Goal: Task Accomplishment & Management: Complete application form

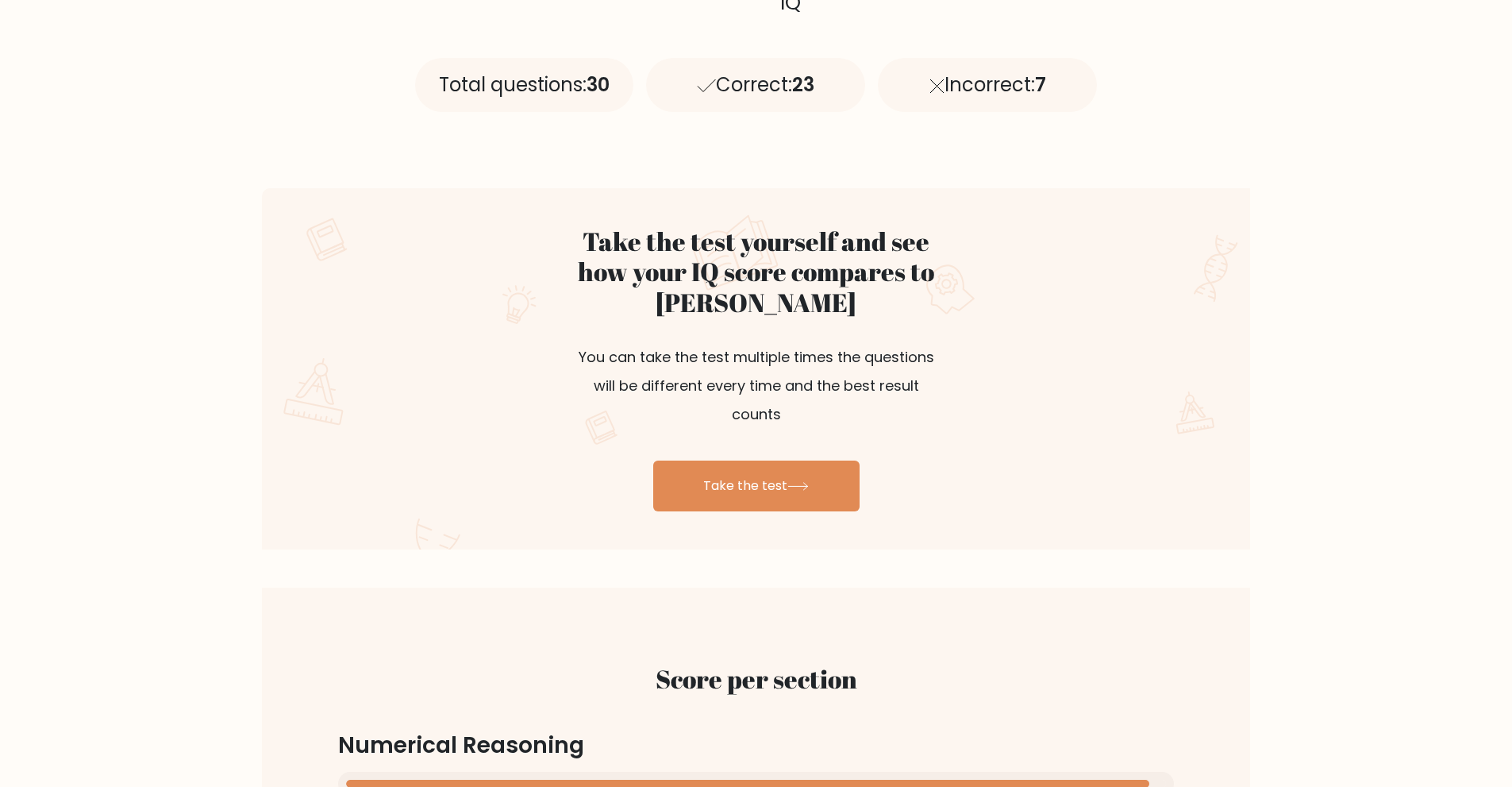
scroll to position [715, 0]
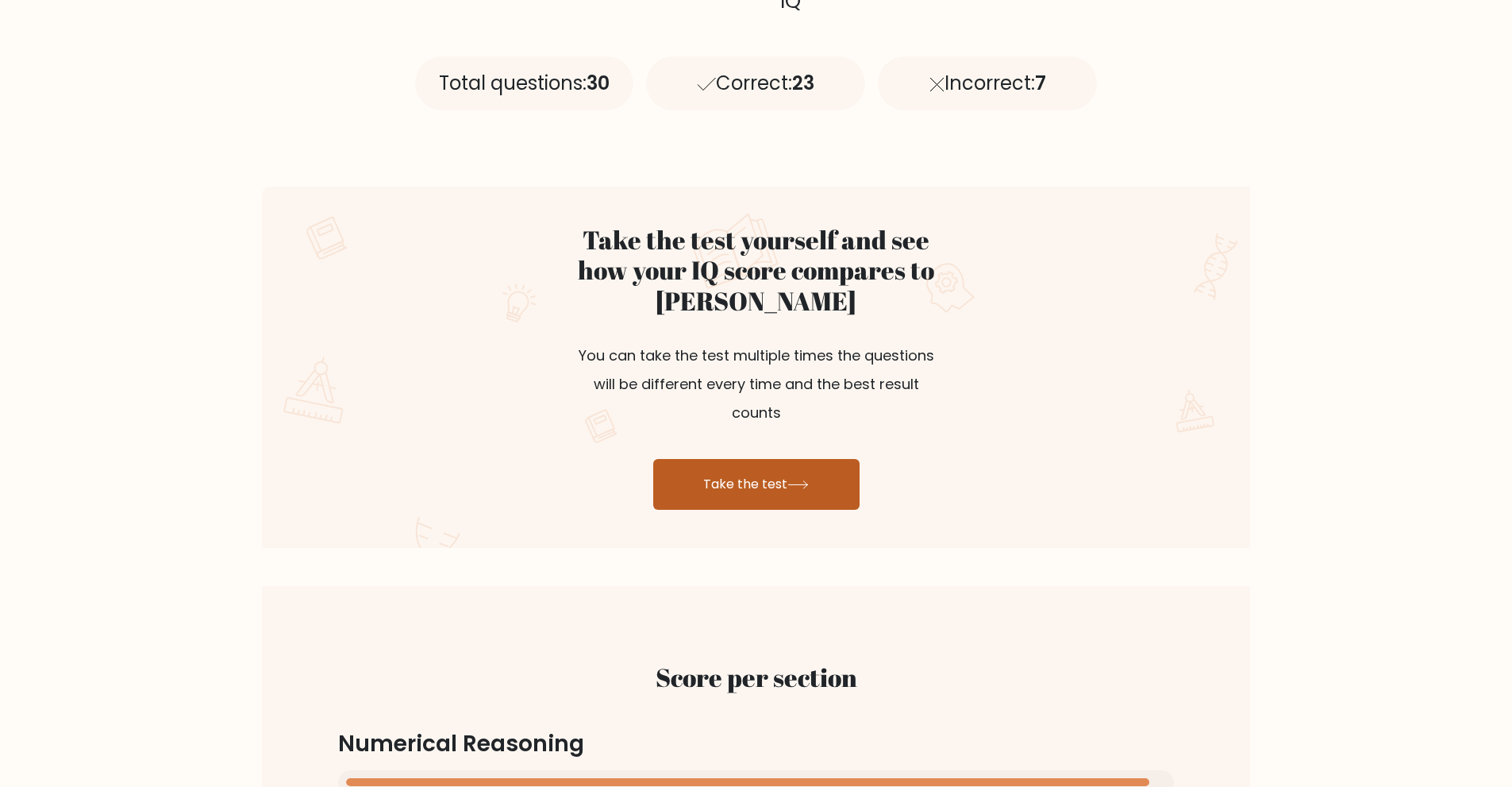
click at [707, 463] on link "Take the test" at bounding box center [756, 483] width 206 height 51
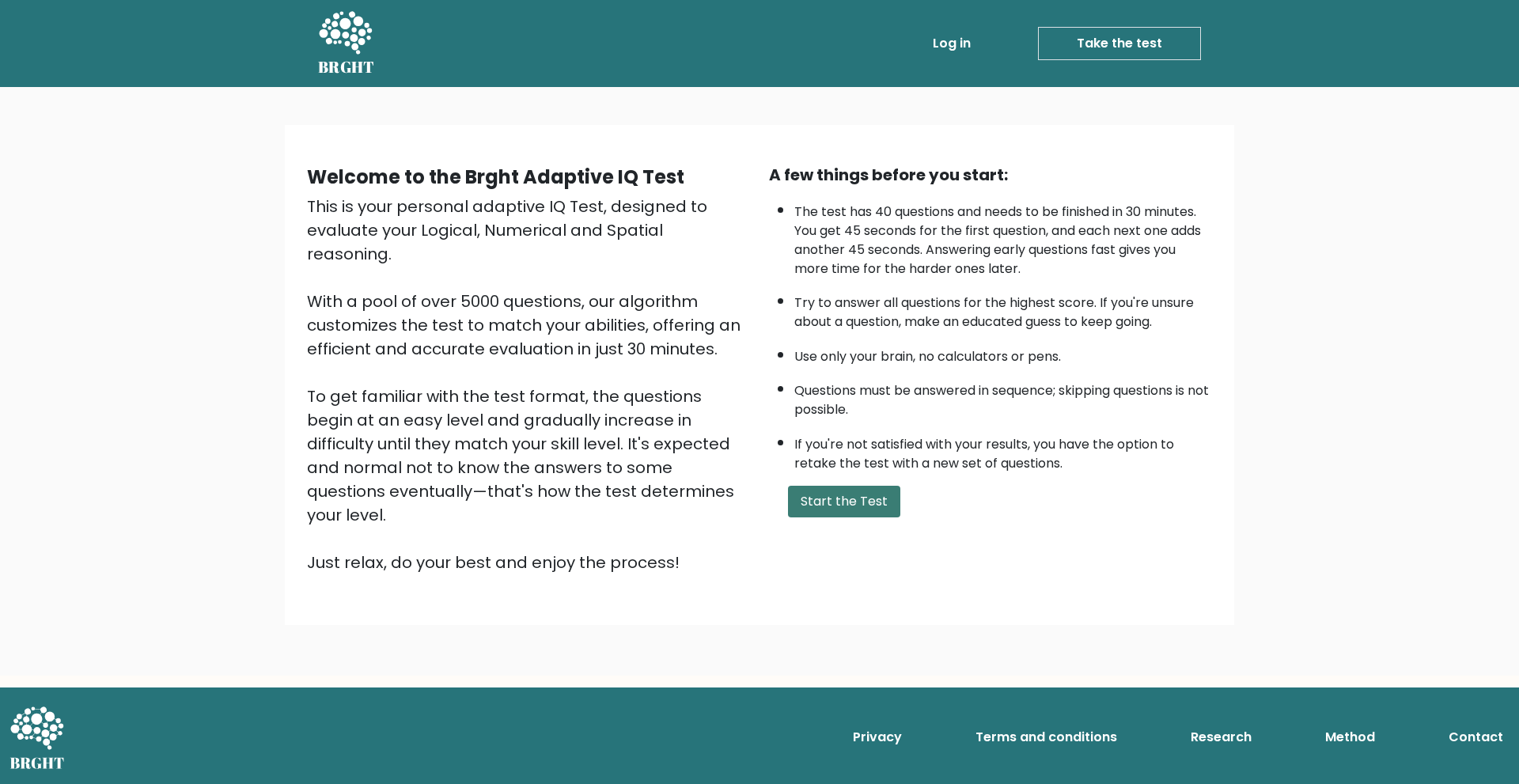
click at [826, 492] on button "Start the Test" at bounding box center [844, 502] width 112 height 32
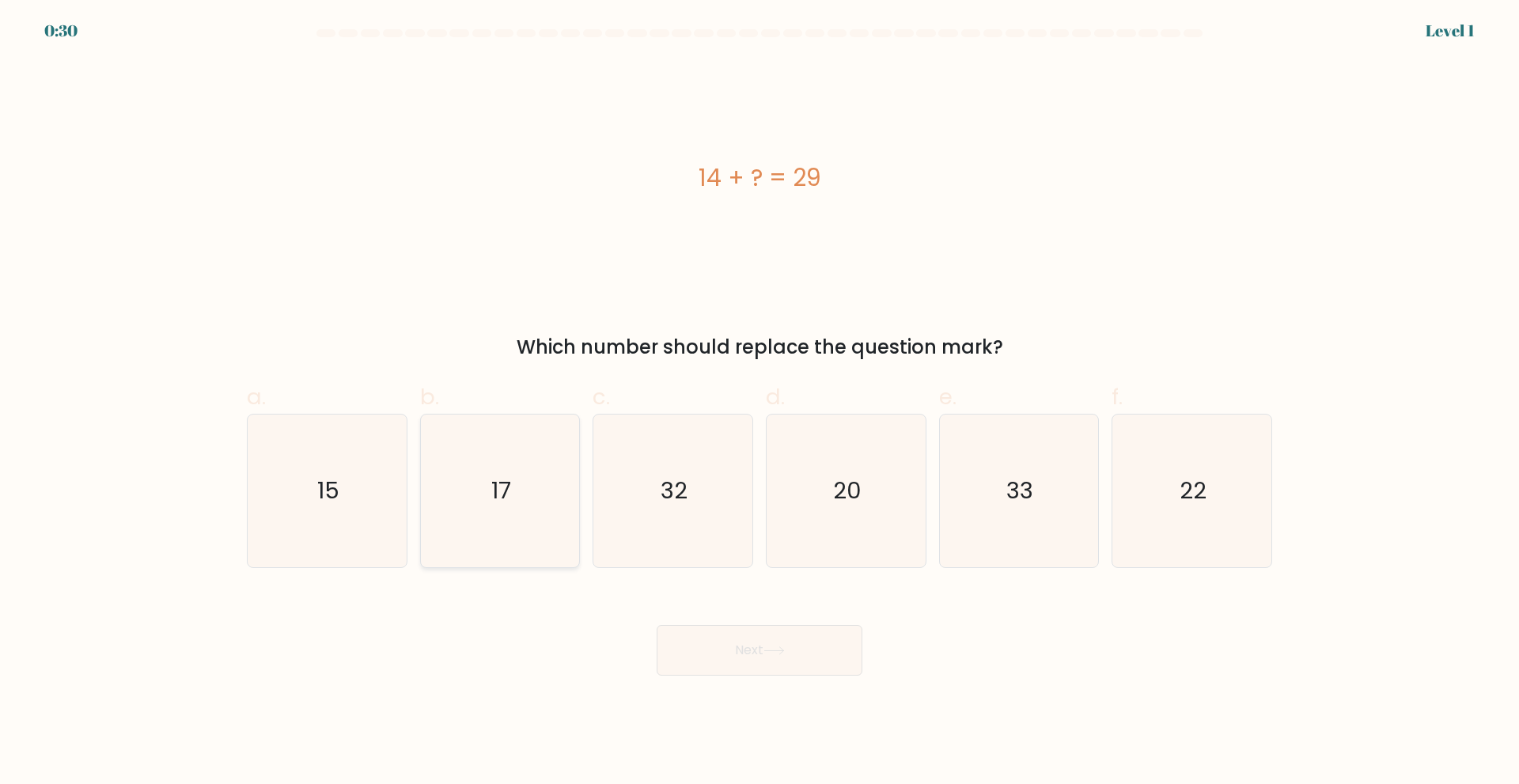
click at [487, 516] on icon "17" at bounding box center [499, 490] width 153 height 153
click at [760, 402] on input "b. 17" at bounding box center [760, 397] width 1 height 10
radio input "true"
click at [753, 638] on button "Next" at bounding box center [759, 650] width 206 height 50
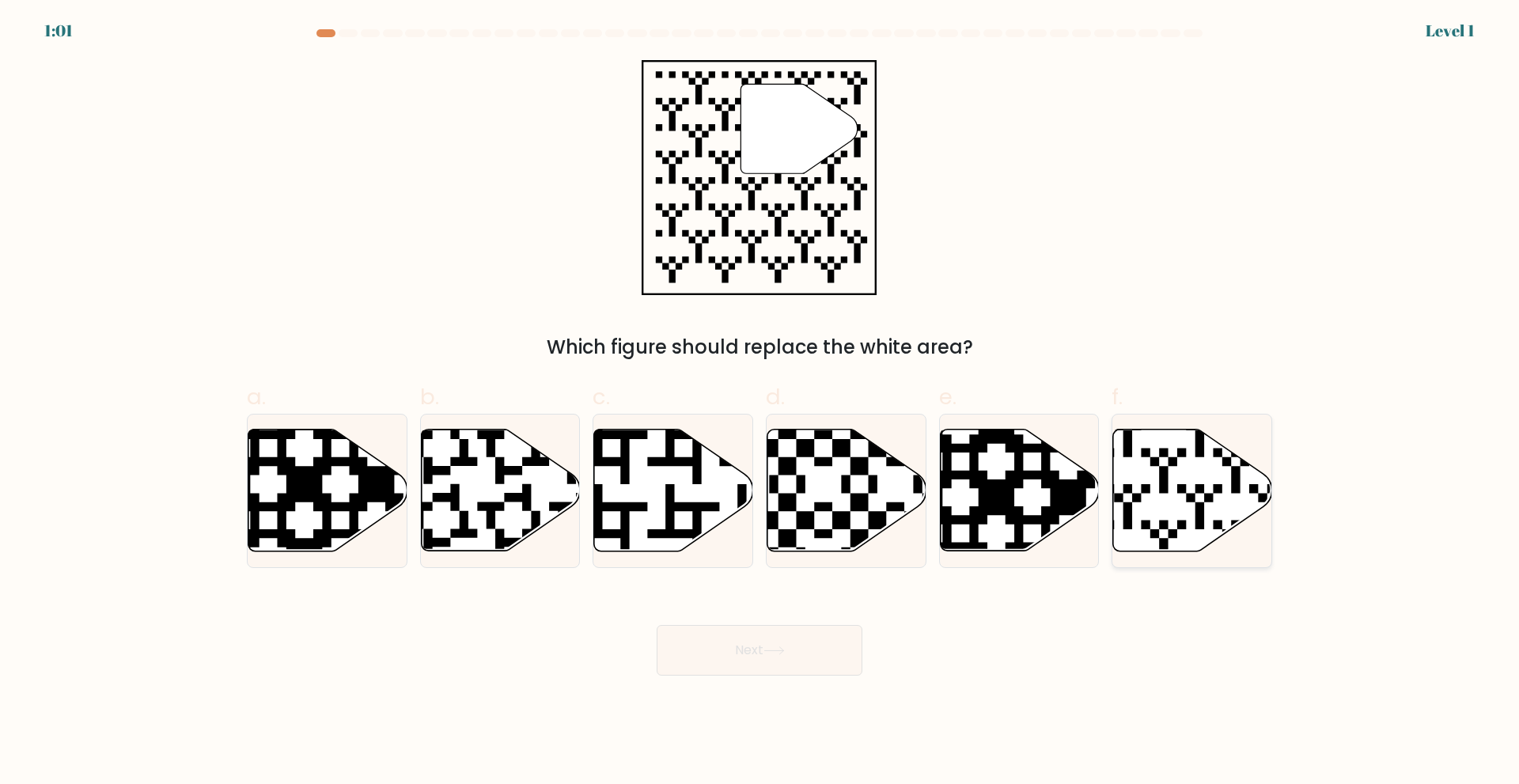
click at [1183, 473] on icon at bounding box center [1192, 490] width 159 height 122
click at [760, 402] on input "f." at bounding box center [760, 397] width 1 height 10
radio input "true"
click at [726, 656] on button "Next" at bounding box center [759, 650] width 206 height 50
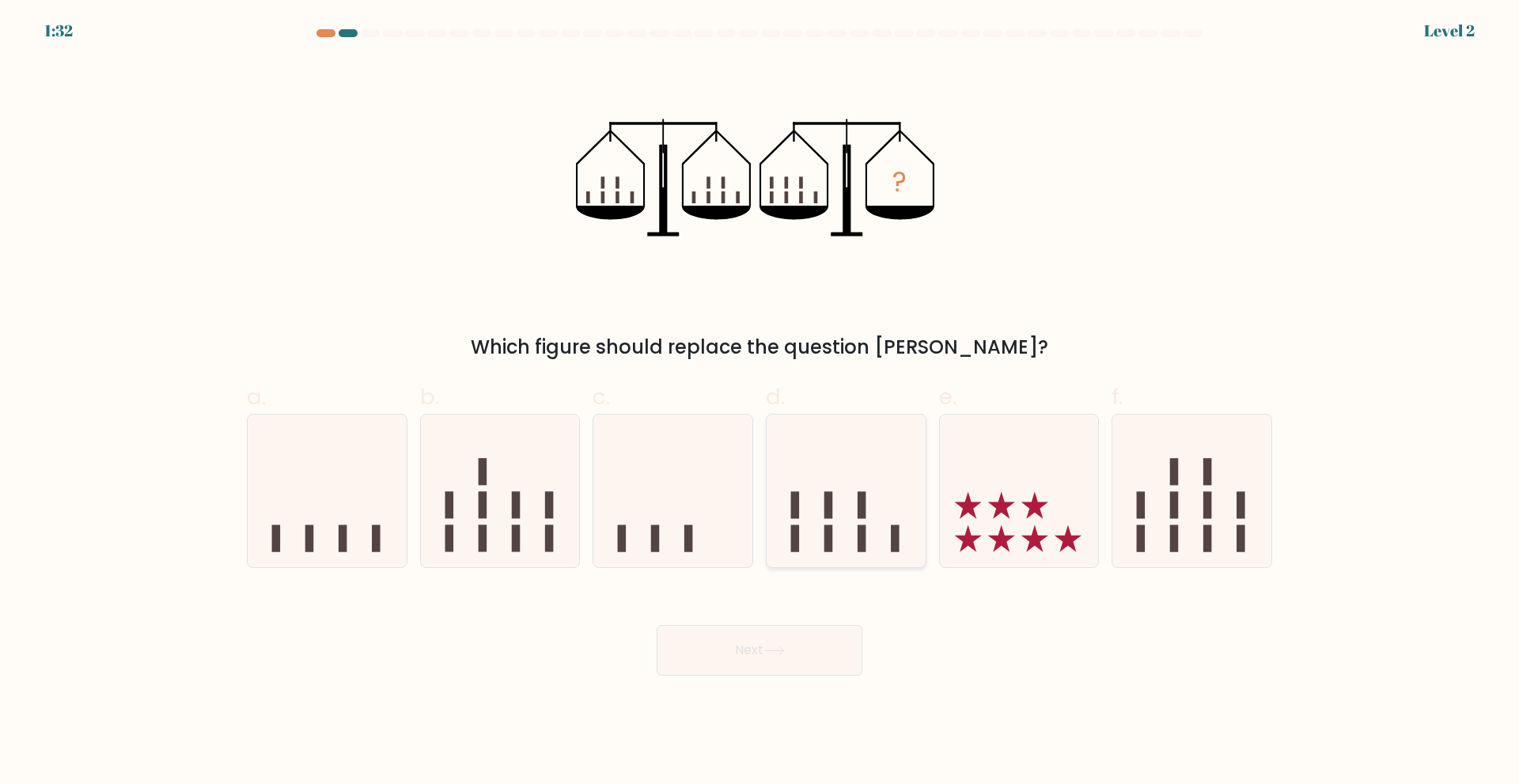
click at [832, 522] on icon at bounding box center [846, 490] width 159 height 131
click at [760, 402] on input "d." at bounding box center [760, 397] width 1 height 10
radio input "true"
click at [701, 639] on button "Next" at bounding box center [759, 650] width 206 height 50
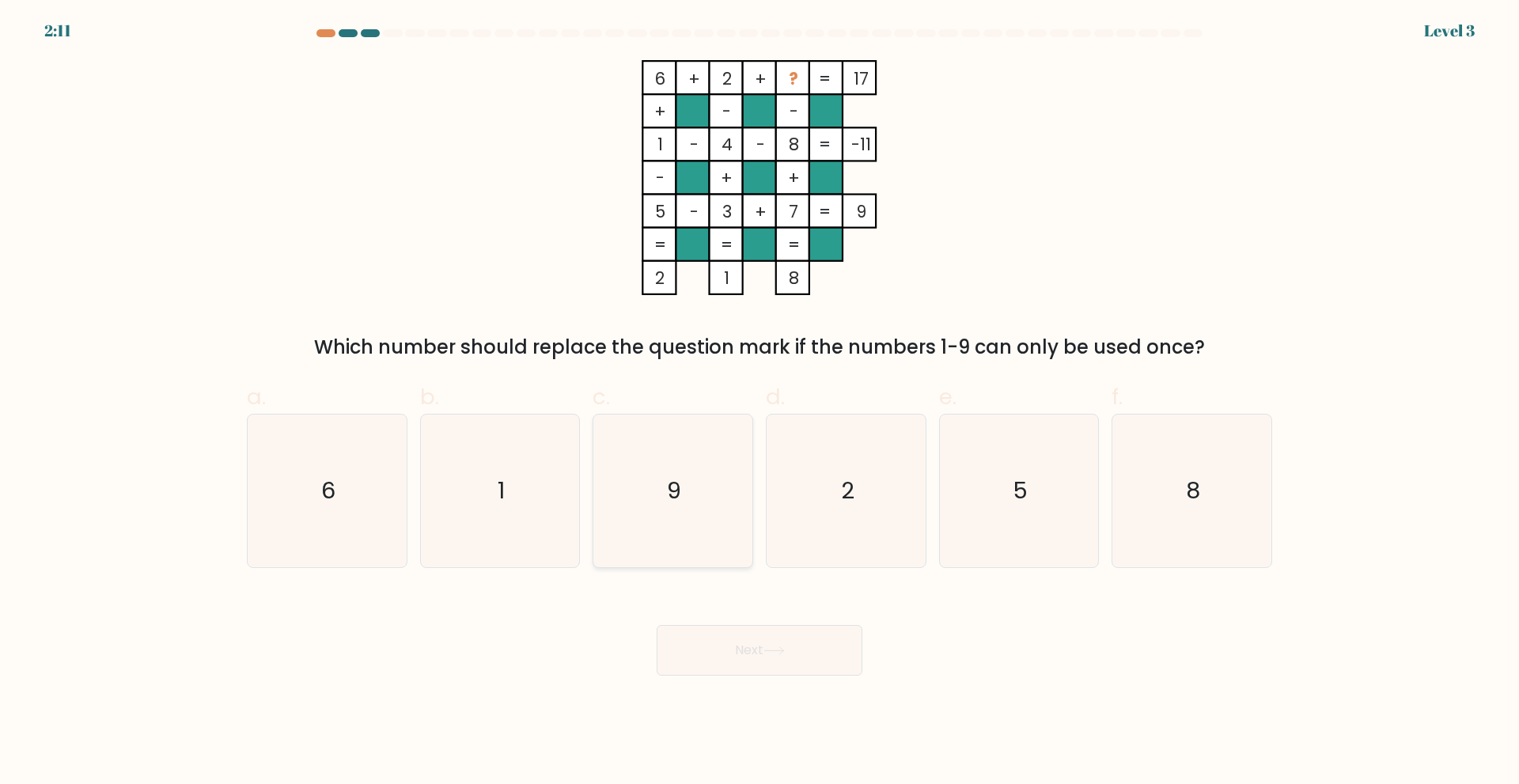
click at [708, 518] on icon "9" at bounding box center [672, 490] width 153 height 153
click at [760, 402] on input "c. 9" at bounding box center [760, 397] width 1 height 10
radio input "true"
click at [737, 650] on button "Next" at bounding box center [759, 650] width 206 height 50
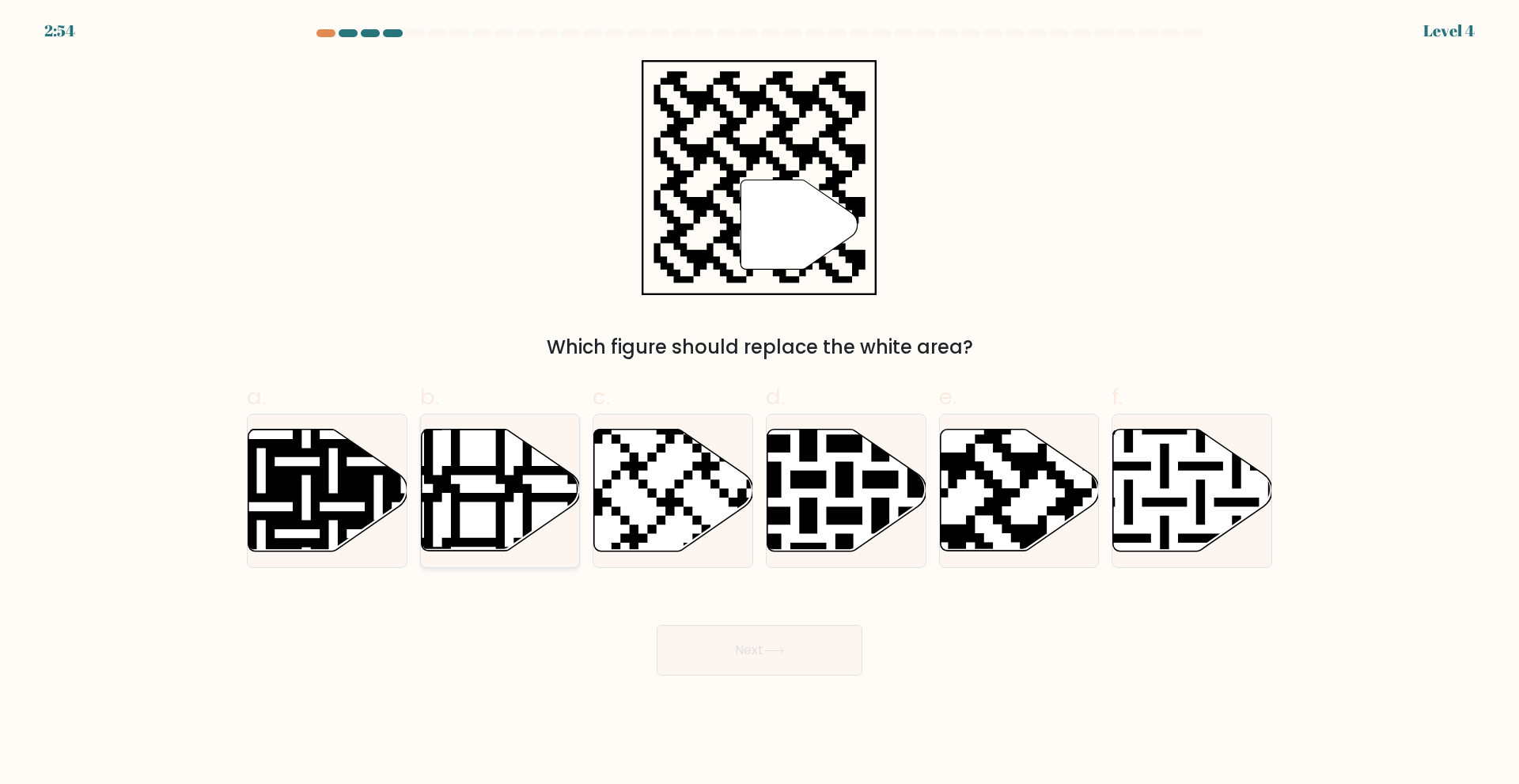
click at [535, 518] on icon at bounding box center [500, 490] width 159 height 122
click at [760, 402] on input "b." at bounding box center [760, 397] width 1 height 10
radio input "true"
click at [789, 678] on body "2:54 Level 4" at bounding box center [760, 392] width 1519 height 784
click at [774, 641] on button "Next" at bounding box center [759, 650] width 206 height 50
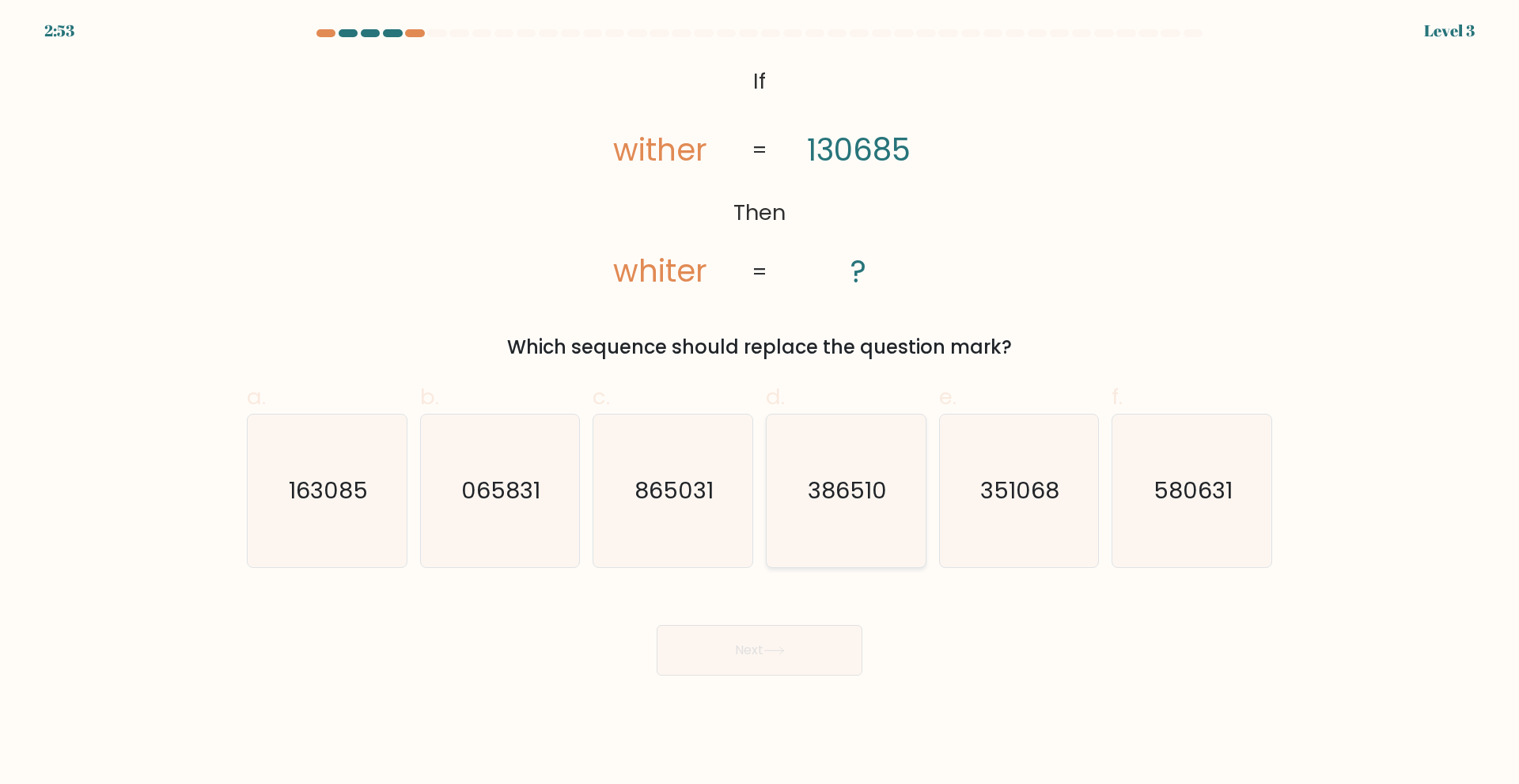
click at [801, 510] on icon "386510" at bounding box center [846, 490] width 153 height 153
click at [760, 402] on input "d. 386510" at bounding box center [760, 397] width 1 height 10
radio input "true"
click at [776, 657] on button "Next" at bounding box center [759, 650] width 206 height 50
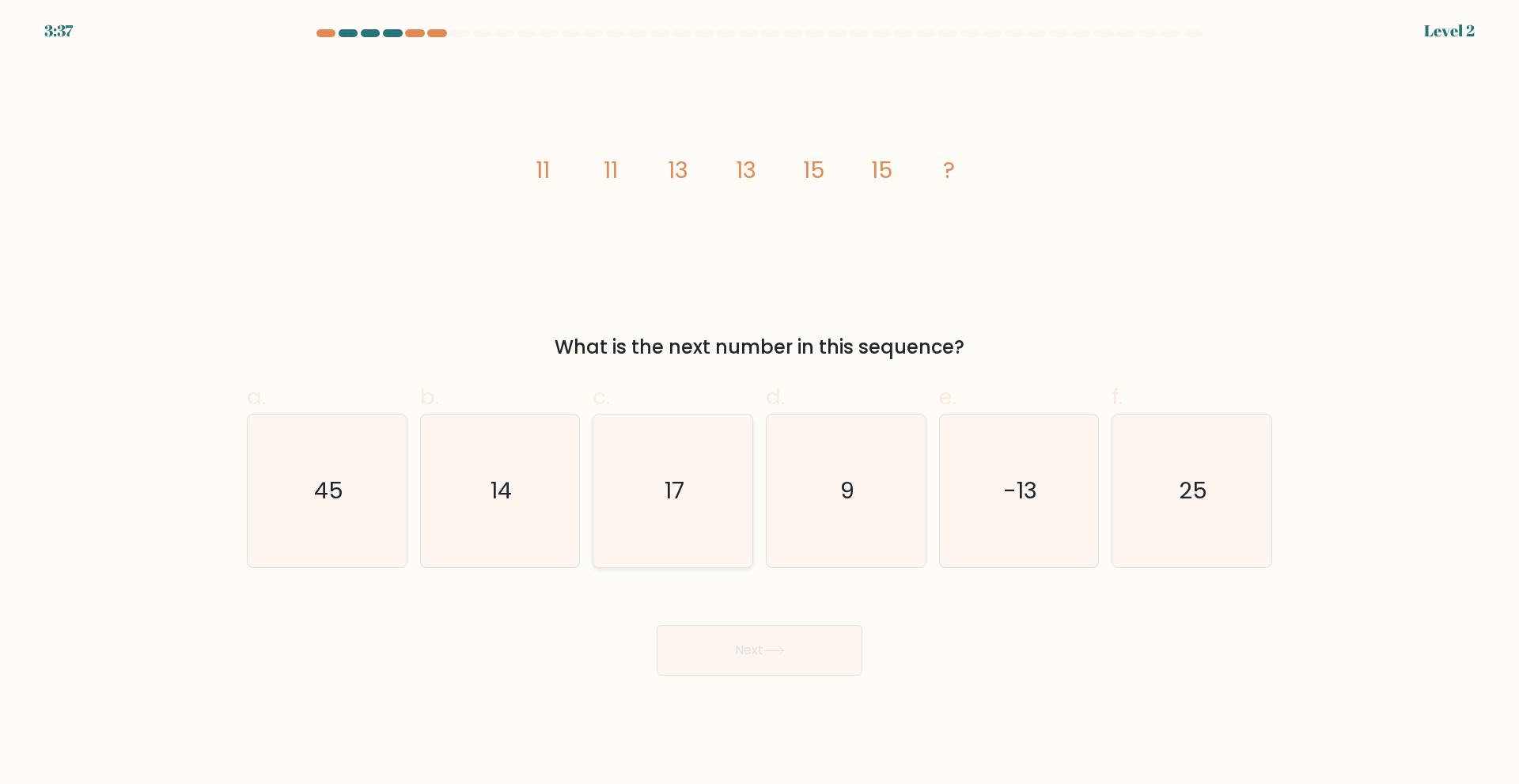
click at [659, 505] on icon "17" at bounding box center [672, 490] width 153 height 153
click at [760, 402] on input "c. 17" at bounding box center [760, 397] width 1 height 10
radio input "true"
click at [725, 640] on button "Next" at bounding box center [759, 650] width 206 height 50
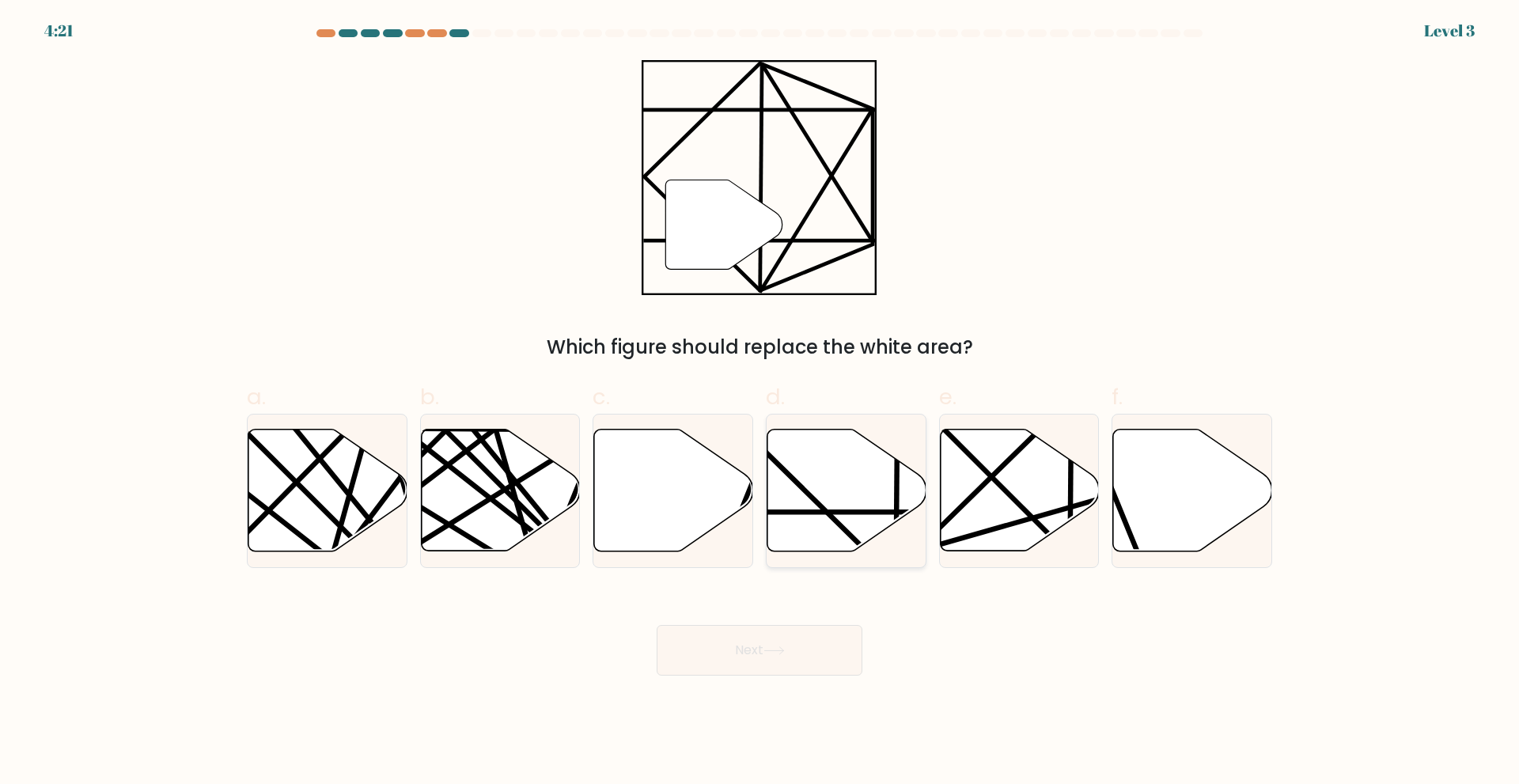
click at [878, 522] on icon at bounding box center [847, 490] width 159 height 122
click at [760, 402] on input "d." at bounding box center [760, 397] width 1 height 10
radio input "true"
click at [780, 655] on button "Next" at bounding box center [759, 650] width 206 height 50
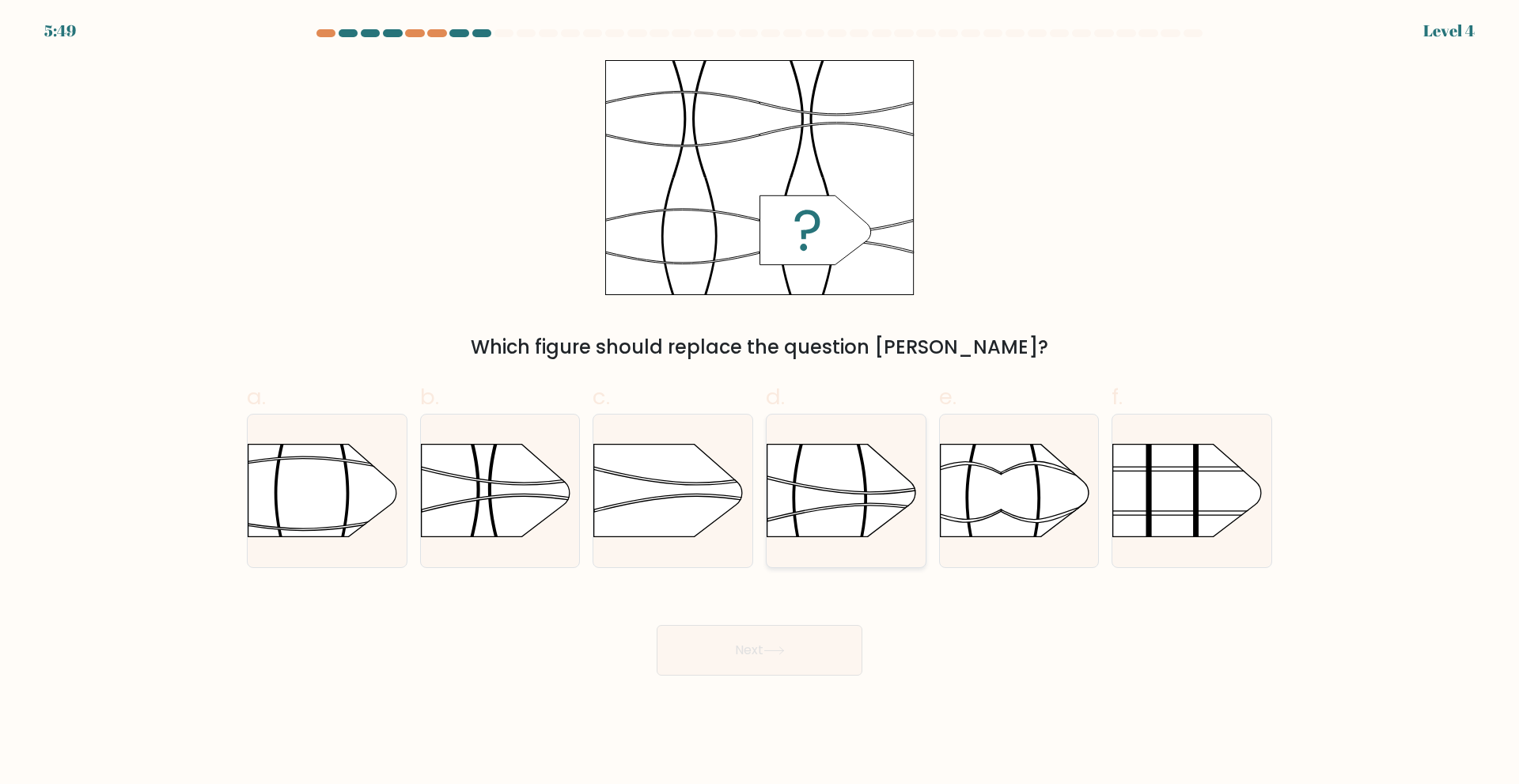
click at [837, 515] on rect at bounding box center [767, 419] width 413 height 314
click at [760, 402] on input "d." at bounding box center [760, 397] width 1 height 10
radio input "true"
click at [776, 649] on icon at bounding box center [774, 650] width 22 height 9
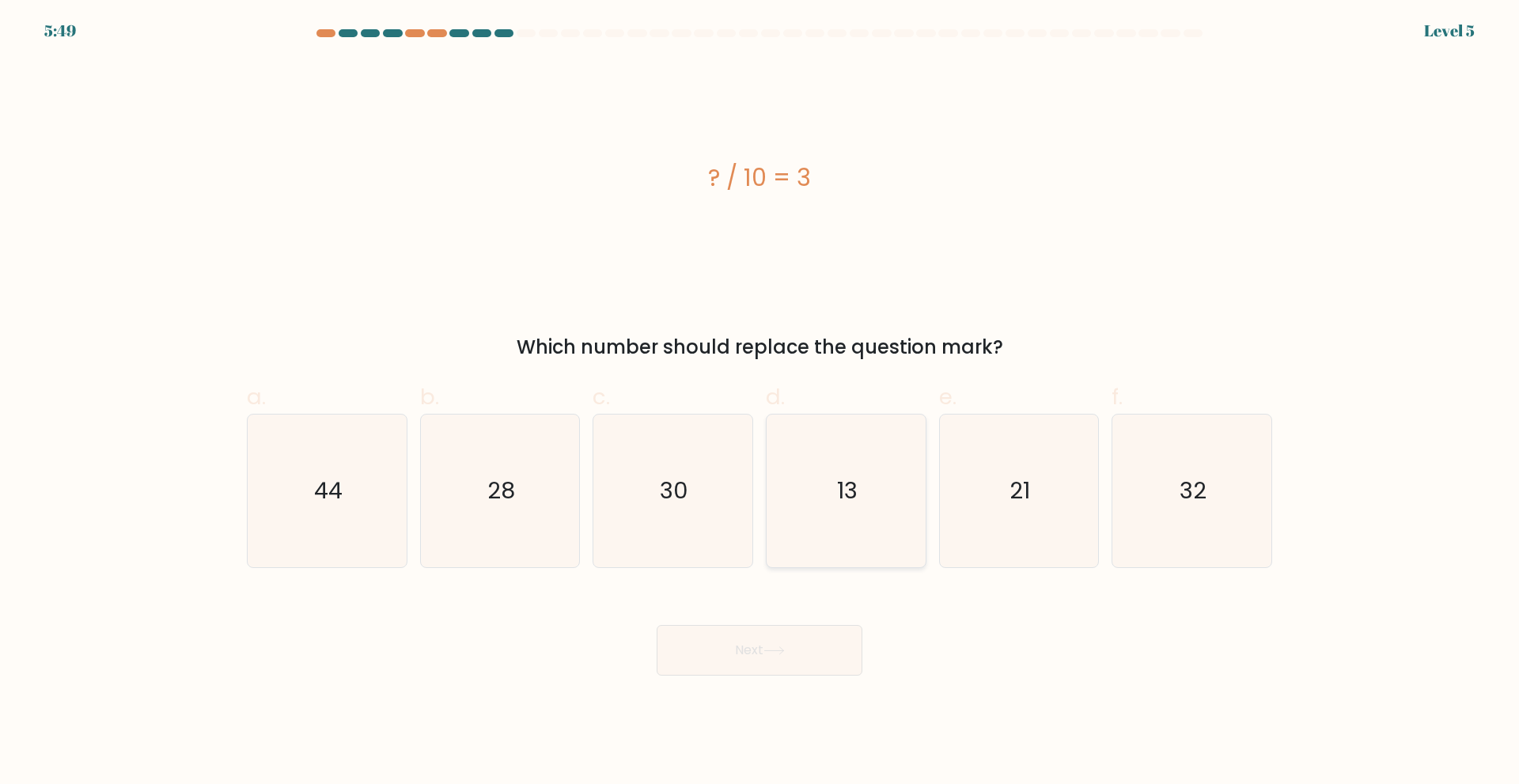
click at [864, 495] on icon "13" at bounding box center [846, 490] width 153 height 153
click at [760, 402] on input "d. 13" at bounding box center [760, 397] width 1 height 10
radio input "true"
click at [762, 646] on button "Next" at bounding box center [759, 650] width 206 height 50
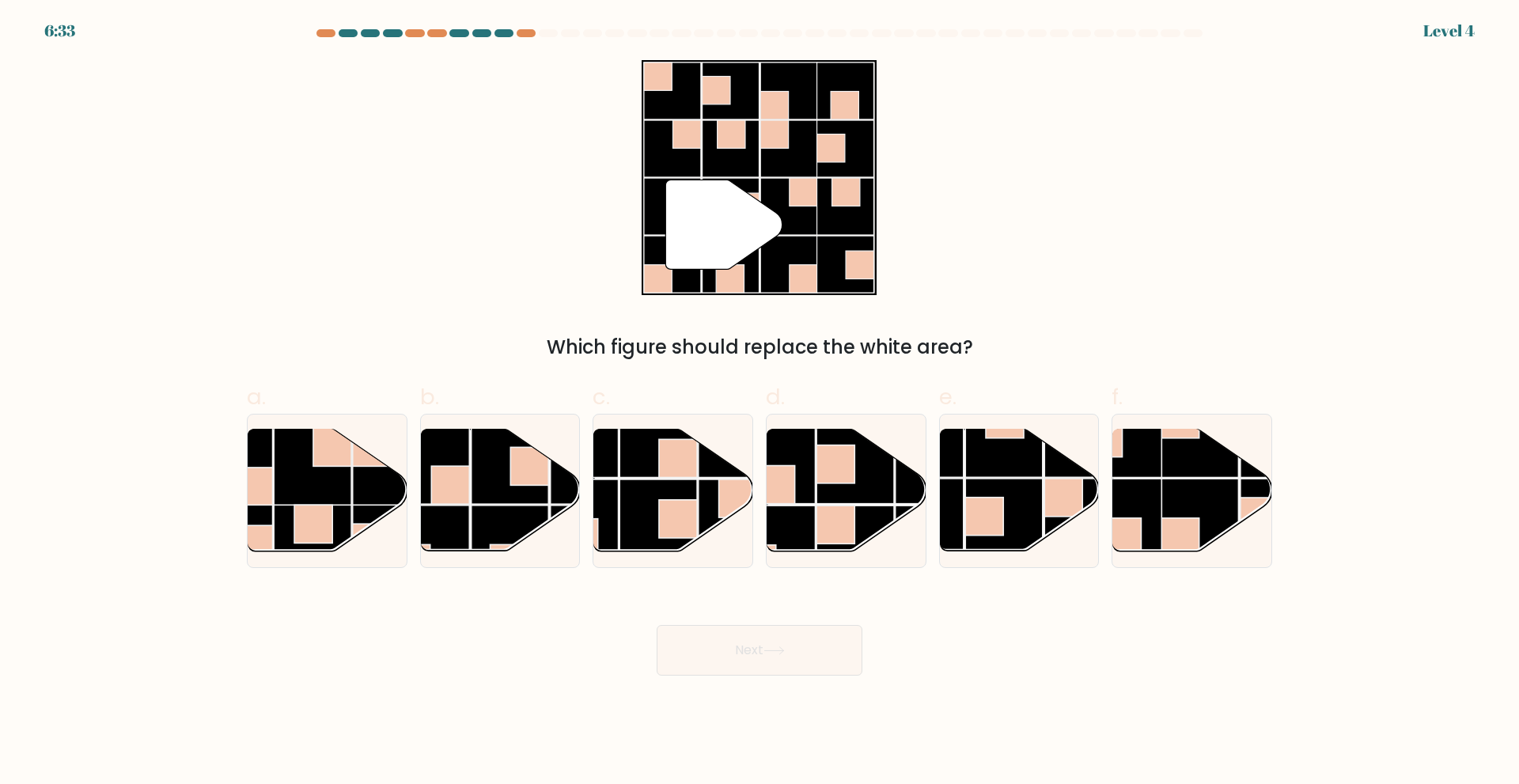
click at [853, 498] on rect at bounding box center [855, 464] width 78 height 78
click at [760, 402] on input "d." at bounding box center [760, 397] width 1 height 10
radio input "true"
drag, startPoint x: 750, startPoint y: 646, endPoint x: 755, endPoint y: 600, distance: 46.3
click at [750, 642] on button "Next" at bounding box center [759, 650] width 206 height 50
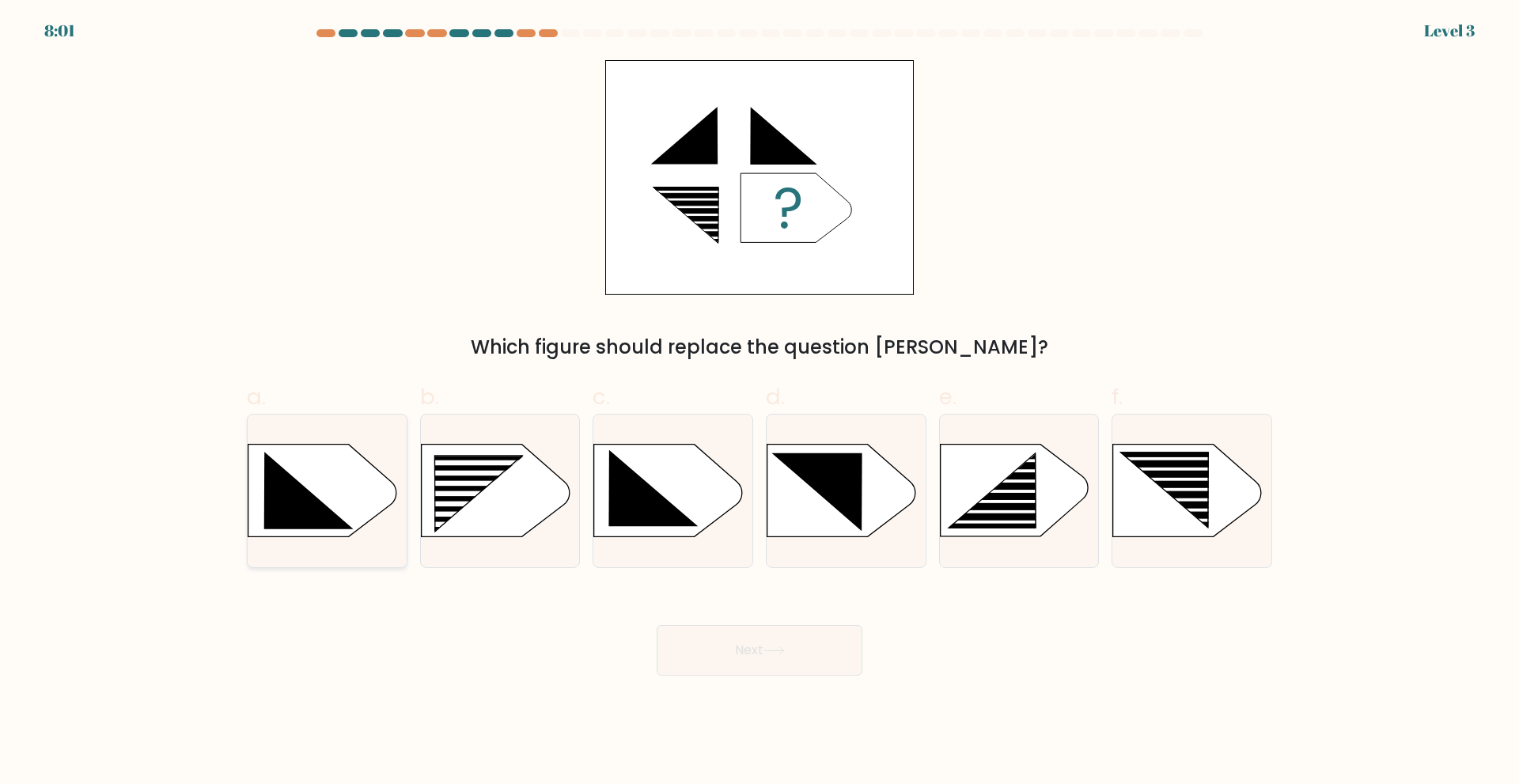
click at [302, 484] on icon at bounding box center [309, 490] width 90 height 78
click at [760, 402] on input "a." at bounding box center [760, 397] width 1 height 10
radio input "true"
click at [785, 654] on icon at bounding box center [774, 650] width 22 height 9
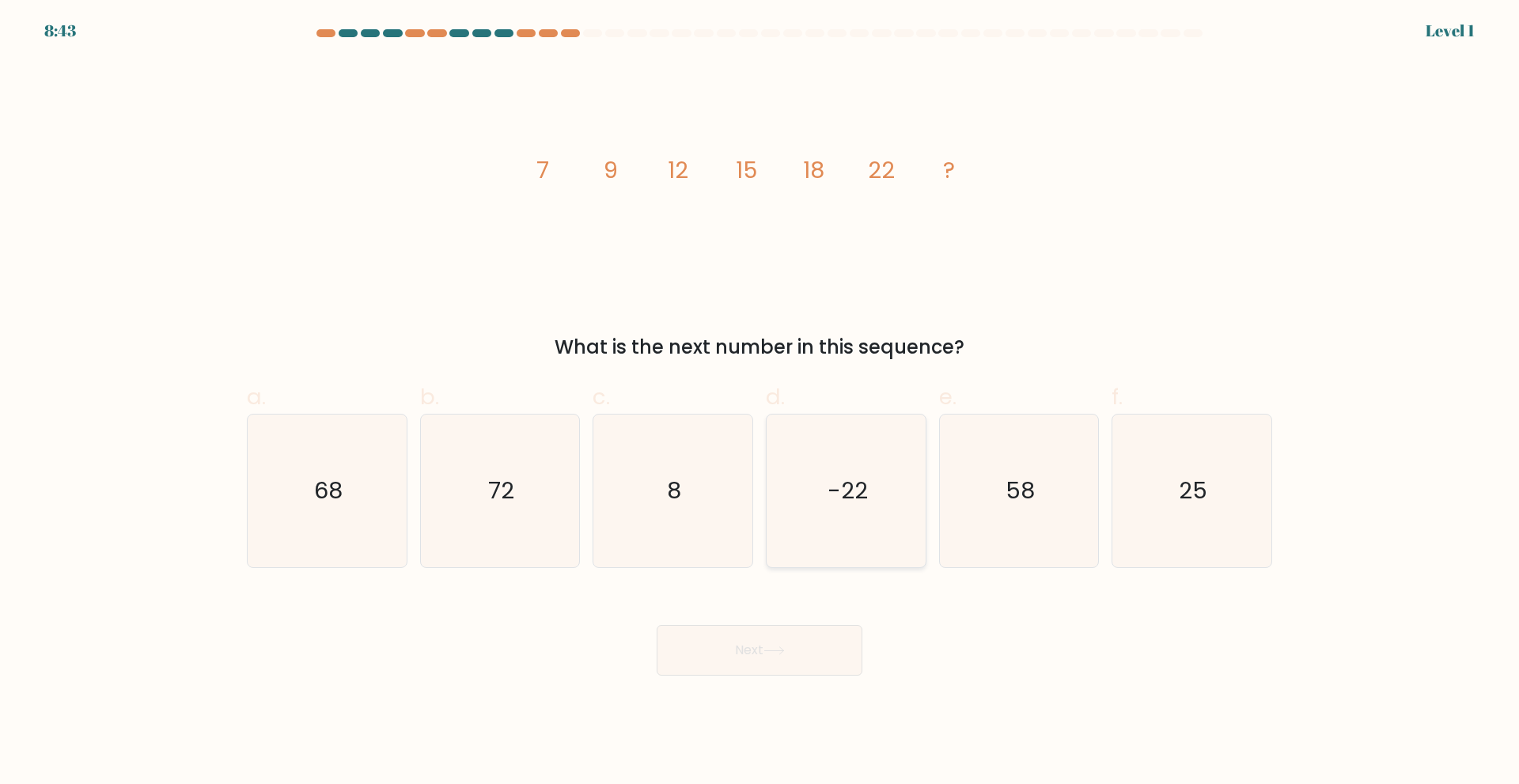
click at [830, 519] on icon "-22" at bounding box center [846, 490] width 153 height 153
click at [760, 402] on input "d. -22" at bounding box center [760, 397] width 1 height 10
radio input "true"
drag, startPoint x: 748, startPoint y: 639, endPoint x: 758, endPoint y: 605, distance: 35.4
click at [748, 638] on button "Next" at bounding box center [759, 650] width 206 height 50
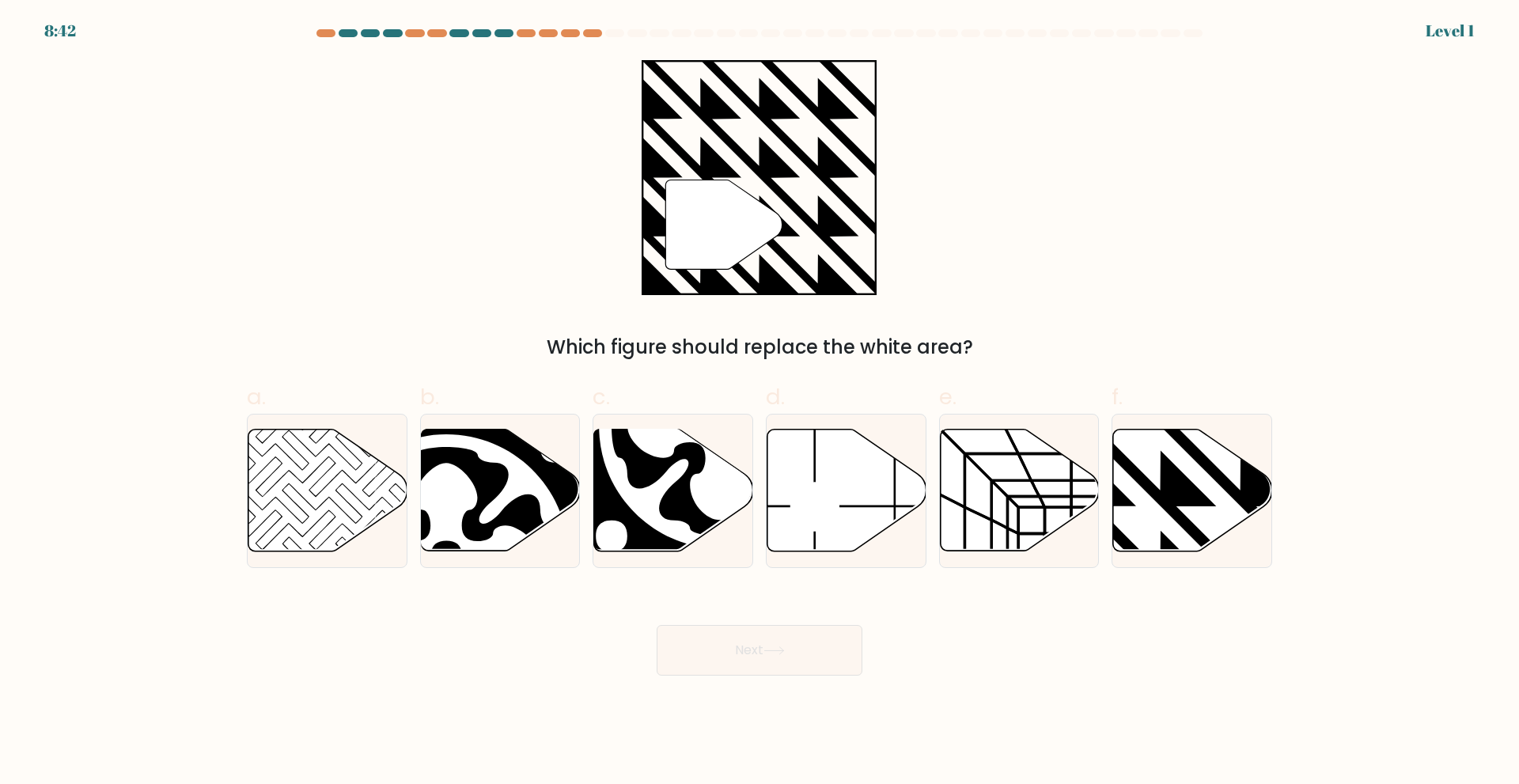
click at [815, 506] on icon at bounding box center [847, 490] width 159 height 122
click at [760, 402] on input "d." at bounding box center [760, 397] width 1 height 10
radio input "true"
click at [759, 630] on button "Next" at bounding box center [759, 650] width 206 height 50
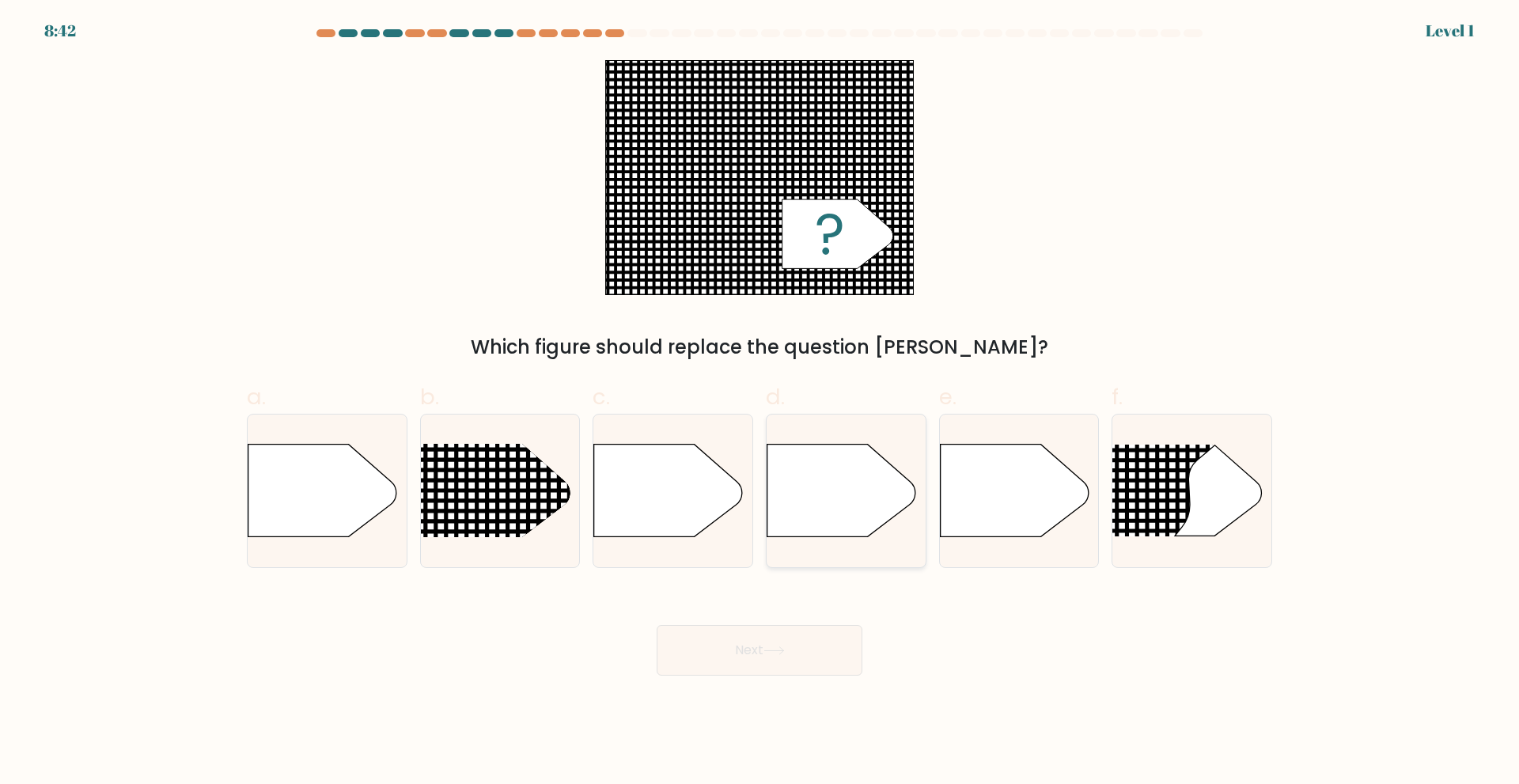
drag, startPoint x: 835, startPoint y: 514, endPoint x: 820, endPoint y: 558, distance: 46.5
click at [835, 517] on icon at bounding box center [842, 490] width 149 height 93
click at [760, 402] on input "d." at bounding box center [760, 397] width 1 height 10
radio input "true"
drag, startPoint x: 776, startPoint y: 642, endPoint x: 782, endPoint y: 620, distance: 22.8
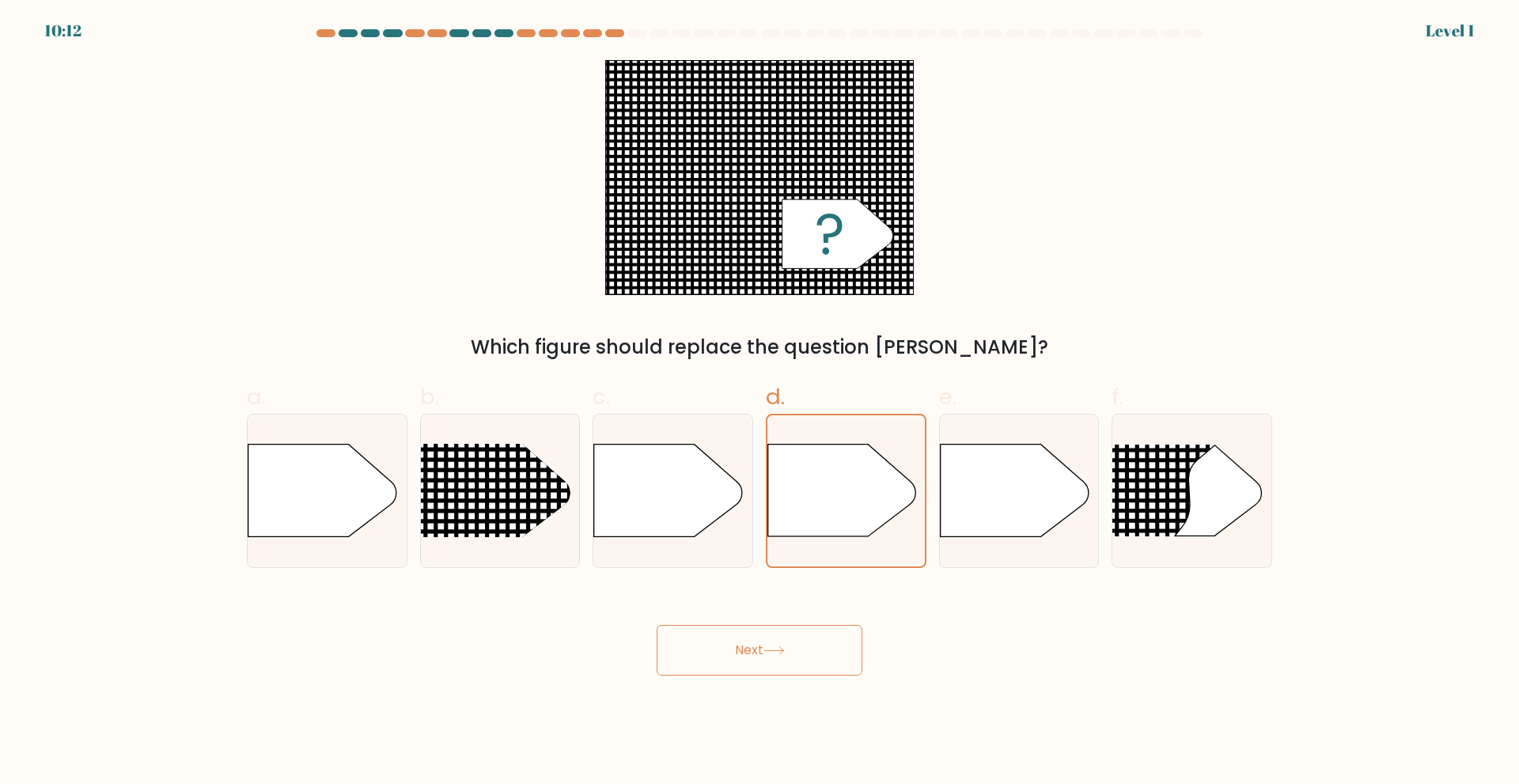
click at [776, 642] on button "Next" at bounding box center [759, 650] width 206 height 50
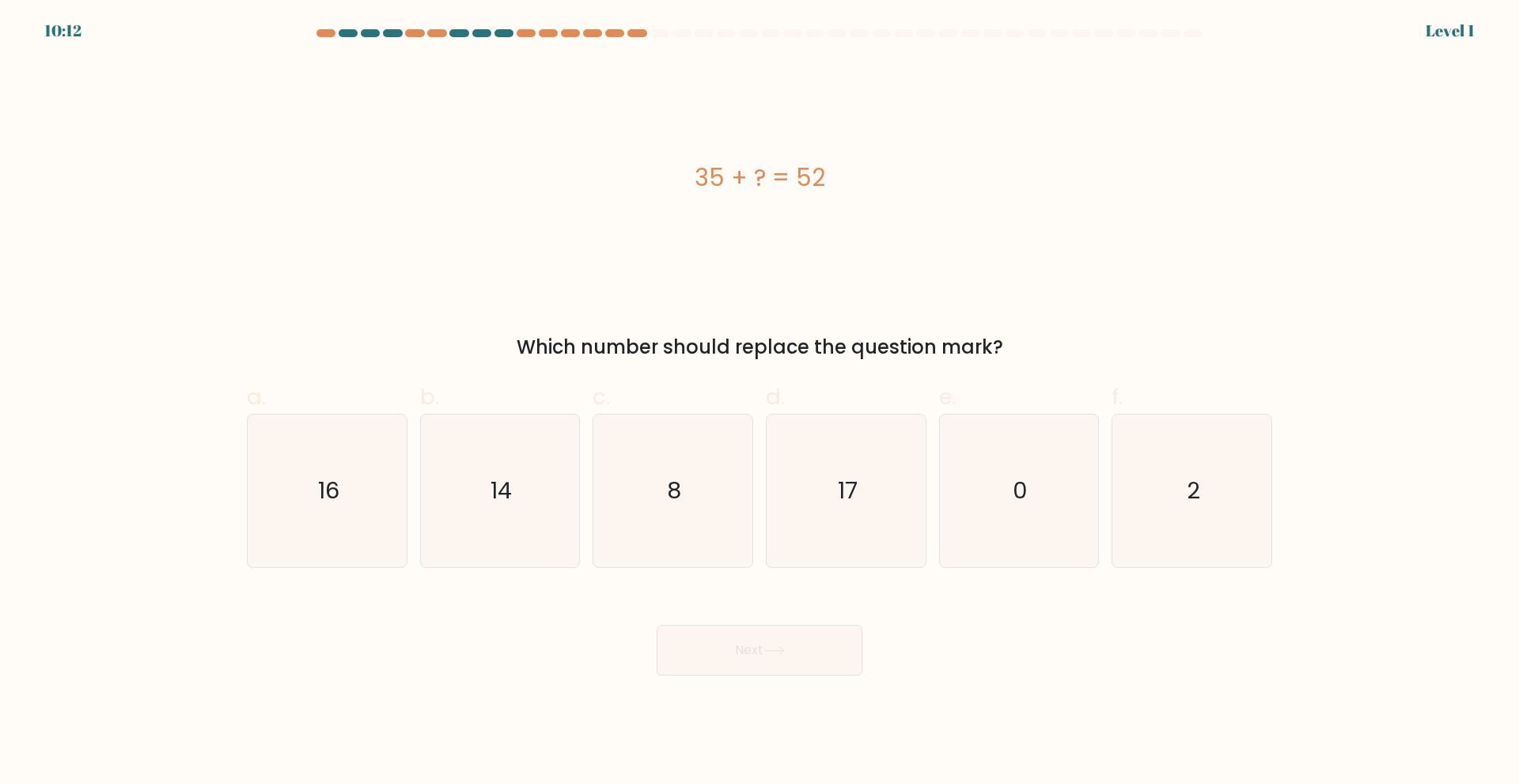
click at [854, 477] on icon "17" at bounding box center [846, 490] width 153 height 153
click at [760, 402] on input "d. 17" at bounding box center [760, 397] width 1 height 10
radio input "true"
click at [800, 615] on div "Next" at bounding box center [760, 631] width 1044 height 89
click at [794, 646] on button "Next" at bounding box center [759, 650] width 206 height 50
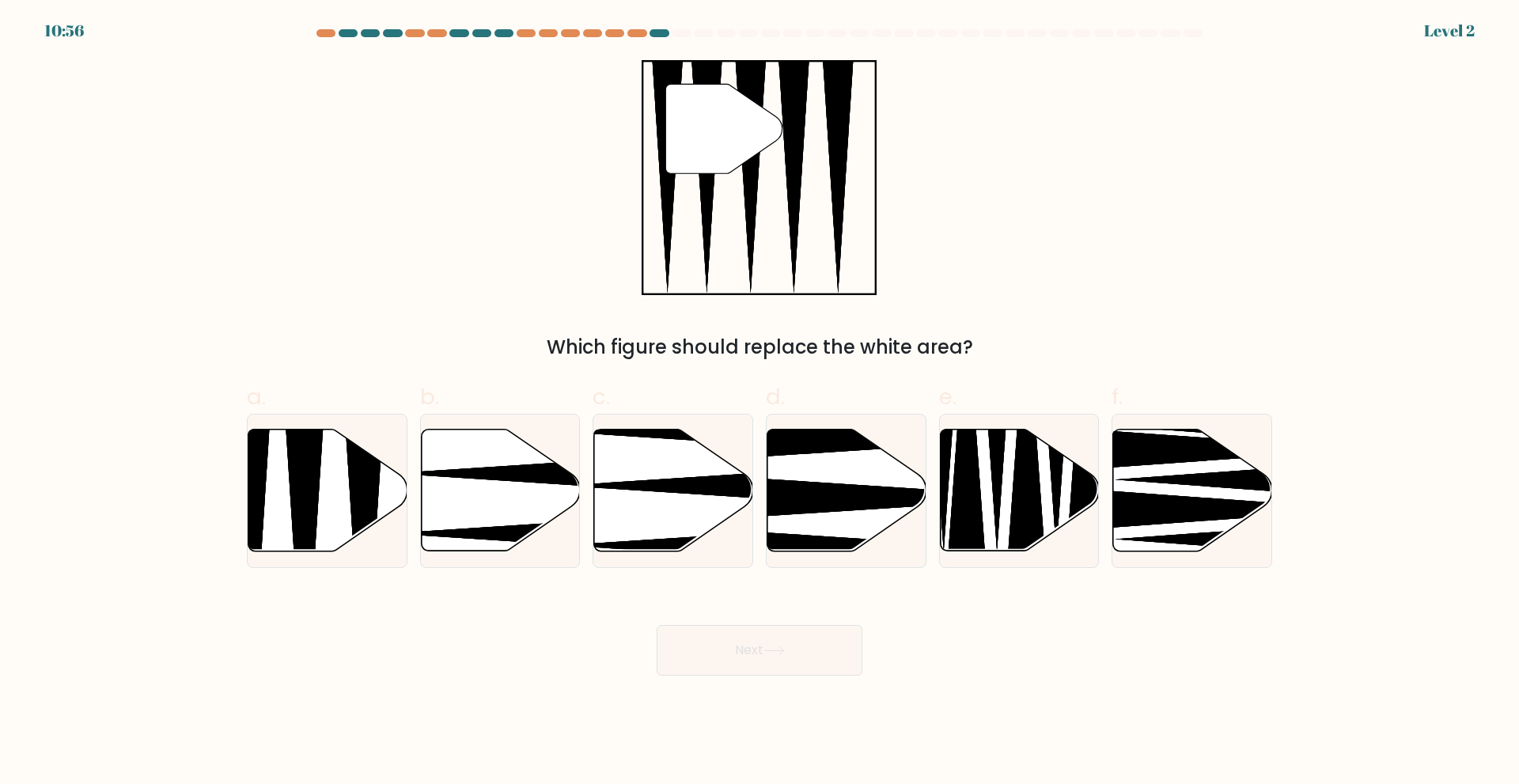
click at [840, 530] on icon at bounding box center [847, 490] width 159 height 122
click at [760, 402] on input "d." at bounding box center [760, 397] width 1 height 10
radio input "true"
click at [793, 650] on button "Next" at bounding box center [759, 650] width 206 height 50
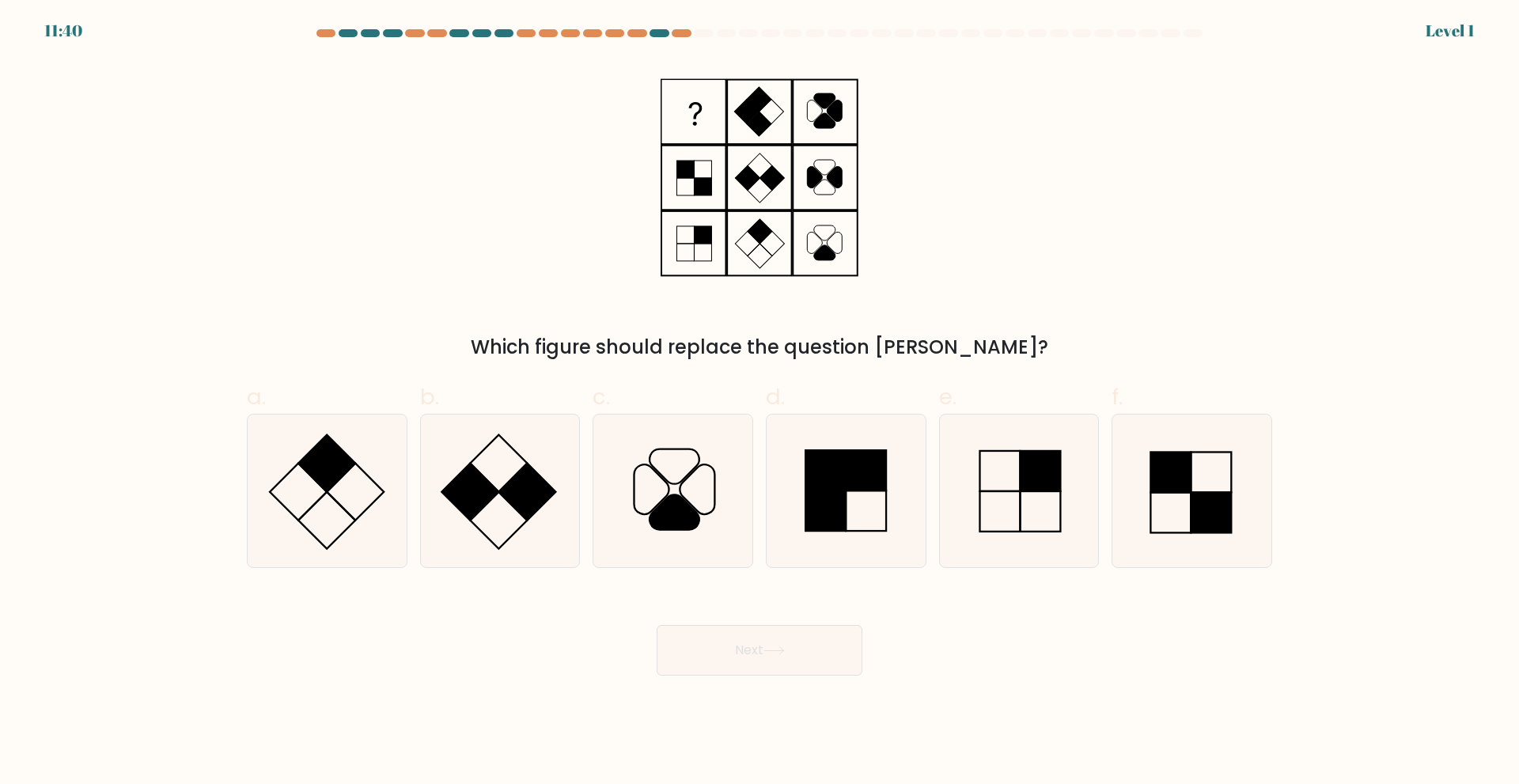
drag, startPoint x: 807, startPoint y: 618, endPoint x: 859, endPoint y: 572, distance: 69.4
click at [875, 530] on icon at bounding box center [846, 490] width 153 height 153
click at [760, 402] on input "d." at bounding box center [760, 397] width 1 height 10
radio input "true"
click at [813, 644] on button "Next" at bounding box center [759, 650] width 206 height 50
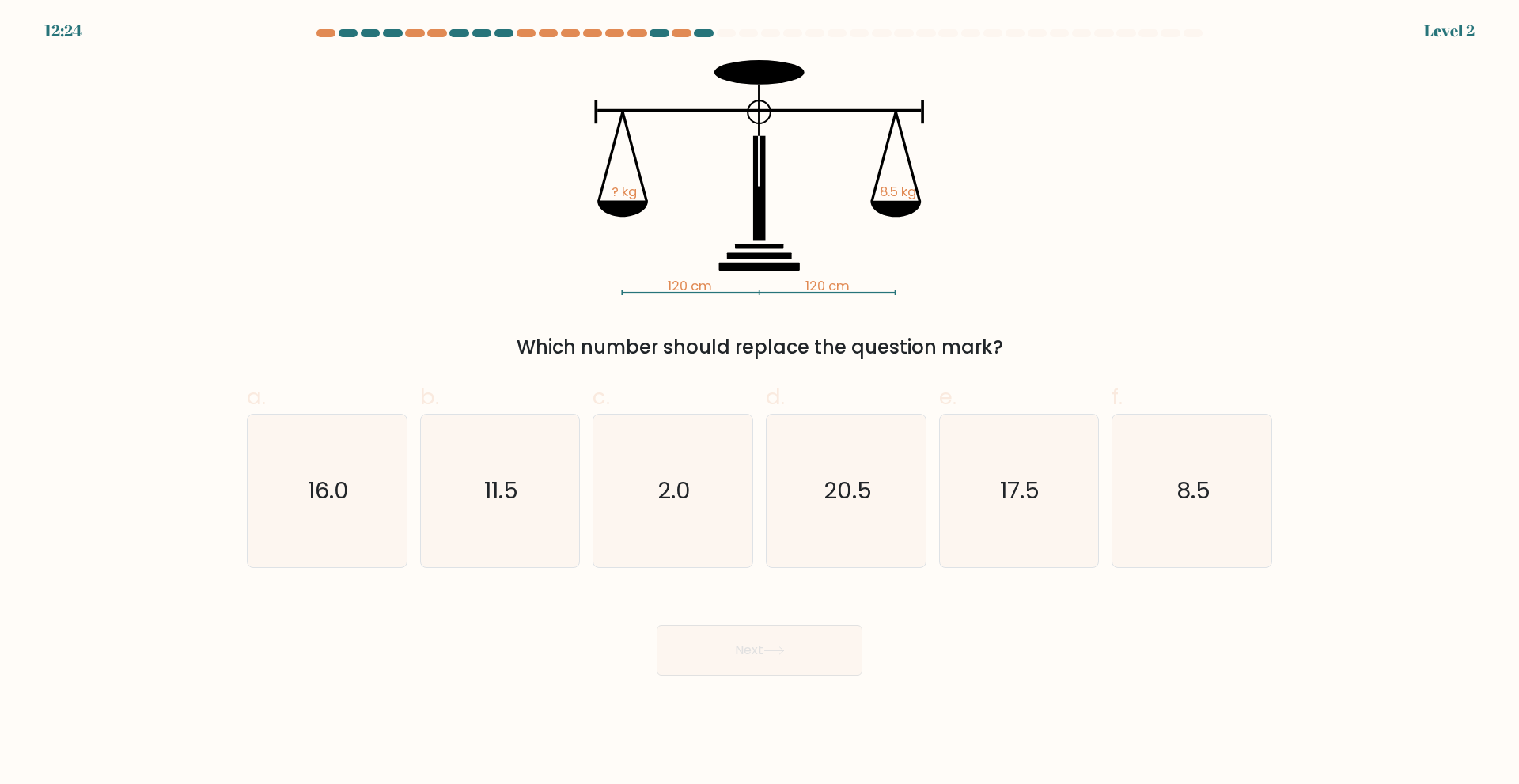
drag, startPoint x: 860, startPoint y: 517, endPoint x: 836, endPoint y: 593, distance: 79.7
click at [860, 519] on icon "20.5" at bounding box center [846, 490] width 153 height 153
click at [760, 402] on input "d. 20.5" at bounding box center [760, 397] width 1 height 10
radio input "true"
drag, startPoint x: 804, startPoint y: 646, endPoint x: 808, endPoint y: 596, distance: 50.2
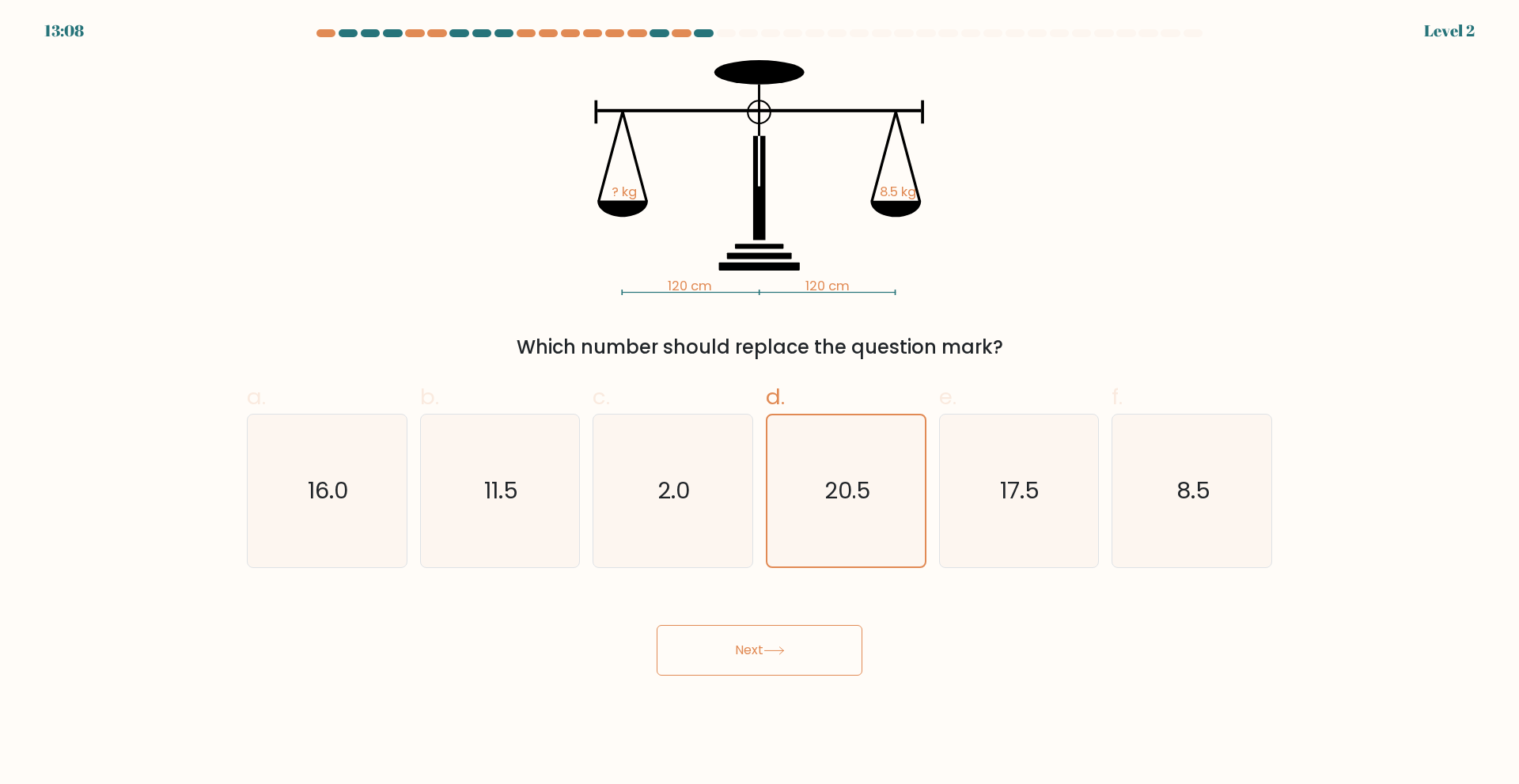
click at [804, 645] on button "Next" at bounding box center [759, 650] width 206 height 50
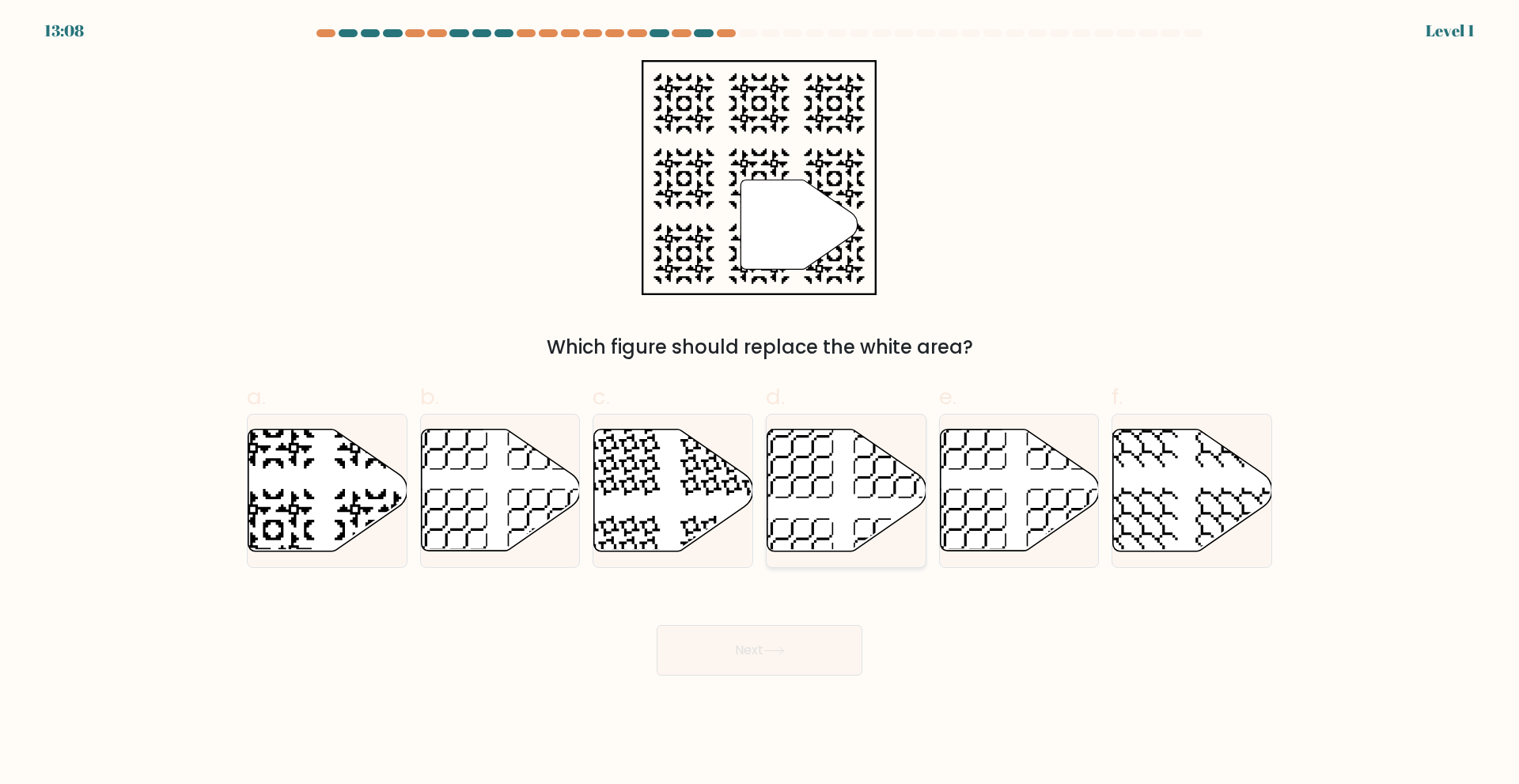
click at [838, 518] on icon at bounding box center [847, 490] width 159 height 122
click at [760, 402] on input "d." at bounding box center [760, 397] width 1 height 10
radio input "true"
click at [755, 642] on button "Next" at bounding box center [759, 650] width 206 height 50
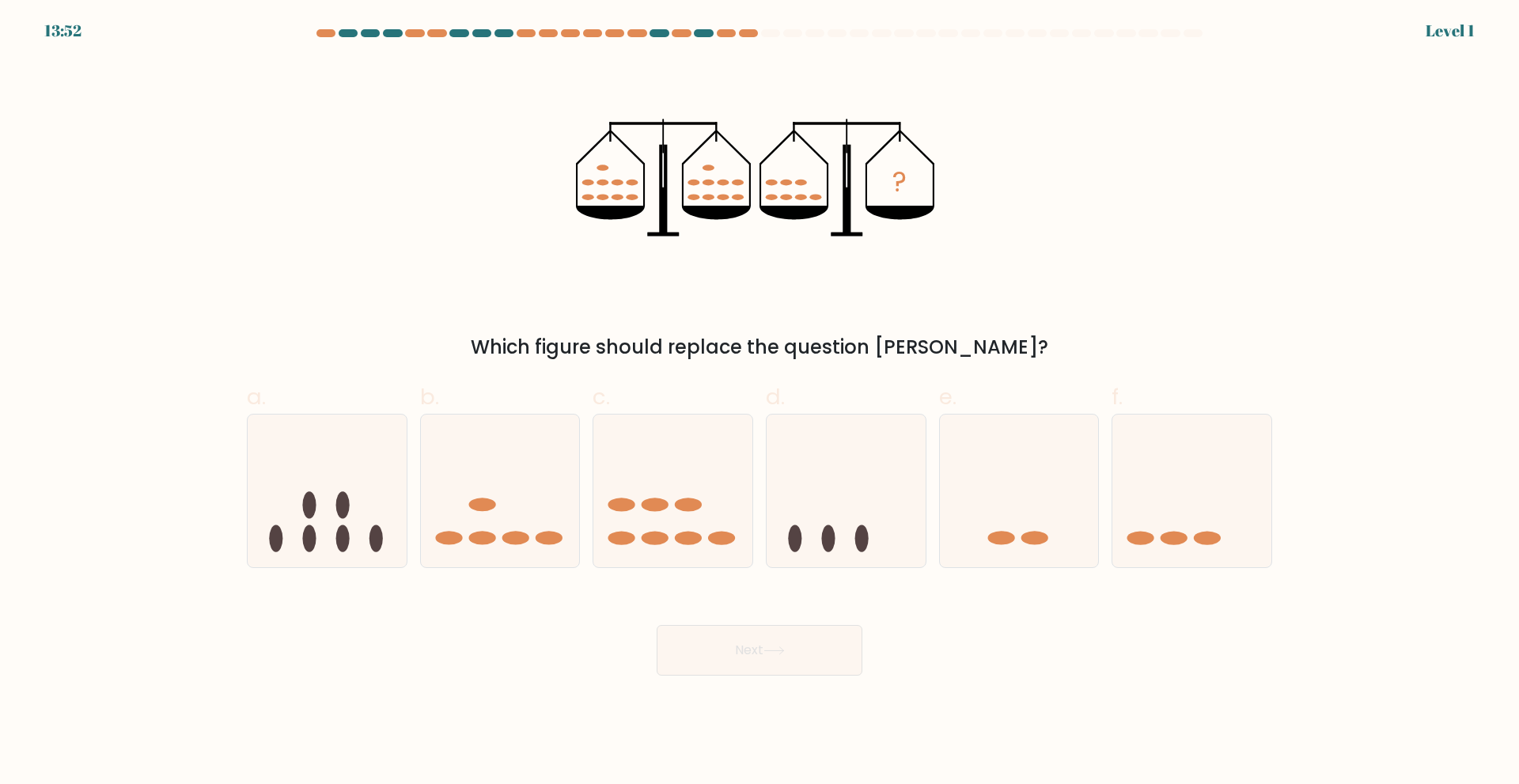
drag, startPoint x: 506, startPoint y: 503, endPoint x: 602, endPoint y: 598, distance: 135.1
click at [510, 505] on icon at bounding box center [500, 490] width 159 height 131
click at [760, 402] on input "b." at bounding box center [760, 397] width 1 height 10
radio input "true"
click at [749, 666] on button "Next" at bounding box center [759, 650] width 206 height 50
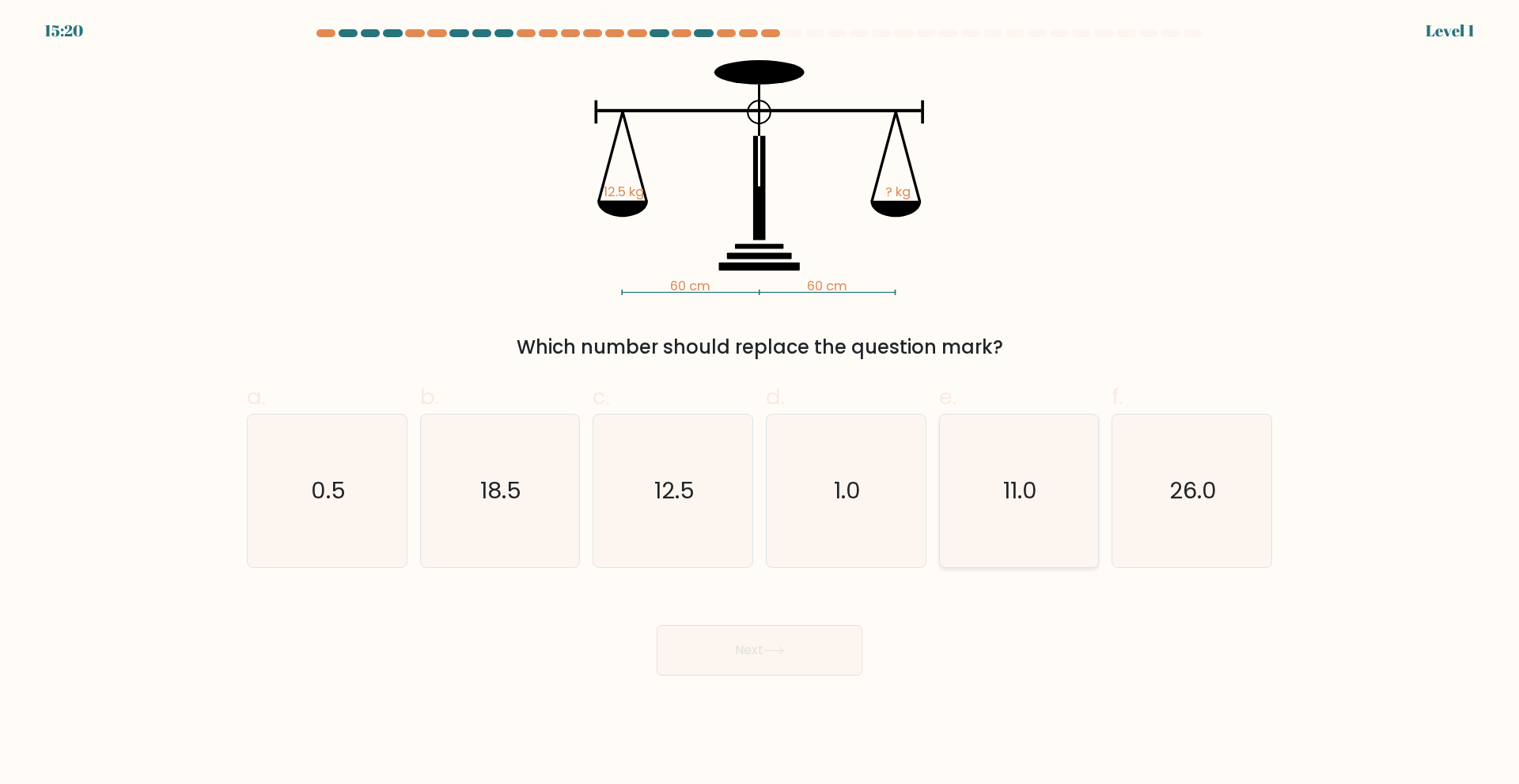
drag, startPoint x: 1041, startPoint y: 496, endPoint x: 994, endPoint y: 559, distance: 78.6
click at [1044, 497] on icon "11.0" at bounding box center [1018, 490] width 153 height 153
click at [760, 402] on input "e. 11.0" at bounding box center [760, 397] width 1 height 10
radio input "true"
click at [770, 666] on button "Next" at bounding box center [759, 650] width 206 height 50
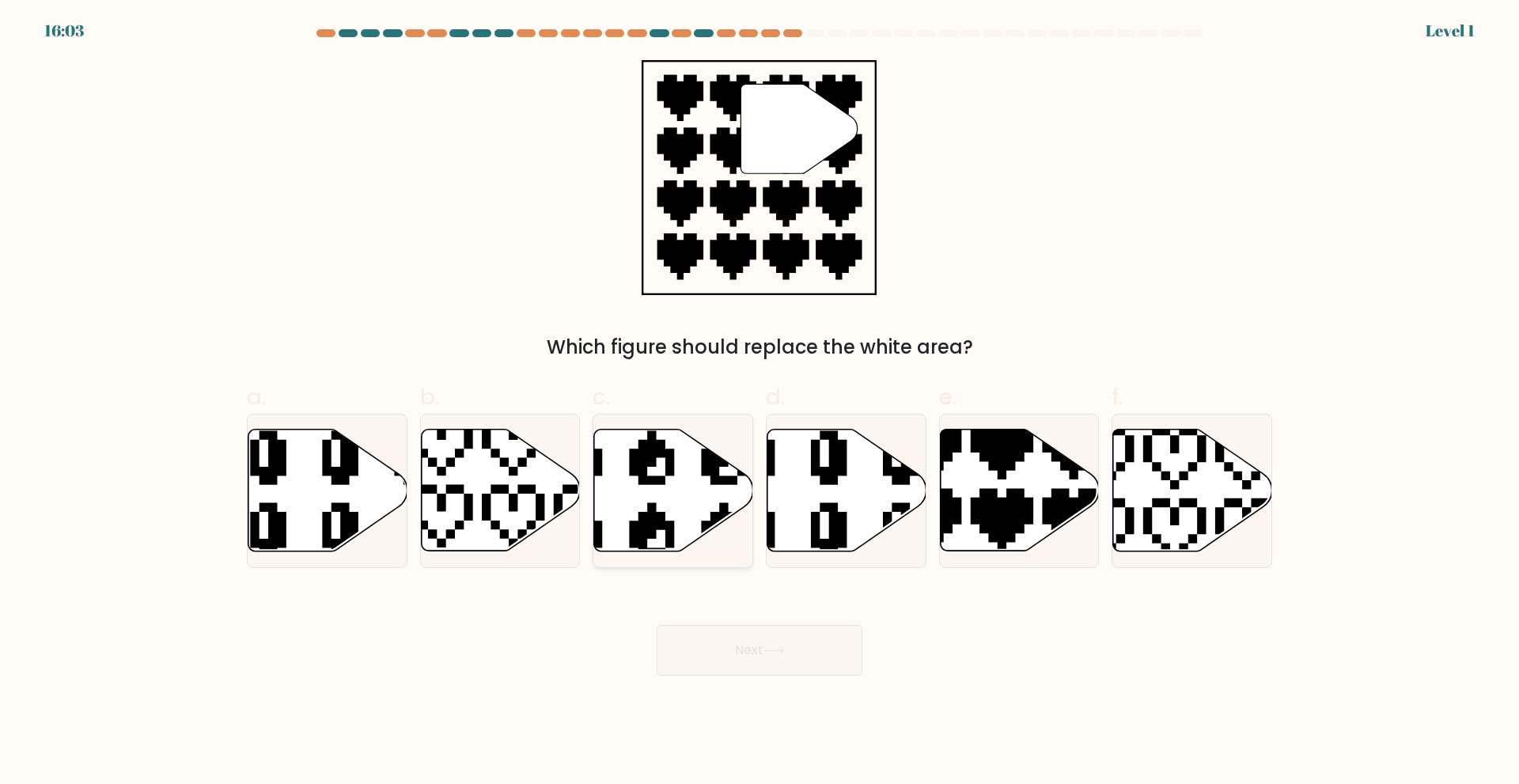
click at [658, 530] on icon at bounding box center [673, 490] width 159 height 122
click at [760, 402] on input "c." at bounding box center [760, 397] width 1 height 10
radio input "true"
click at [760, 643] on button "Next" at bounding box center [759, 650] width 206 height 50
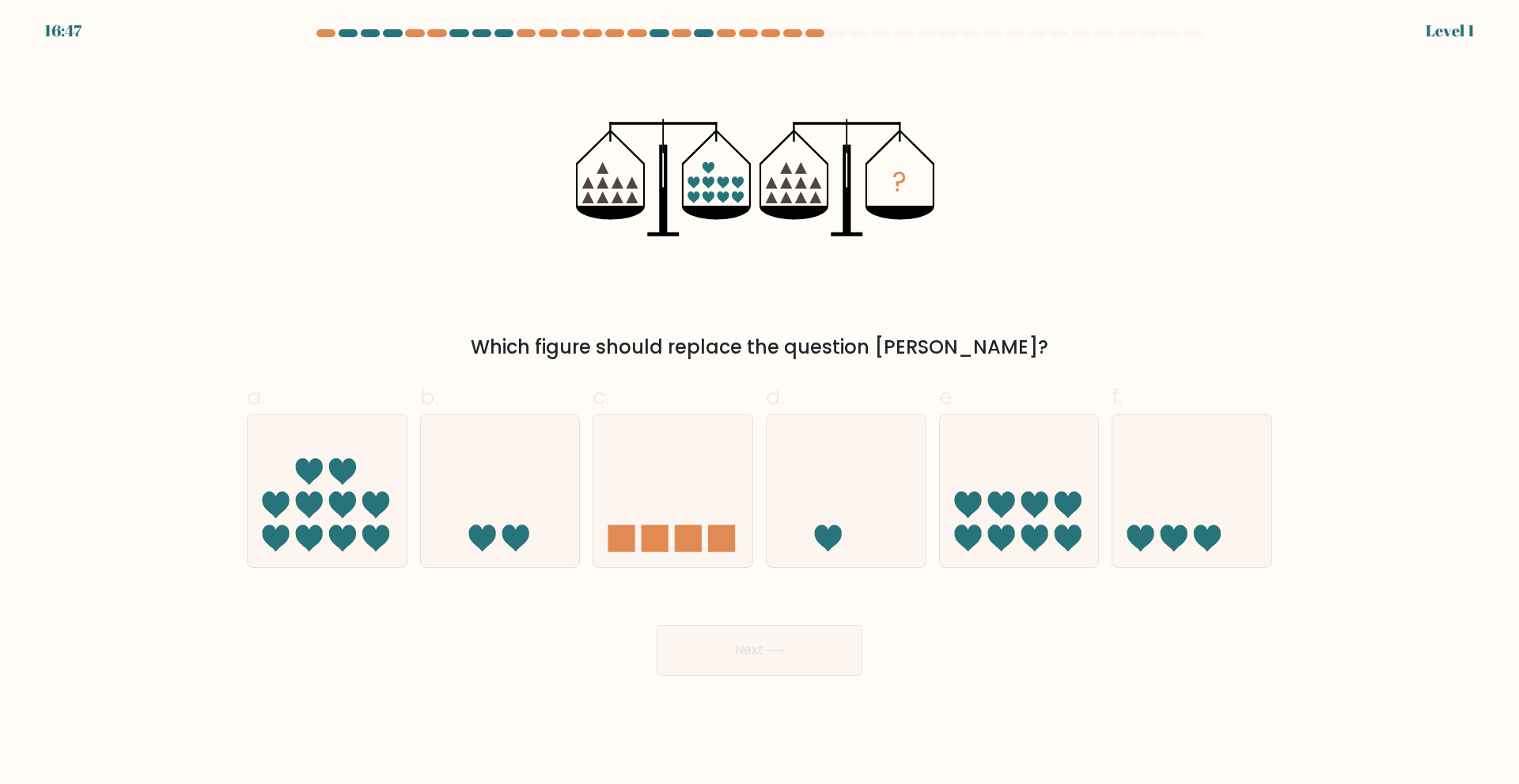
click at [836, 518] on icon at bounding box center [846, 490] width 159 height 131
click at [760, 402] on input "d." at bounding box center [760, 397] width 1 height 10
radio input "true"
click at [763, 642] on button "Next" at bounding box center [759, 650] width 206 height 50
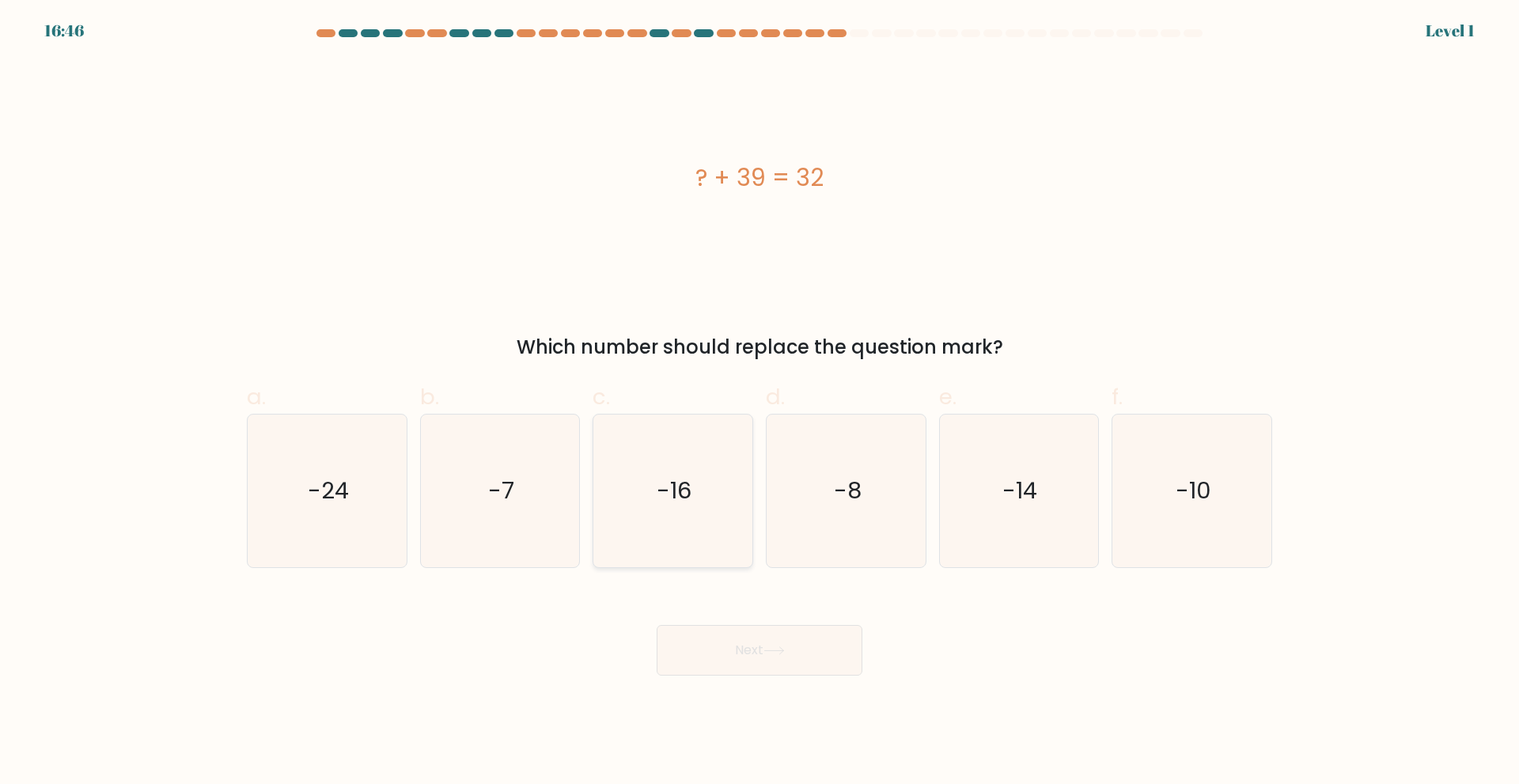
click at [696, 526] on icon "-16" at bounding box center [672, 490] width 153 height 153
click at [760, 402] on input "c. -16" at bounding box center [760, 397] width 1 height 10
radio input "true"
click at [759, 646] on button "Next" at bounding box center [759, 650] width 206 height 50
drag, startPoint x: 747, startPoint y: 661, endPoint x: 762, endPoint y: 652, distance: 17.5
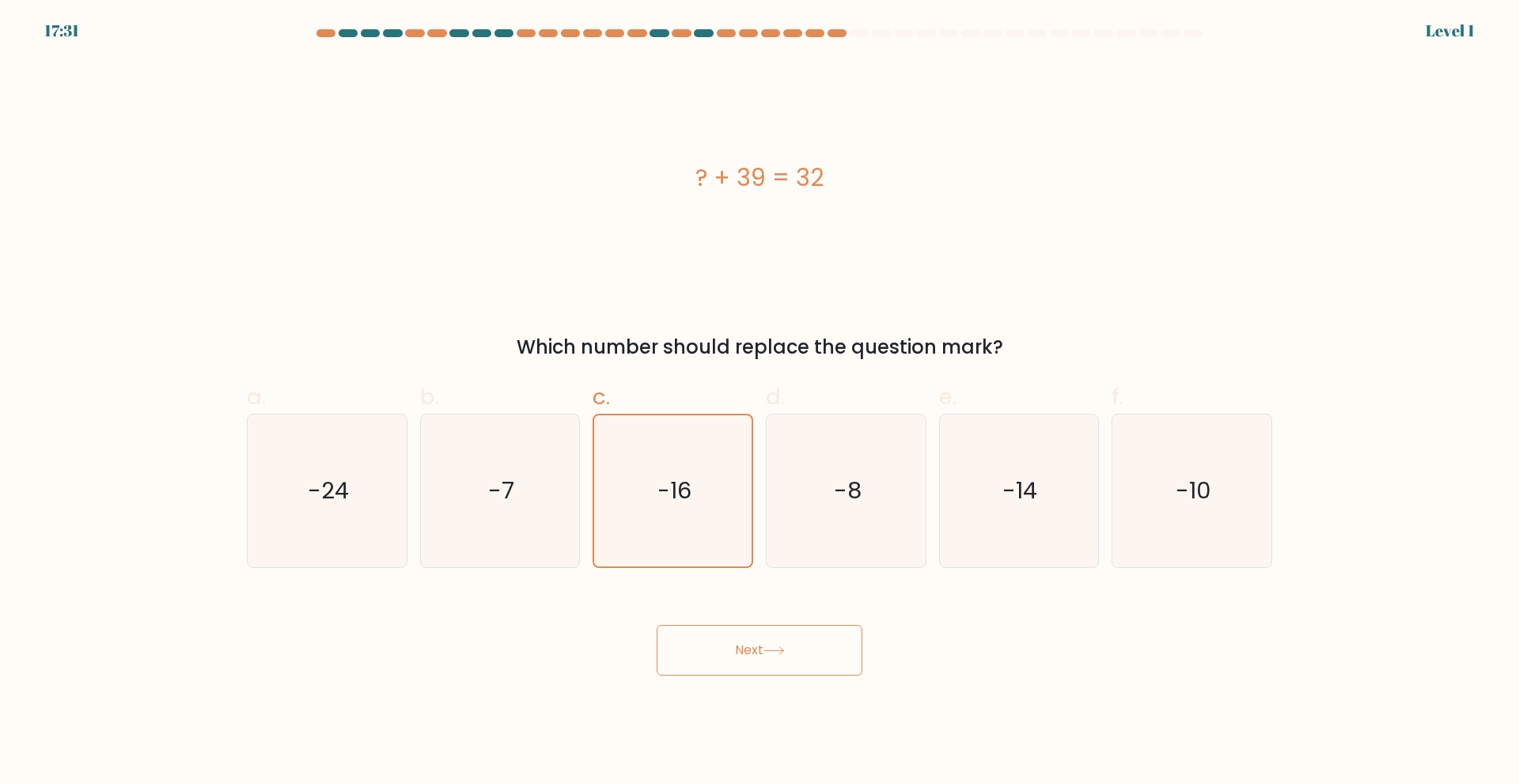
click at [747, 663] on button "Next" at bounding box center [759, 650] width 206 height 50
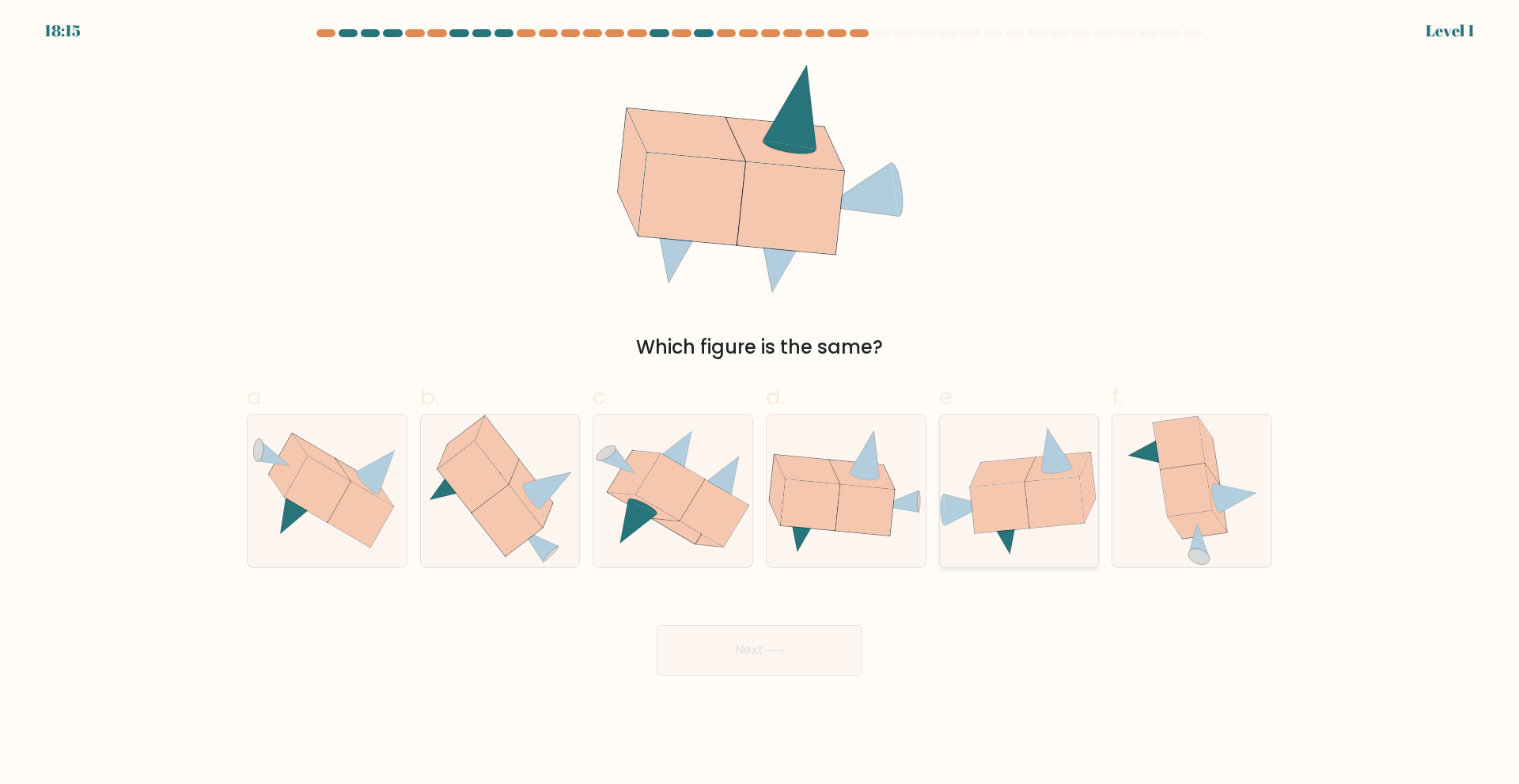
click at [1060, 496] on icon at bounding box center [1054, 502] width 59 height 51
click at [760, 402] on input "e." at bounding box center [760, 397] width 1 height 10
radio input "true"
click at [755, 669] on button "Next" at bounding box center [759, 650] width 206 height 50
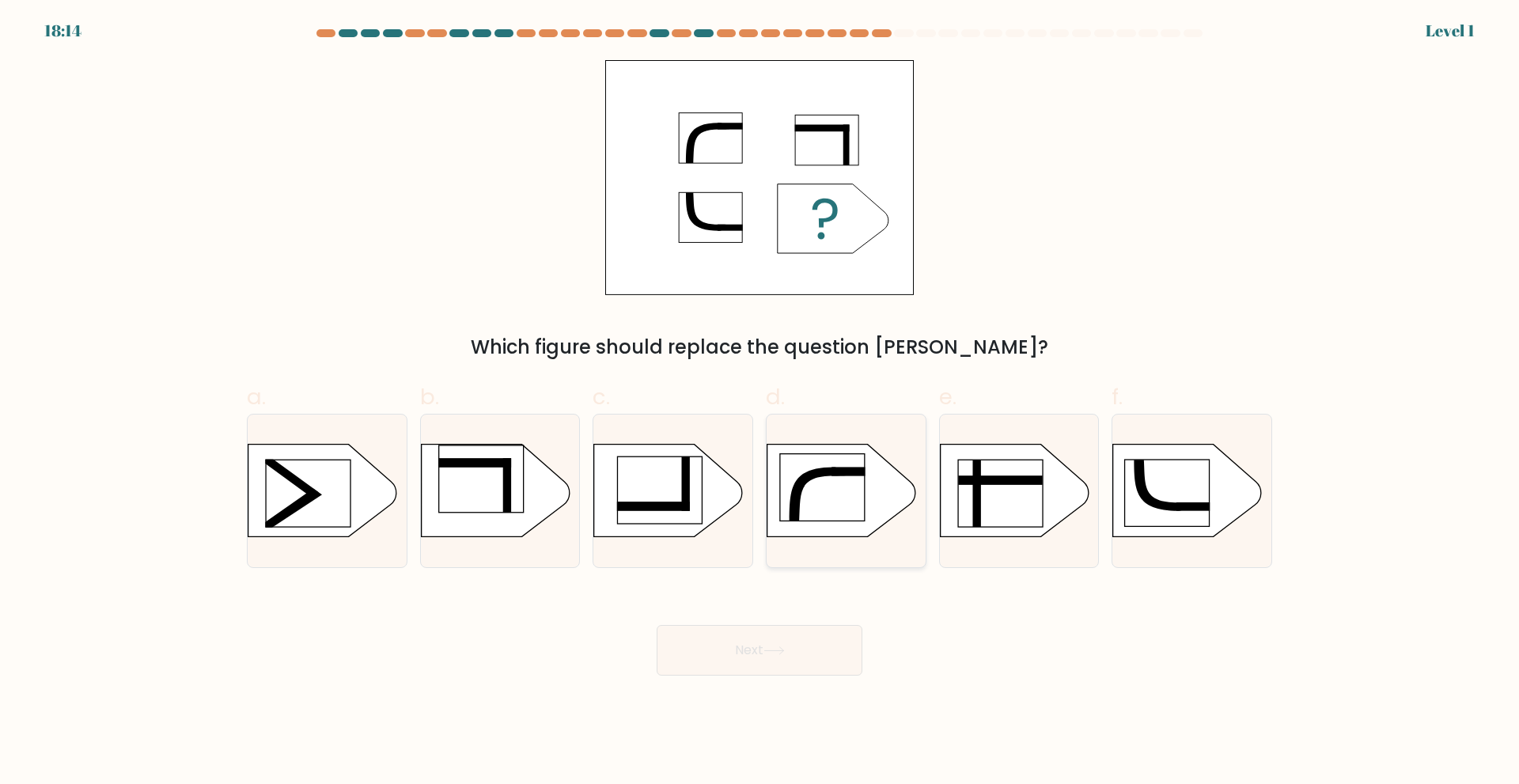
click at [832, 526] on icon at bounding box center [842, 490] width 149 height 93
click at [760, 402] on input "d." at bounding box center [760, 397] width 1 height 10
radio input "true"
click at [784, 648] on icon at bounding box center [774, 650] width 22 height 9
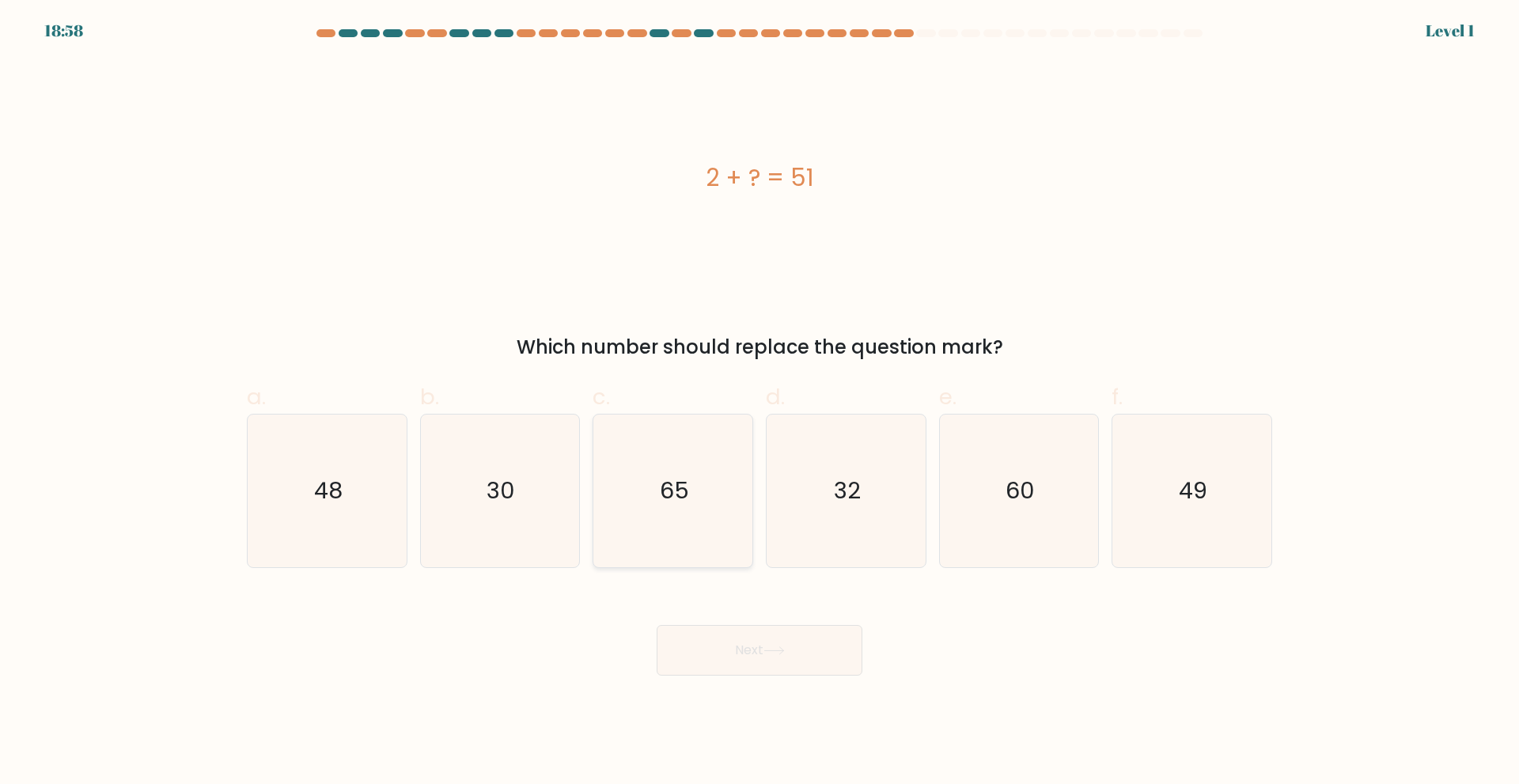
click at [672, 489] on text "65" at bounding box center [674, 490] width 30 height 32
click at [760, 402] on input "c. 65" at bounding box center [760, 397] width 1 height 10
radio input "true"
drag, startPoint x: 727, startPoint y: 656, endPoint x: 725, endPoint y: 639, distance: 17.1
click at [726, 656] on button "Next" at bounding box center [759, 650] width 206 height 50
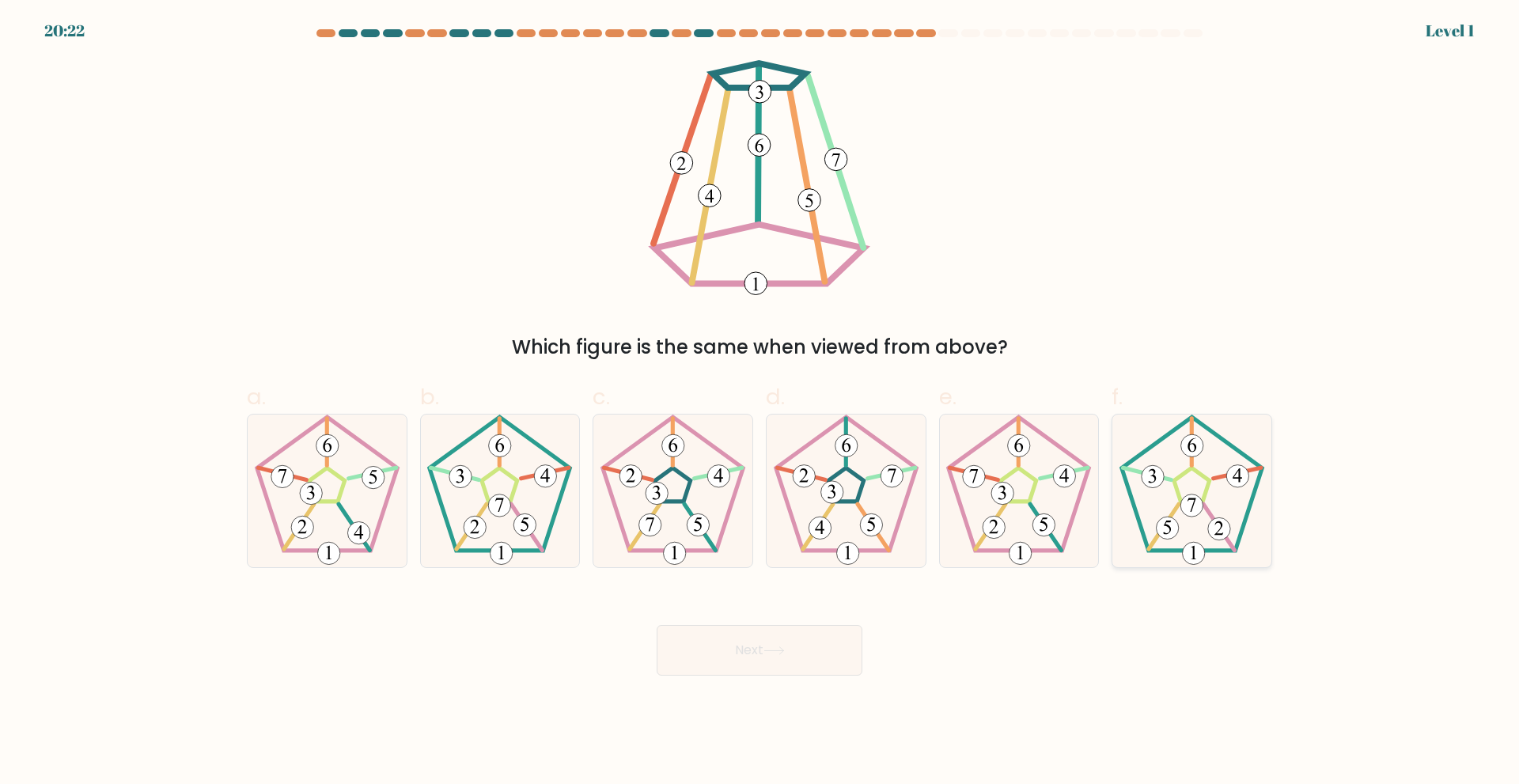
drag, startPoint x: 1181, startPoint y: 470, endPoint x: 1152, endPoint y: 511, distance: 50.2
click at [1185, 469] on icon at bounding box center [1192, 490] width 153 height 153
click at [760, 402] on input "f." at bounding box center [760, 397] width 1 height 10
radio input "true"
click at [755, 659] on button "Next" at bounding box center [759, 650] width 206 height 50
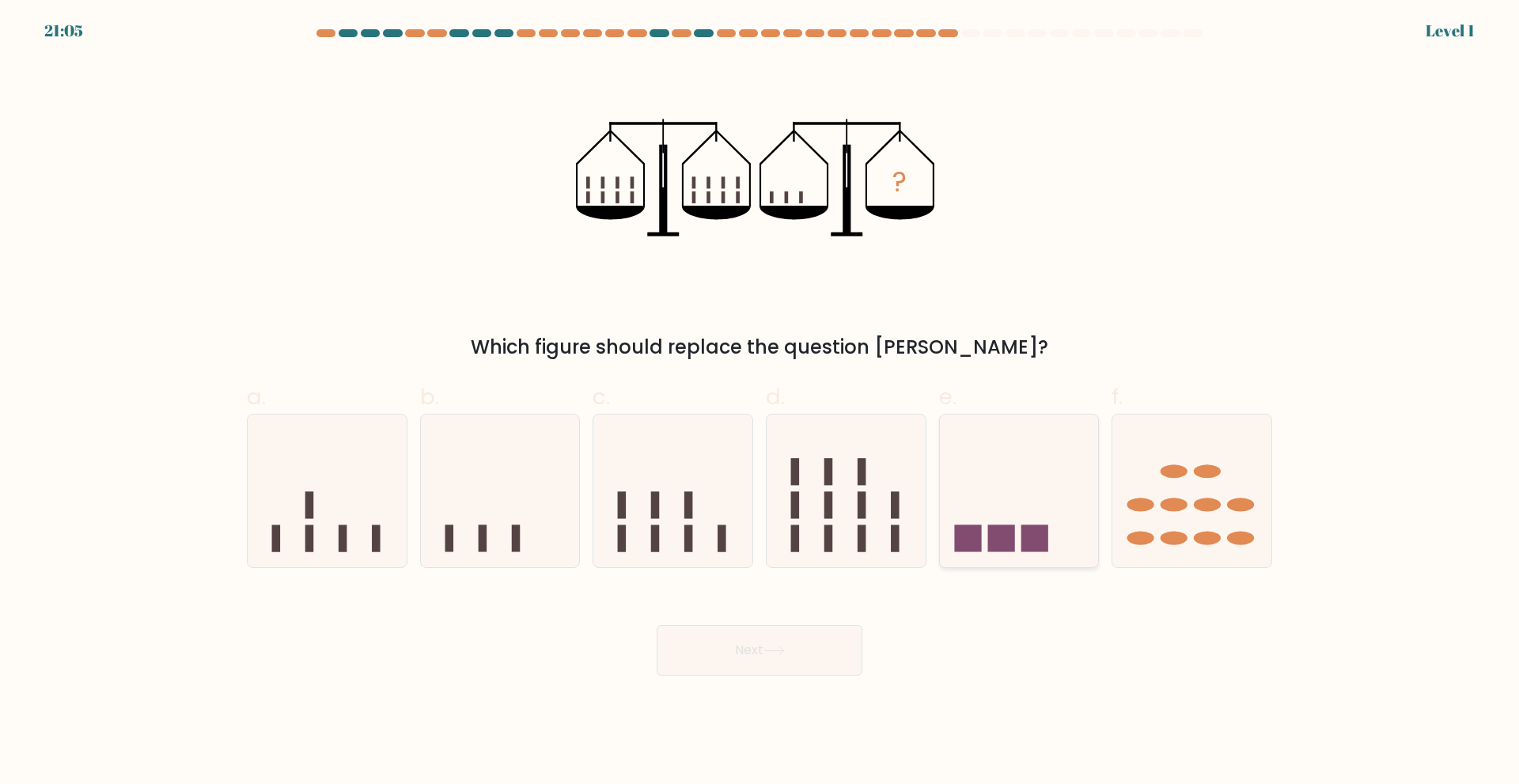
click at [1018, 537] on icon at bounding box center [1019, 490] width 159 height 131
click at [760, 402] on input "e." at bounding box center [760, 397] width 1 height 10
radio input "true"
click at [739, 646] on button "Next" at bounding box center [759, 650] width 206 height 50
drag, startPoint x: 779, startPoint y: 630, endPoint x: 764, endPoint y: 658, distance: 31.8
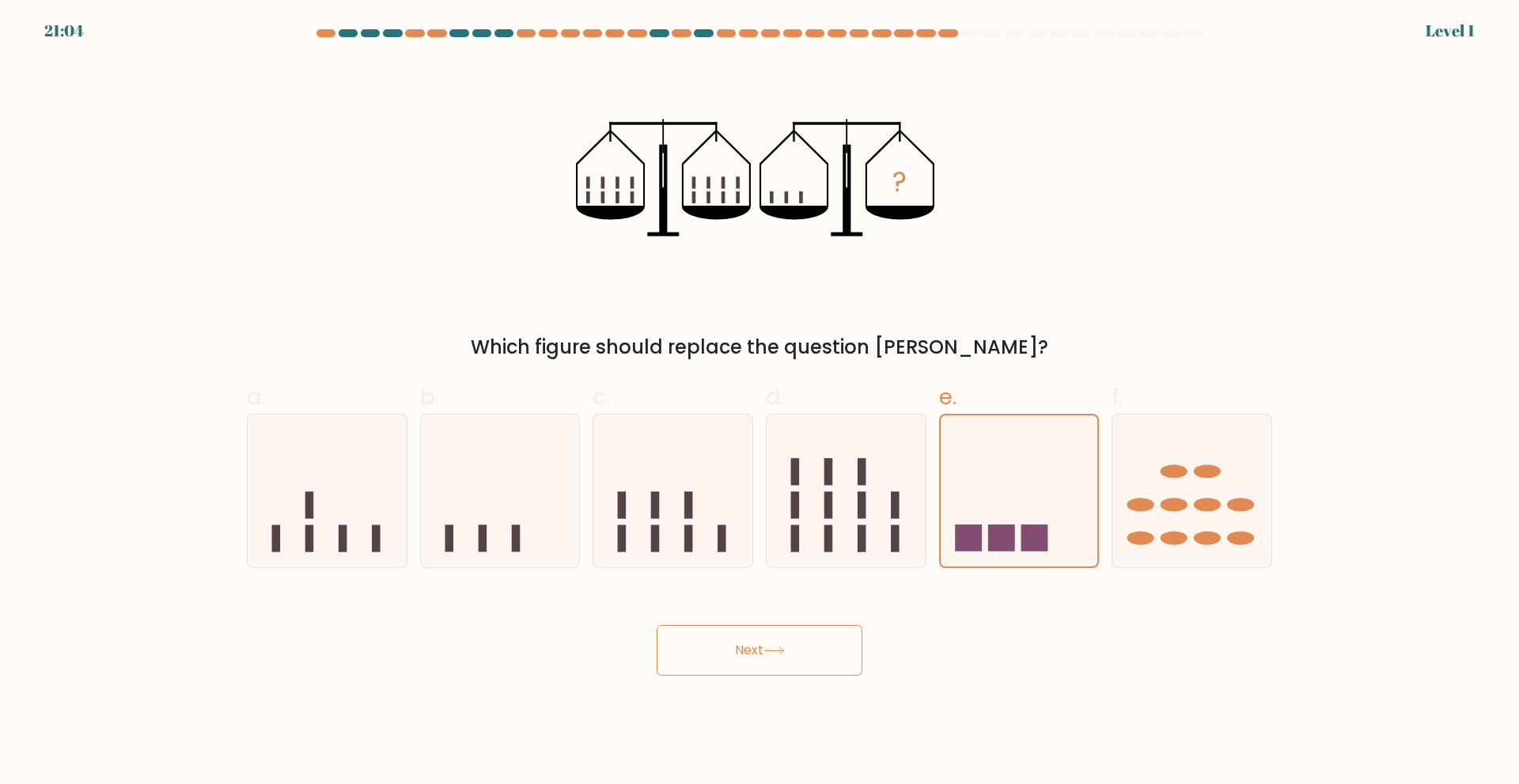
click at [779, 631] on button "Next" at bounding box center [759, 650] width 206 height 50
click at [760, 667] on button "Next" at bounding box center [759, 650] width 206 height 50
click at [813, 546] on icon at bounding box center [846, 490] width 159 height 131
click at [760, 402] on input "d." at bounding box center [760, 397] width 1 height 10
radio input "true"
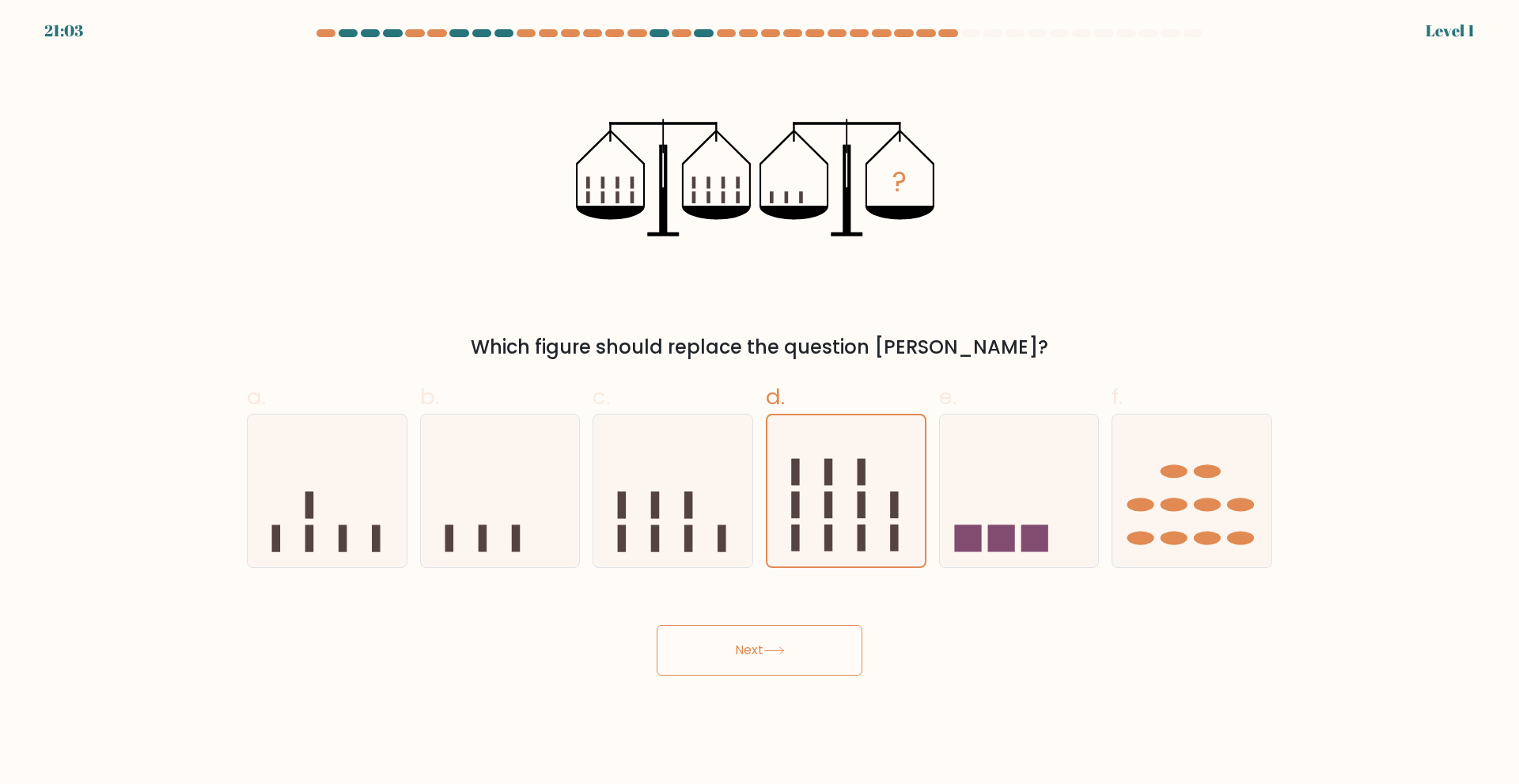
click at [774, 655] on button "Next" at bounding box center [759, 650] width 206 height 50
click at [774, 649] on icon at bounding box center [774, 650] width 22 height 9
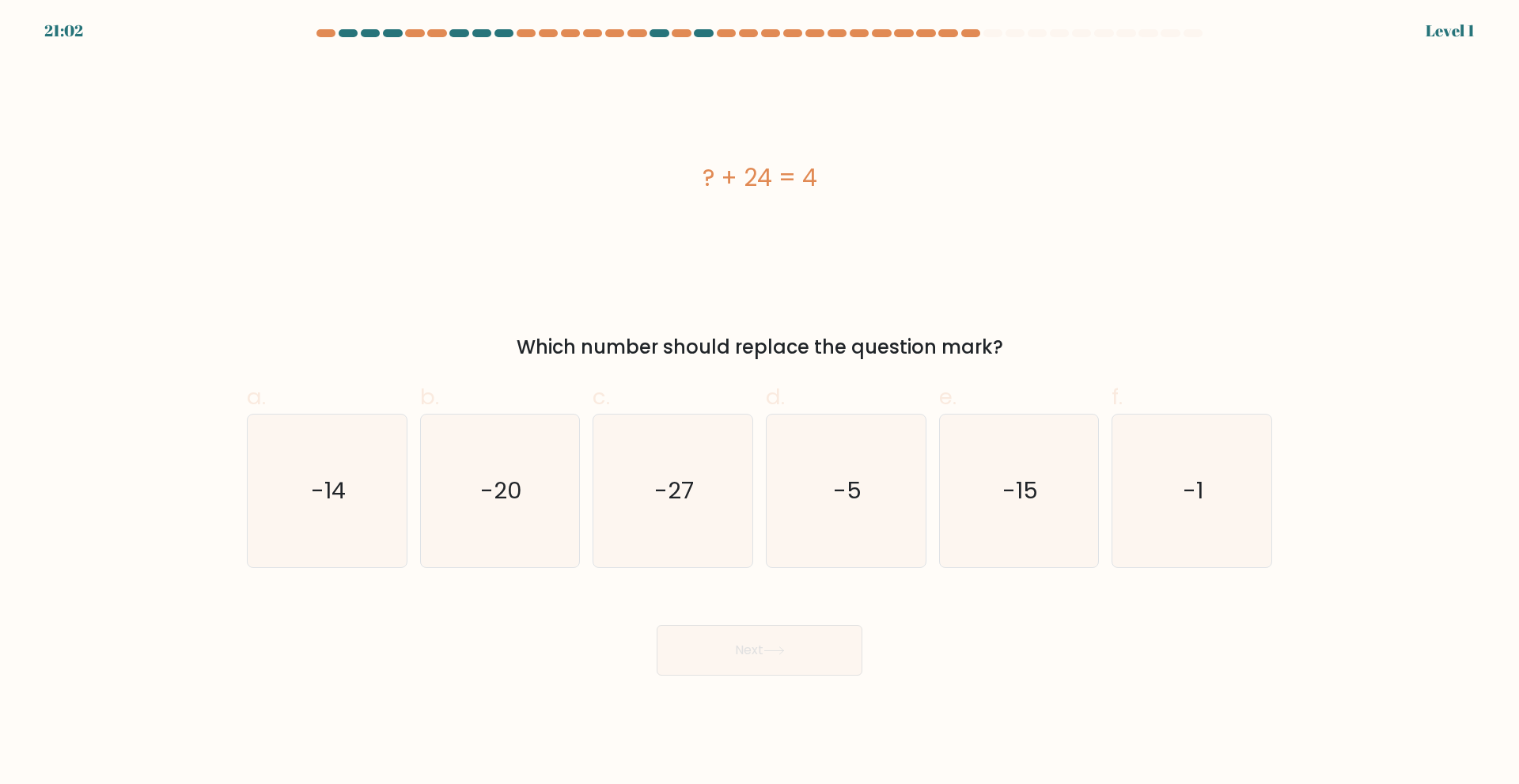
click at [774, 649] on icon at bounding box center [774, 650] width 22 height 9
click at [691, 530] on icon "-27" at bounding box center [672, 490] width 153 height 153
click at [760, 402] on input "c. -27" at bounding box center [760, 397] width 1 height 10
radio input "true"
click at [713, 666] on button "Next" at bounding box center [759, 650] width 206 height 50
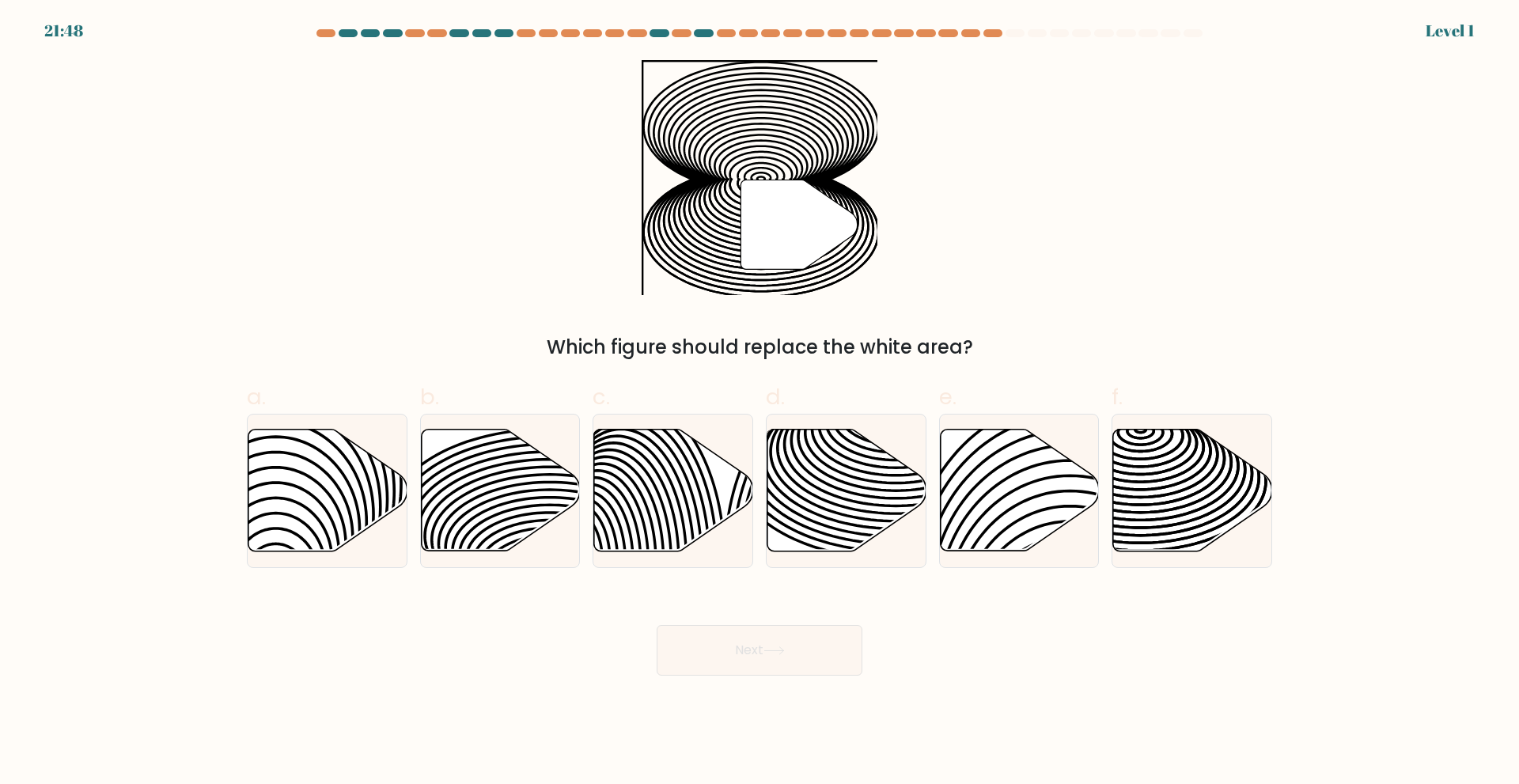
drag, startPoint x: 714, startPoint y: 640, endPoint x: 718, endPoint y: 630, distance: 10.8
click at [715, 639] on button "Next" at bounding box center [759, 650] width 206 height 50
click at [799, 543] on icon at bounding box center [847, 490] width 159 height 122
click at [760, 402] on input "d." at bounding box center [760, 397] width 1 height 10
radio input "true"
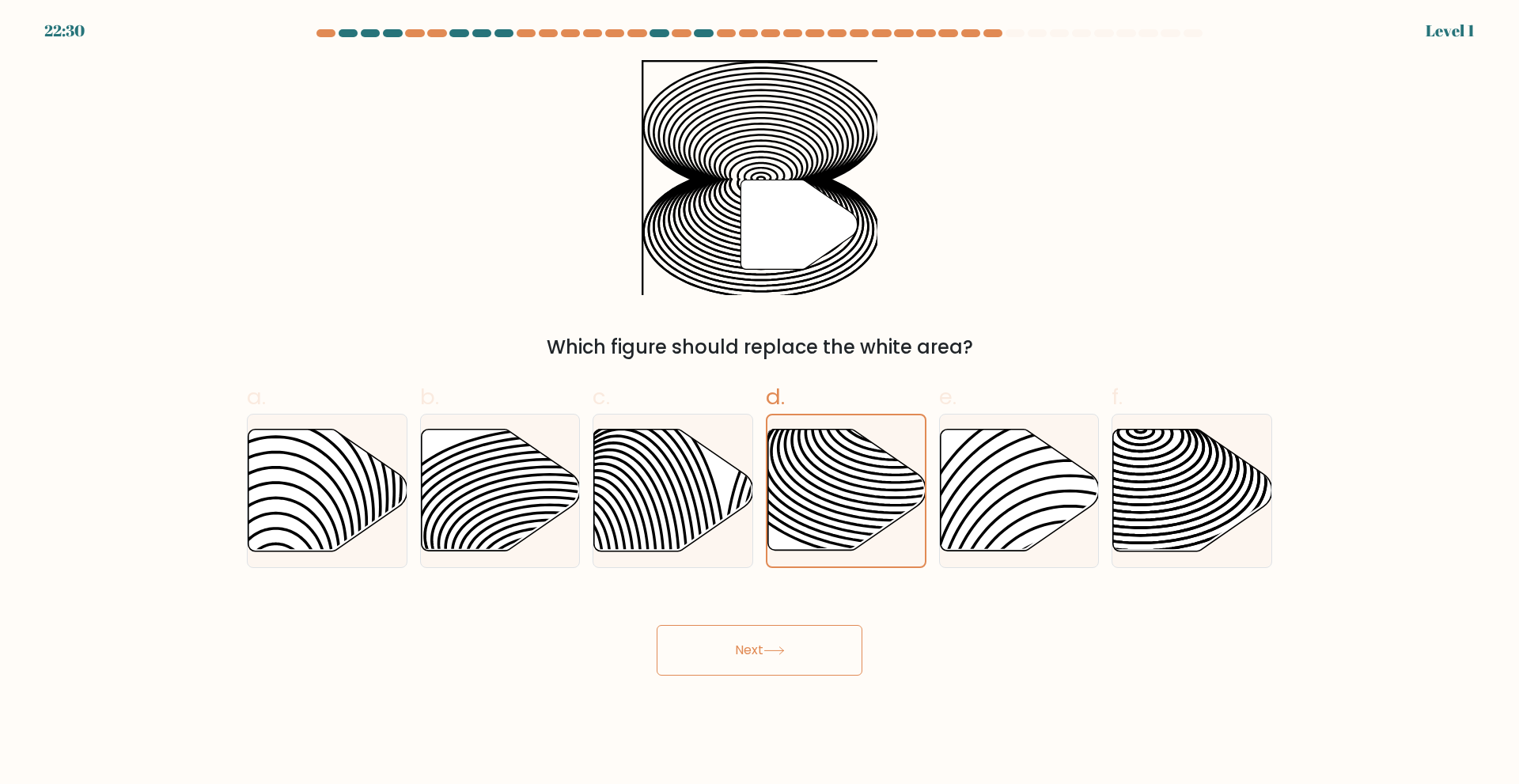
click at [779, 649] on icon at bounding box center [774, 650] width 22 height 9
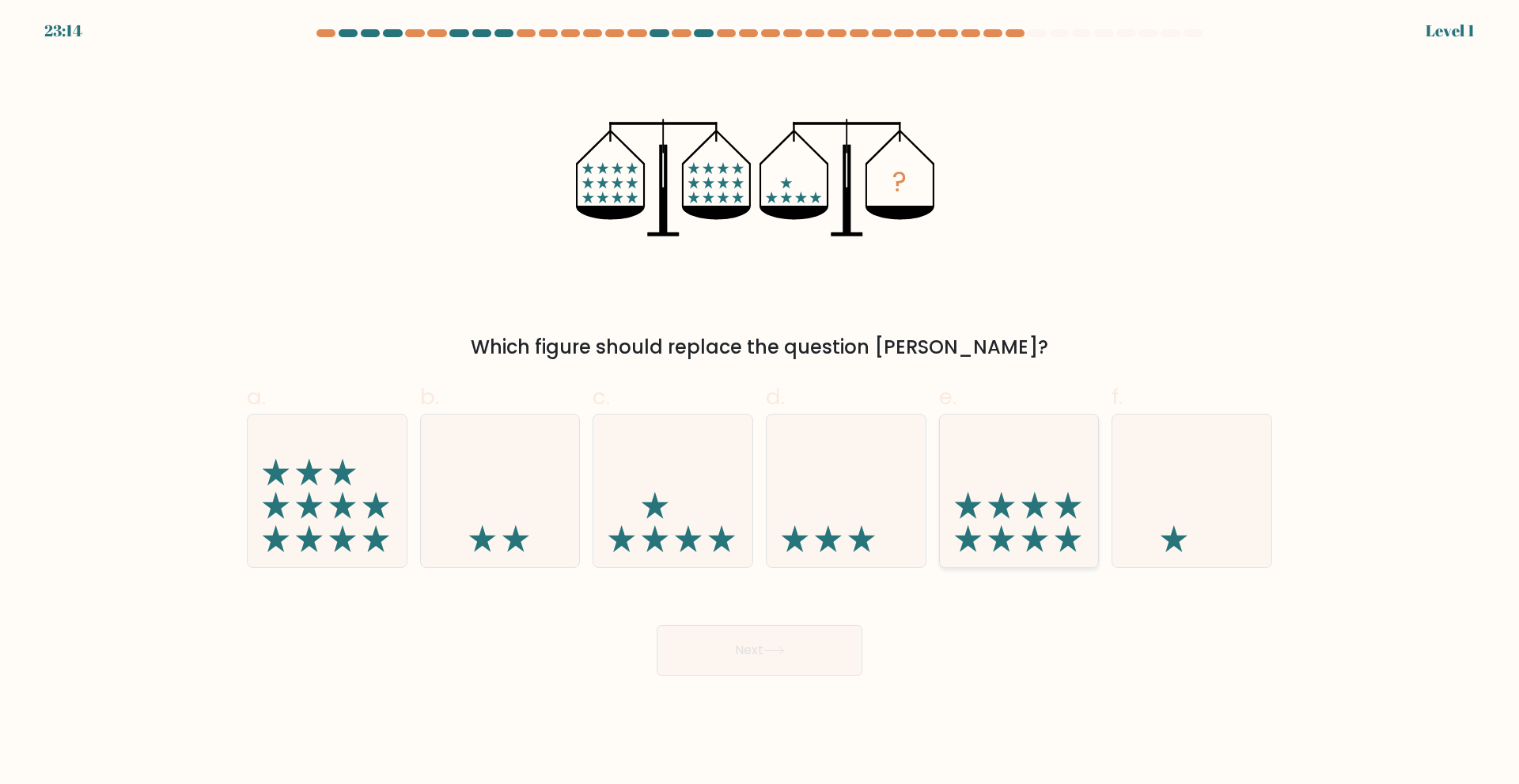
click at [1022, 498] on icon at bounding box center [1019, 490] width 159 height 131
click at [760, 402] on input "e." at bounding box center [760, 397] width 1 height 10
radio input "true"
click at [792, 650] on button "Next" at bounding box center [759, 650] width 206 height 50
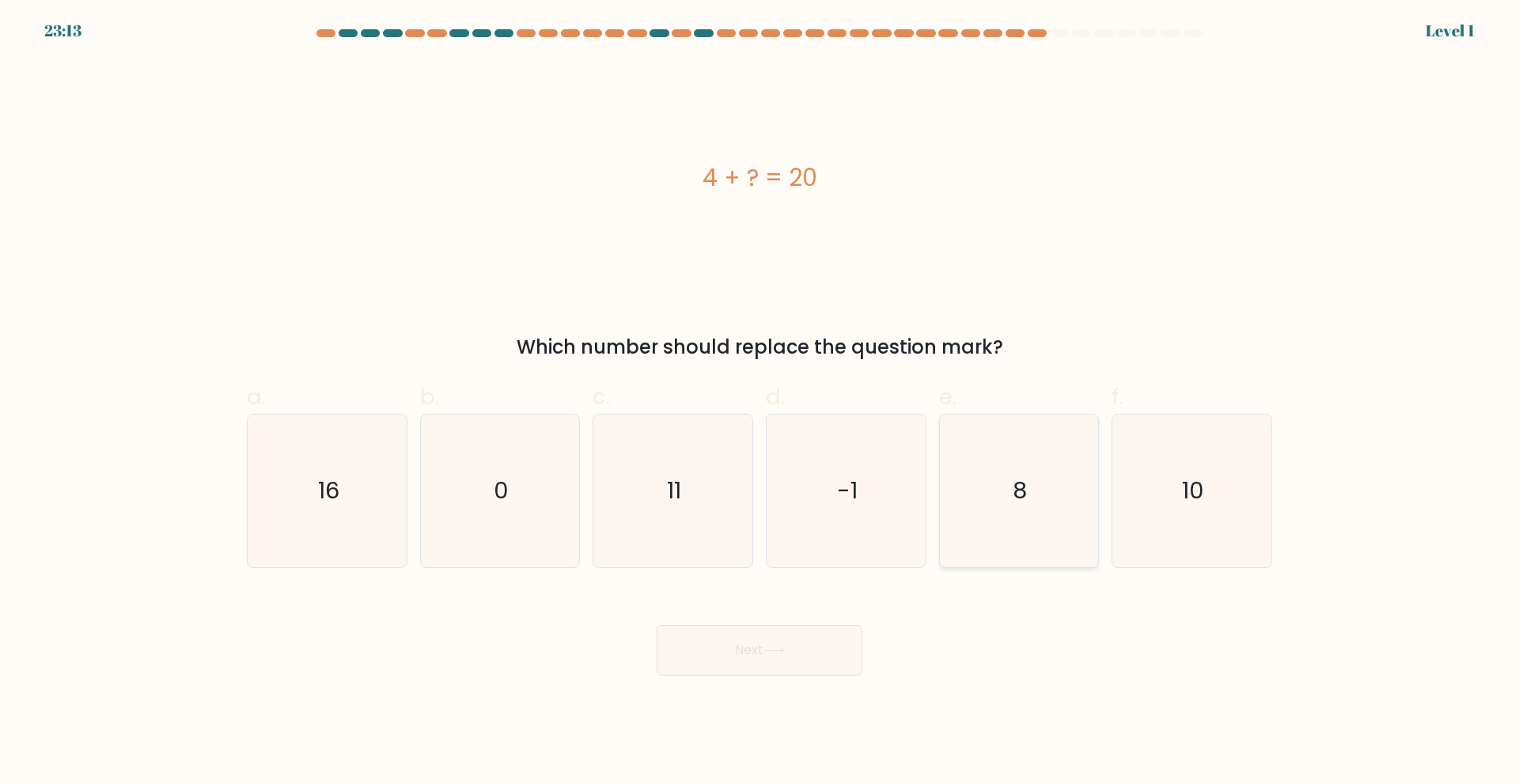
click at [1016, 522] on icon "8" at bounding box center [1018, 490] width 153 height 153
click at [760, 402] on input "e. 8" at bounding box center [760, 397] width 1 height 10
radio input "true"
click at [769, 671] on button "Next" at bounding box center [759, 650] width 206 height 50
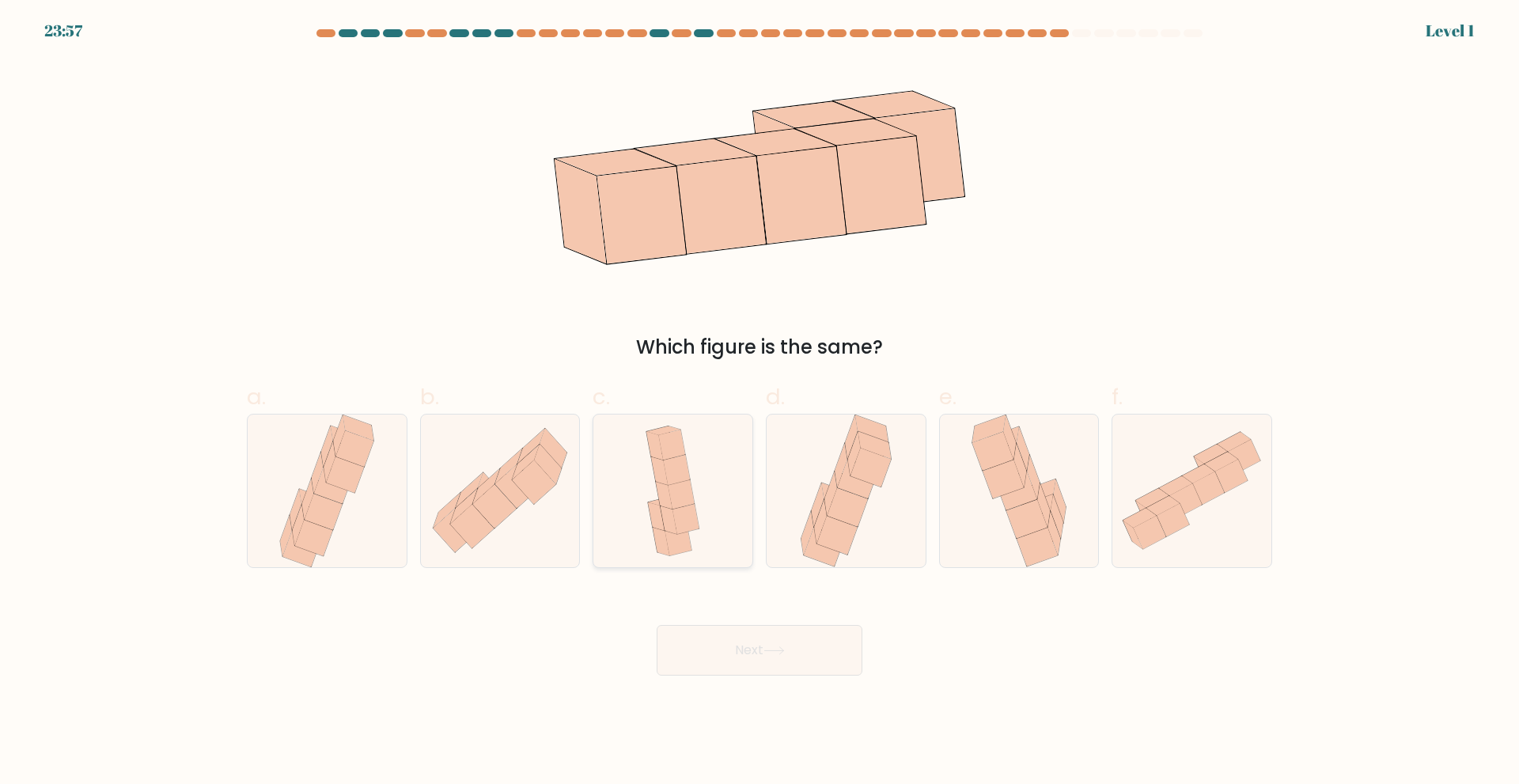
click at [703, 506] on icon at bounding box center [673, 490] width 70 height 153
click at [760, 402] on input "c." at bounding box center [760, 397] width 1 height 10
radio input "true"
click at [735, 658] on button "Next" at bounding box center [759, 650] width 206 height 50
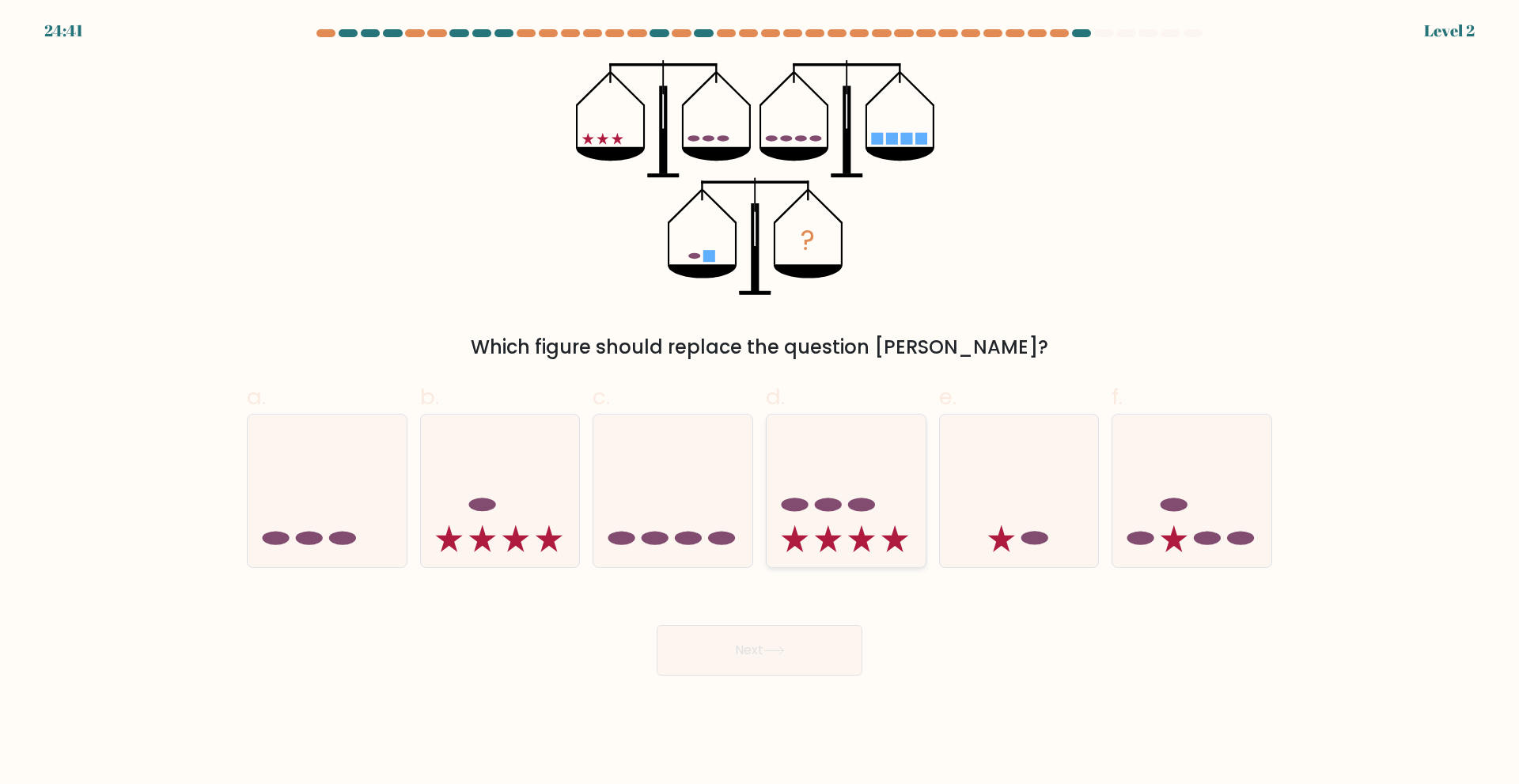
drag, startPoint x: 831, startPoint y: 529, endPoint x: 825, endPoint y: 556, distance: 27.7
click at [832, 529] on icon at bounding box center [846, 490] width 159 height 131
click at [760, 402] on input "d." at bounding box center [760, 397] width 1 height 10
radio input "true"
click at [773, 644] on button "Next" at bounding box center [759, 650] width 206 height 50
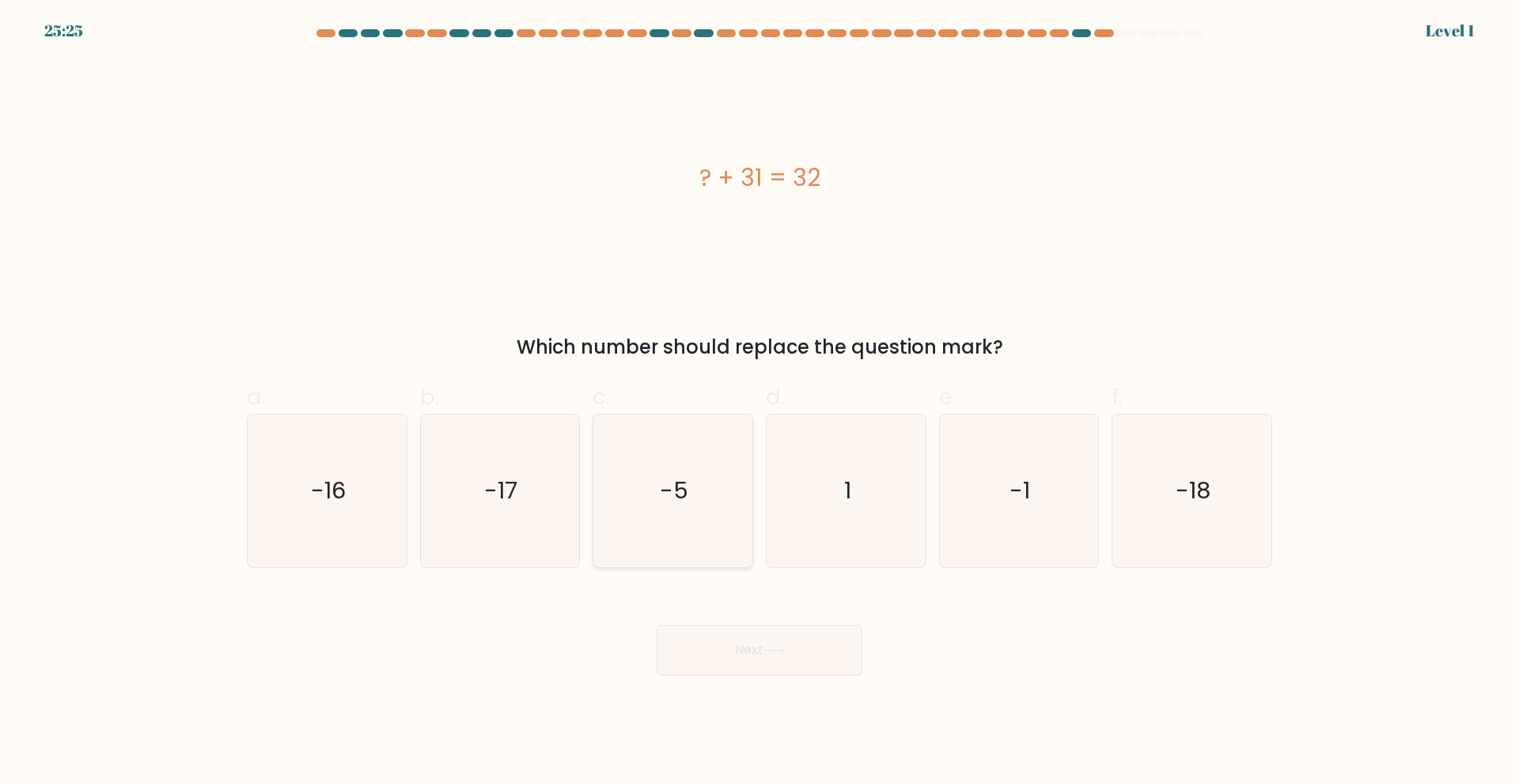
click at [674, 544] on icon "-5" at bounding box center [672, 490] width 153 height 153
click at [760, 402] on input "c. -5" at bounding box center [760, 397] width 1 height 10
radio input "true"
click at [725, 656] on button "Next" at bounding box center [759, 650] width 206 height 50
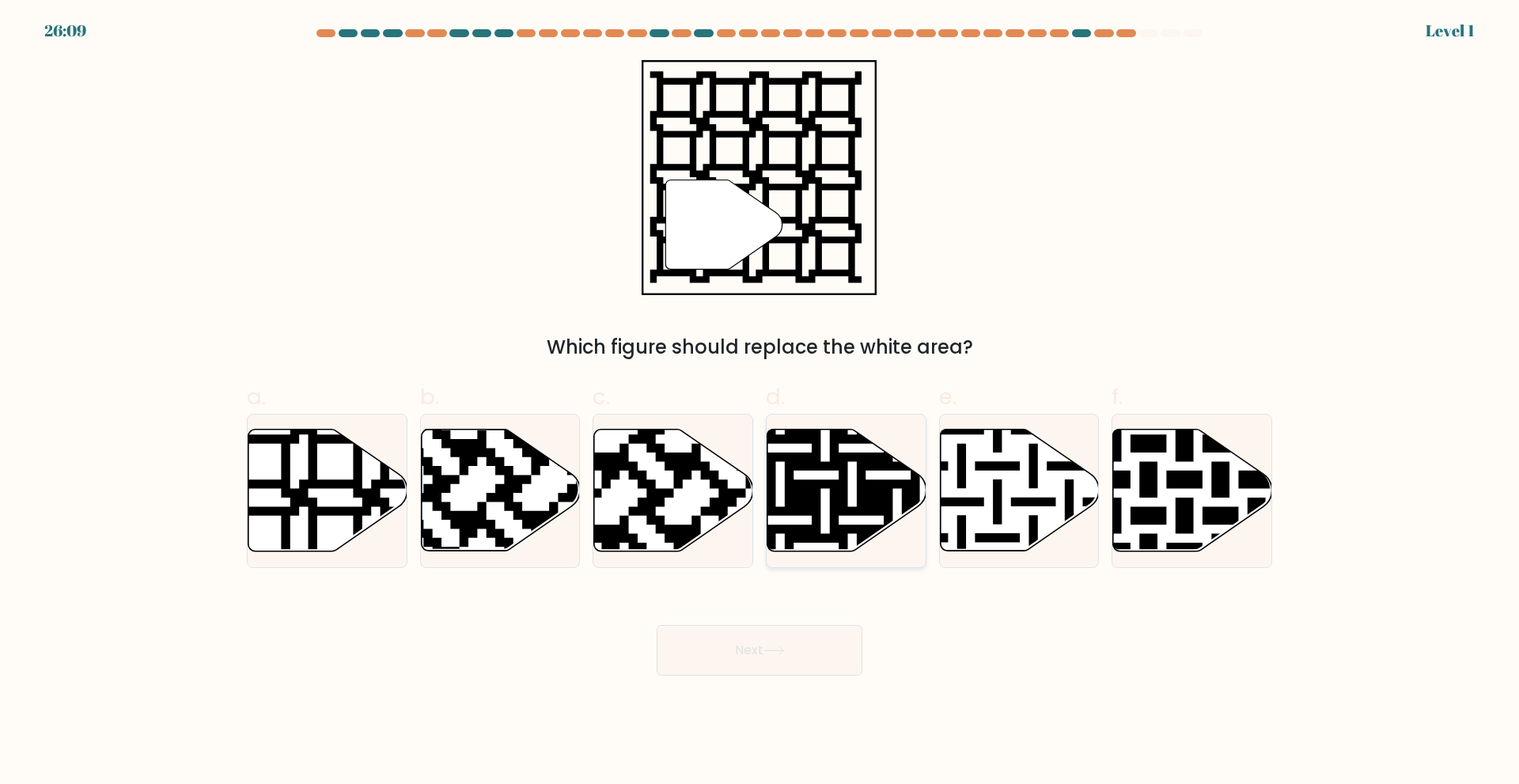
click at [880, 499] on icon at bounding box center [892, 426] width 288 height 288
click at [760, 402] on input "d." at bounding box center [760, 397] width 1 height 10
radio input "true"
click at [790, 655] on button "Next" at bounding box center [759, 650] width 206 height 50
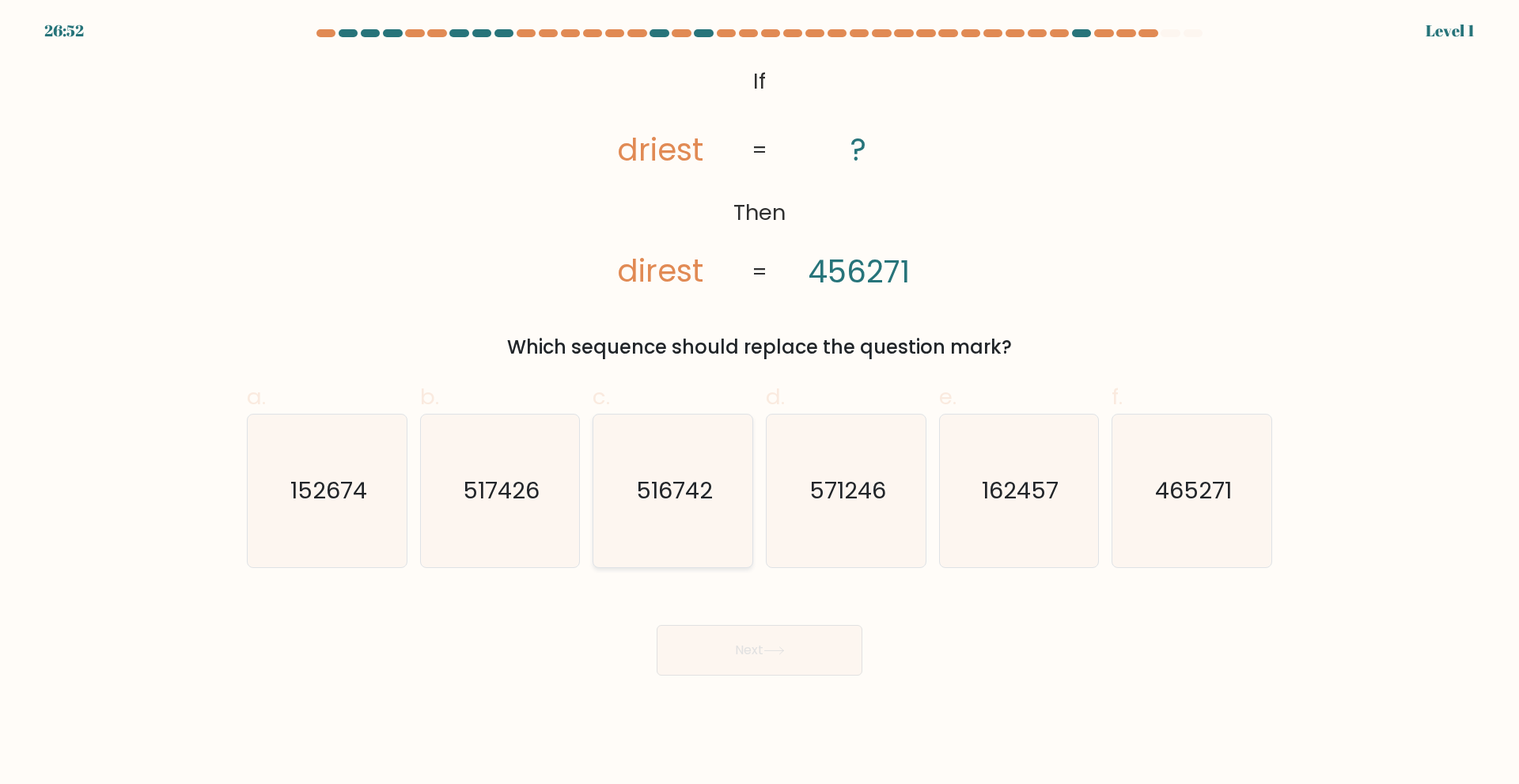
click at [691, 502] on text "516742" at bounding box center [675, 490] width 77 height 32
click at [760, 402] on input "c. 516742" at bounding box center [760, 397] width 1 height 10
radio input "true"
click at [721, 632] on button "Next" at bounding box center [759, 650] width 206 height 50
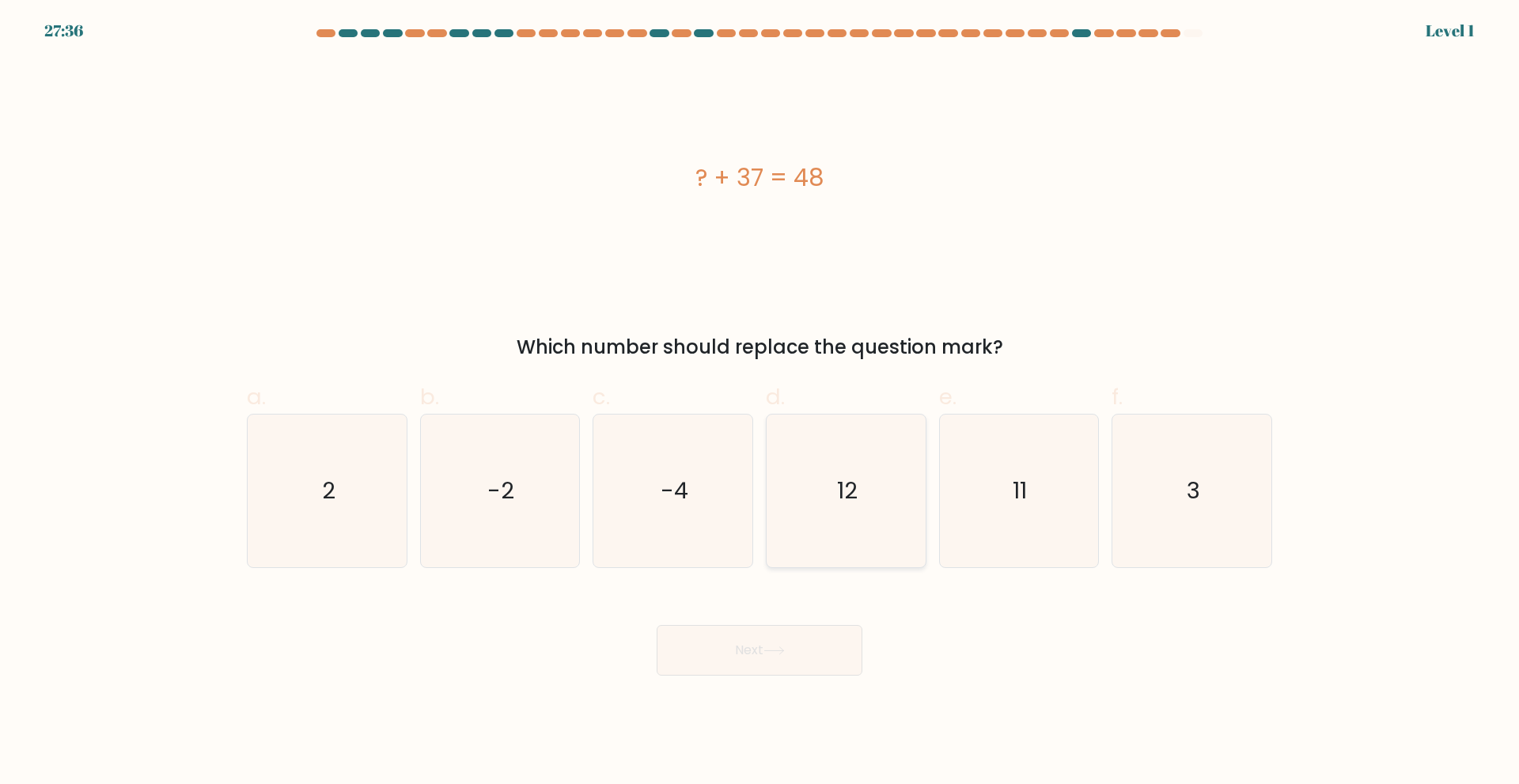
drag, startPoint x: 826, startPoint y: 537, endPoint x: 827, endPoint y: 547, distance: 10.0
click at [827, 537] on icon "12" at bounding box center [846, 490] width 153 height 153
click at [760, 402] on input "d. 12" at bounding box center [760, 397] width 1 height 10
radio input "true"
drag, startPoint x: 797, startPoint y: 604, endPoint x: 776, endPoint y: 647, distance: 47.9
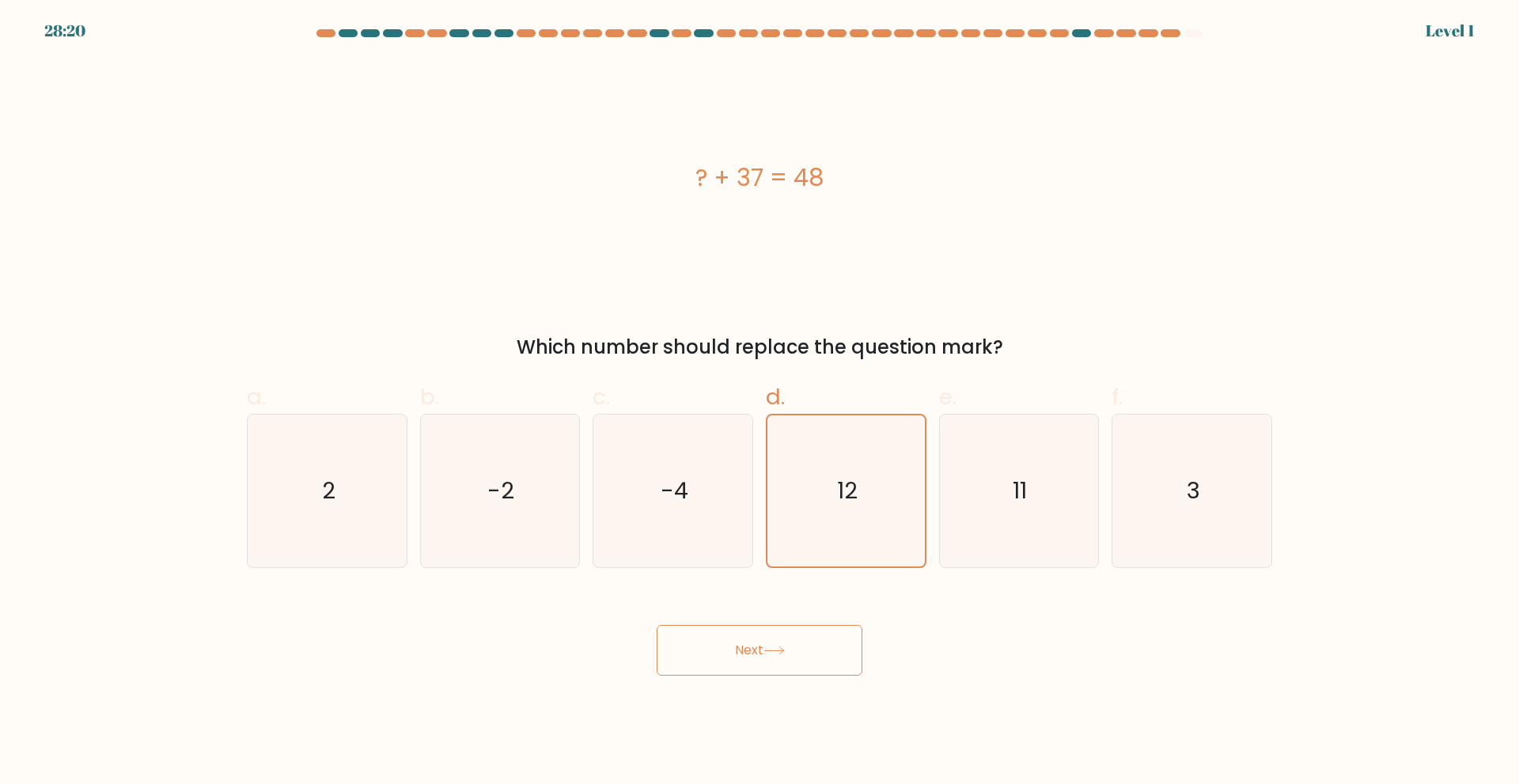
click at [776, 647] on button "Next" at bounding box center [759, 650] width 206 height 50
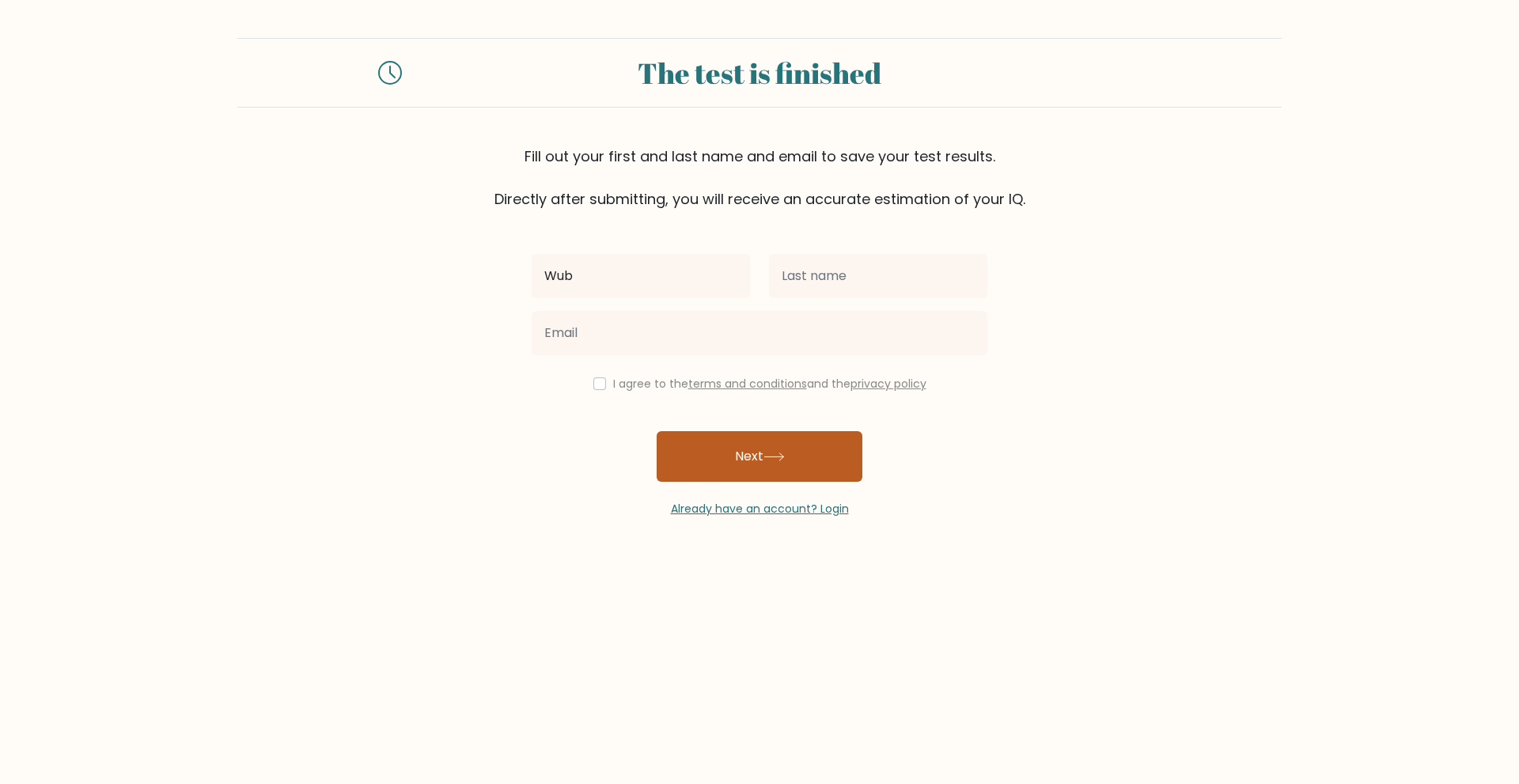
type input "Wub"
click at [717, 442] on button "Next" at bounding box center [759, 456] width 206 height 50
type input "Wub"
click at [777, 467] on button "Next" at bounding box center [759, 456] width 206 height 50
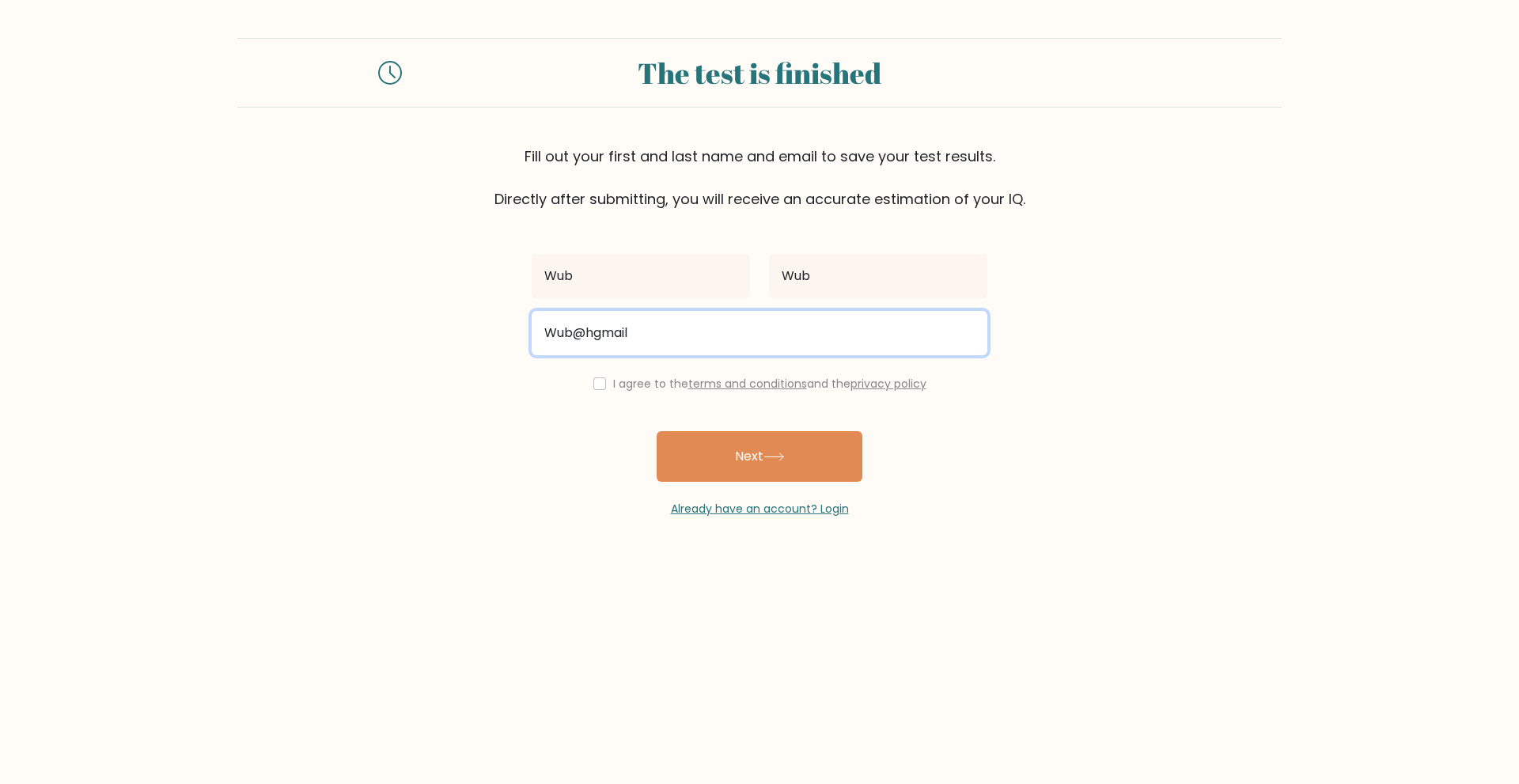
click at [603, 329] on input "Wub@hgmail" at bounding box center [759, 332] width 455 height 44
click at [593, 330] on input "Wub@hgmail" at bounding box center [759, 332] width 455 height 44
click at [663, 330] on input "Wub@gmail" at bounding box center [759, 332] width 455 height 44
type input "Wub@gmail.com"
click at [656, 431] on button "Next" at bounding box center [759, 456] width 206 height 50
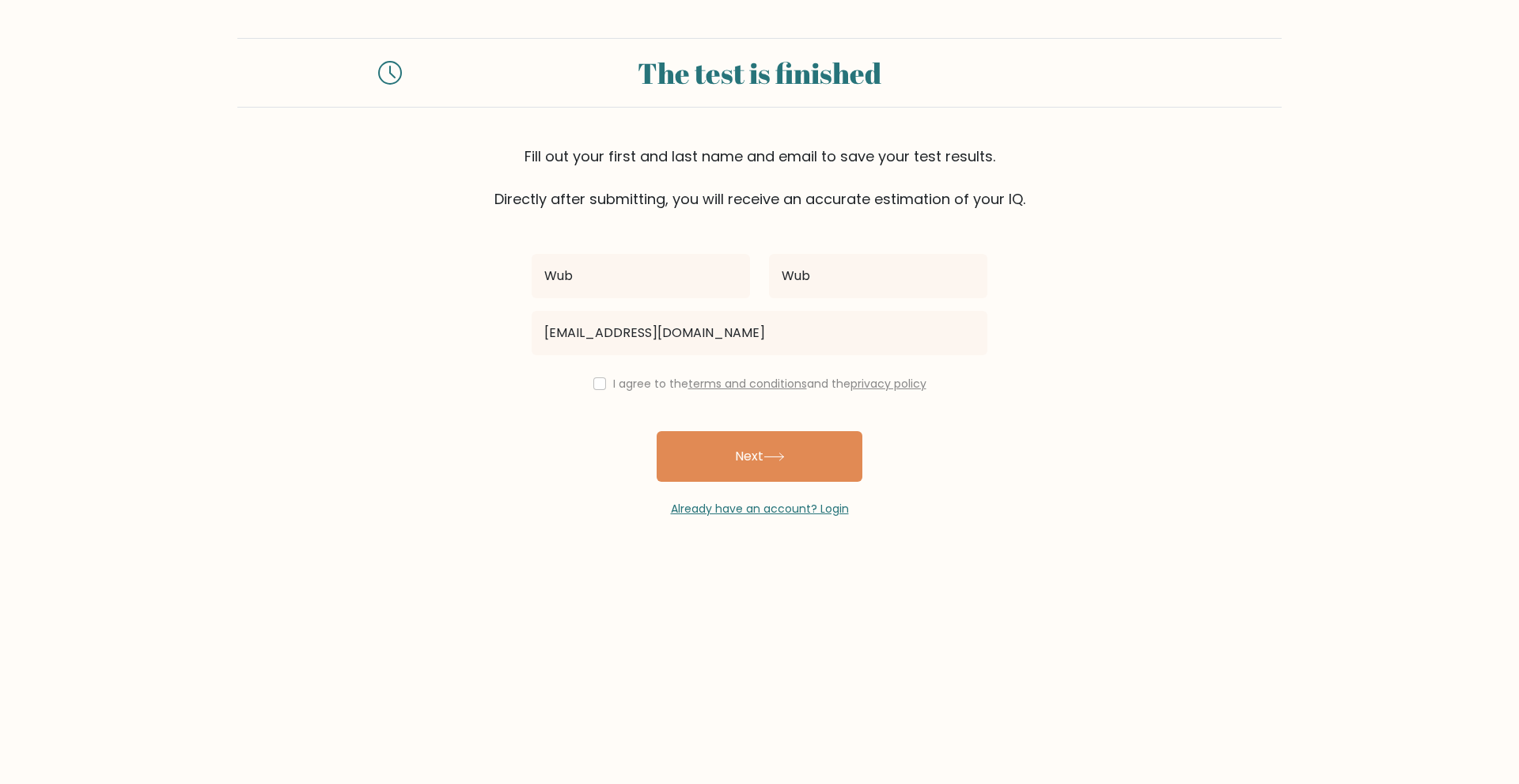
click at [602, 386] on div "I agree to the terms and conditions and the privacy policy" at bounding box center [759, 384] width 475 height 19
click at [594, 384] on input "checkbox" at bounding box center [599, 384] width 13 height 13
checkbox input "true"
click at [749, 467] on button "Next" at bounding box center [759, 456] width 206 height 50
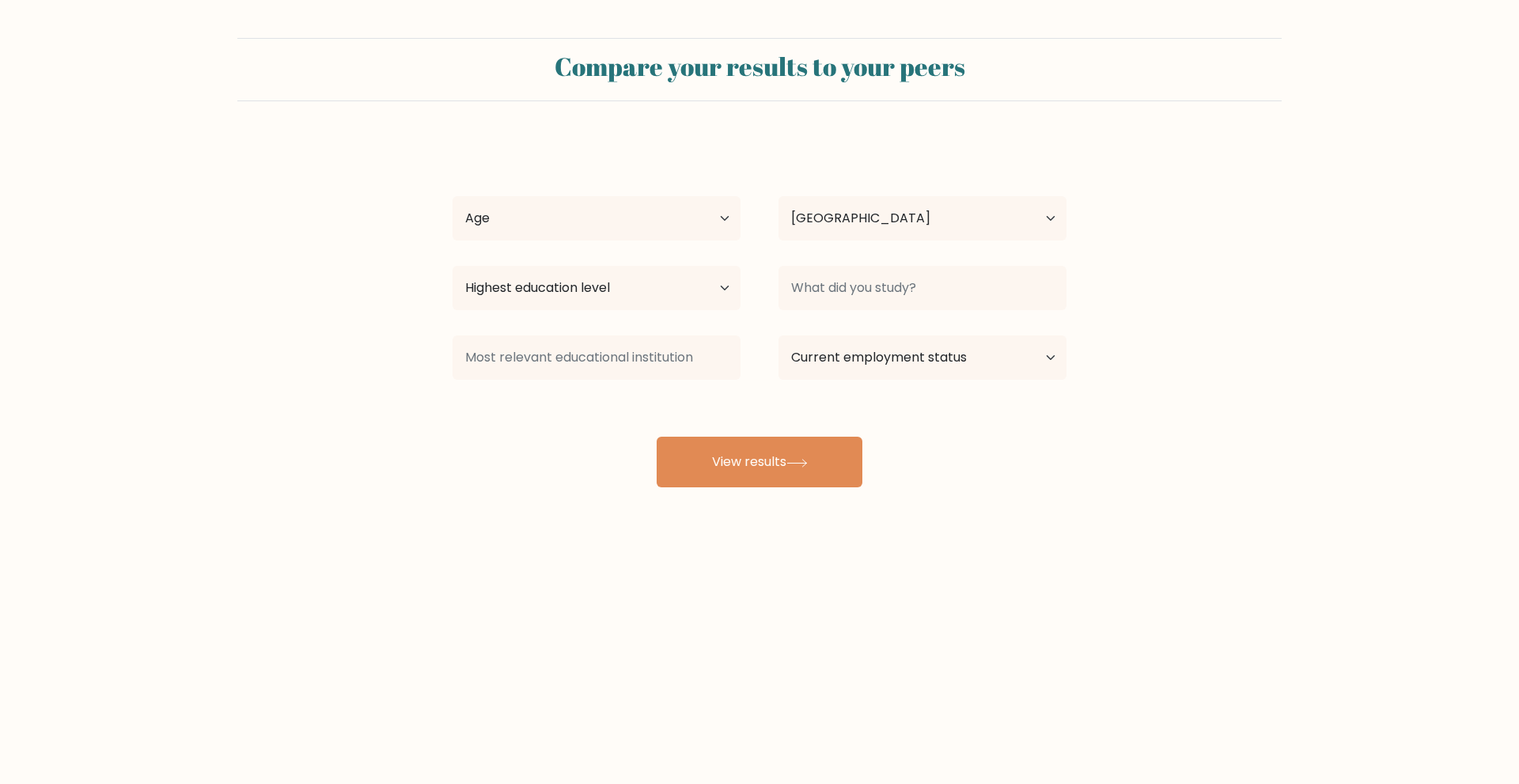
select select "IT"
click at [623, 222] on select "Age Under 18 years old 18-24 years old 25-34 years old 35-44 years old 45-54 ye…" at bounding box center [596, 218] width 288 height 44
click at [452, 196] on select "Age Under 18 years old 18-24 years old 25-34 years old 35-44 years old 45-54 ye…" at bounding box center [596, 218] width 288 height 44
click at [615, 214] on select "Age Under 18 years old 18-24 years old 25-34 years old 35-44 years old 45-54 ye…" at bounding box center [596, 218] width 288 height 44
select select "min_18"
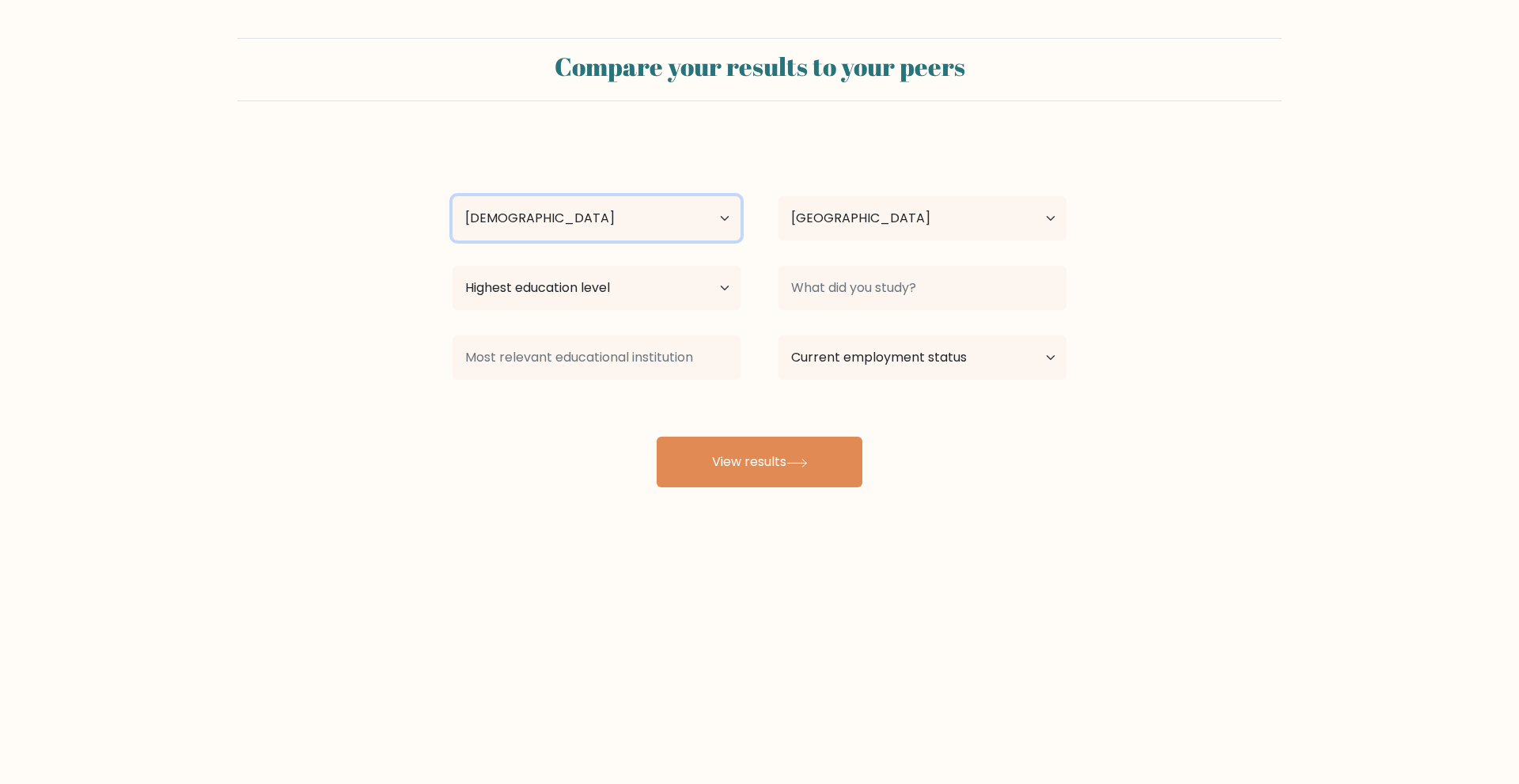
click at [452, 196] on select "Age Under 18 years old 18-24 years old 25-34 years old 35-44 years old 45-54 ye…" at bounding box center [596, 218] width 288 height 44
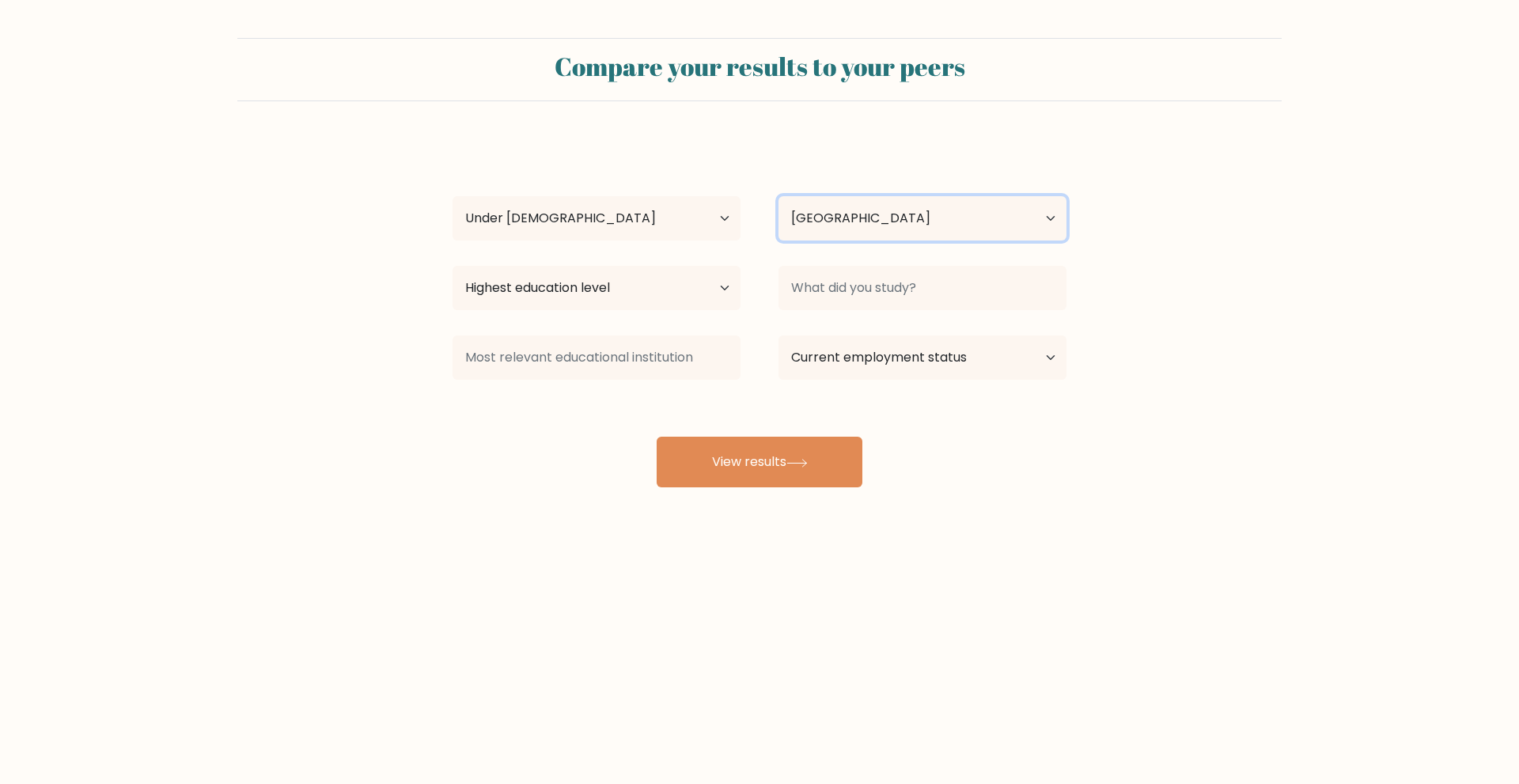
click at [824, 227] on select "Country Afghanistan Albania Algeria American Samoa Andorra Angola Anguilla Anta…" at bounding box center [923, 218] width 288 height 44
click at [383, 464] on form "Compare your results to your peers Wub Wub Age Under 18 years old 18-24 years o…" at bounding box center [760, 262] width 1519 height 449
click at [589, 302] on select "Highest education level No schooling Primary Lower Secondary Upper Secondary Oc…" at bounding box center [596, 287] width 288 height 44
select select "primary"
click at [452, 266] on select "Highest education level No schooling Primary Lower Secondary Upper Secondary Oc…" at bounding box center [596, 287] width 288 height 44
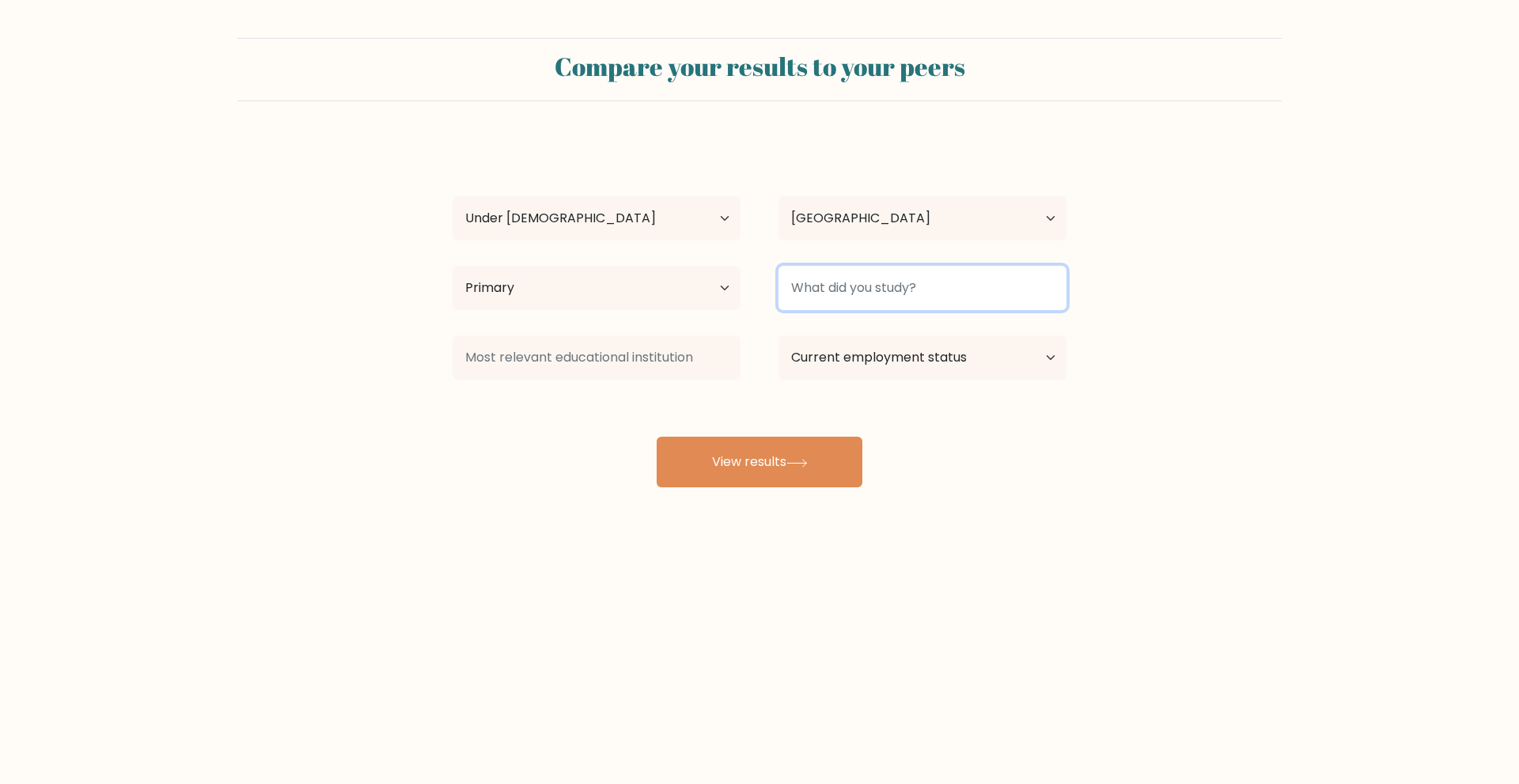
click at [900, 301] on input at bounding box center [923, 287] width 288 height 44
type input "WEEEEMAAAAW training"
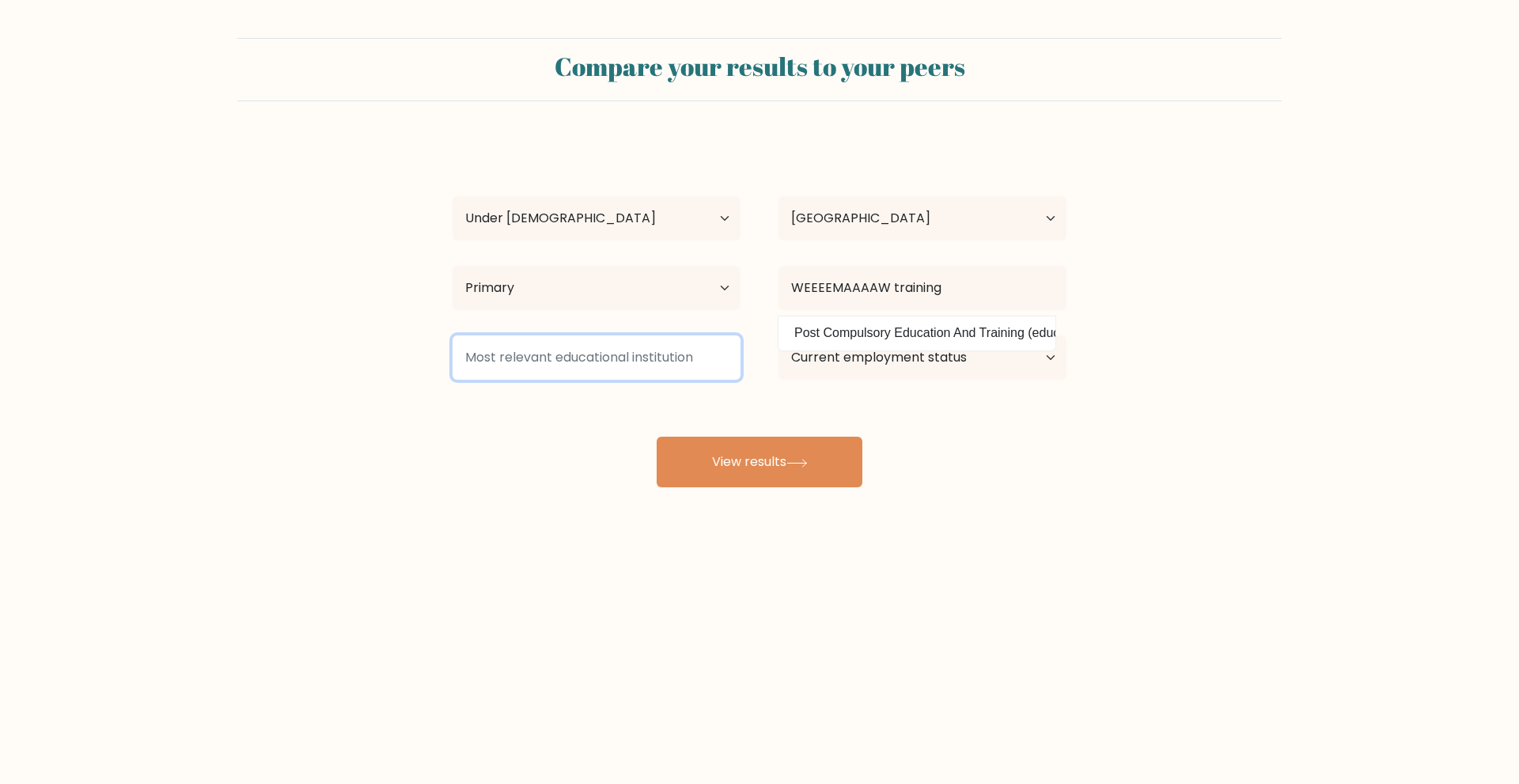
click at [607, 368] on input at bounding box center [596, 357] width 288 height 44
type input "nssf"
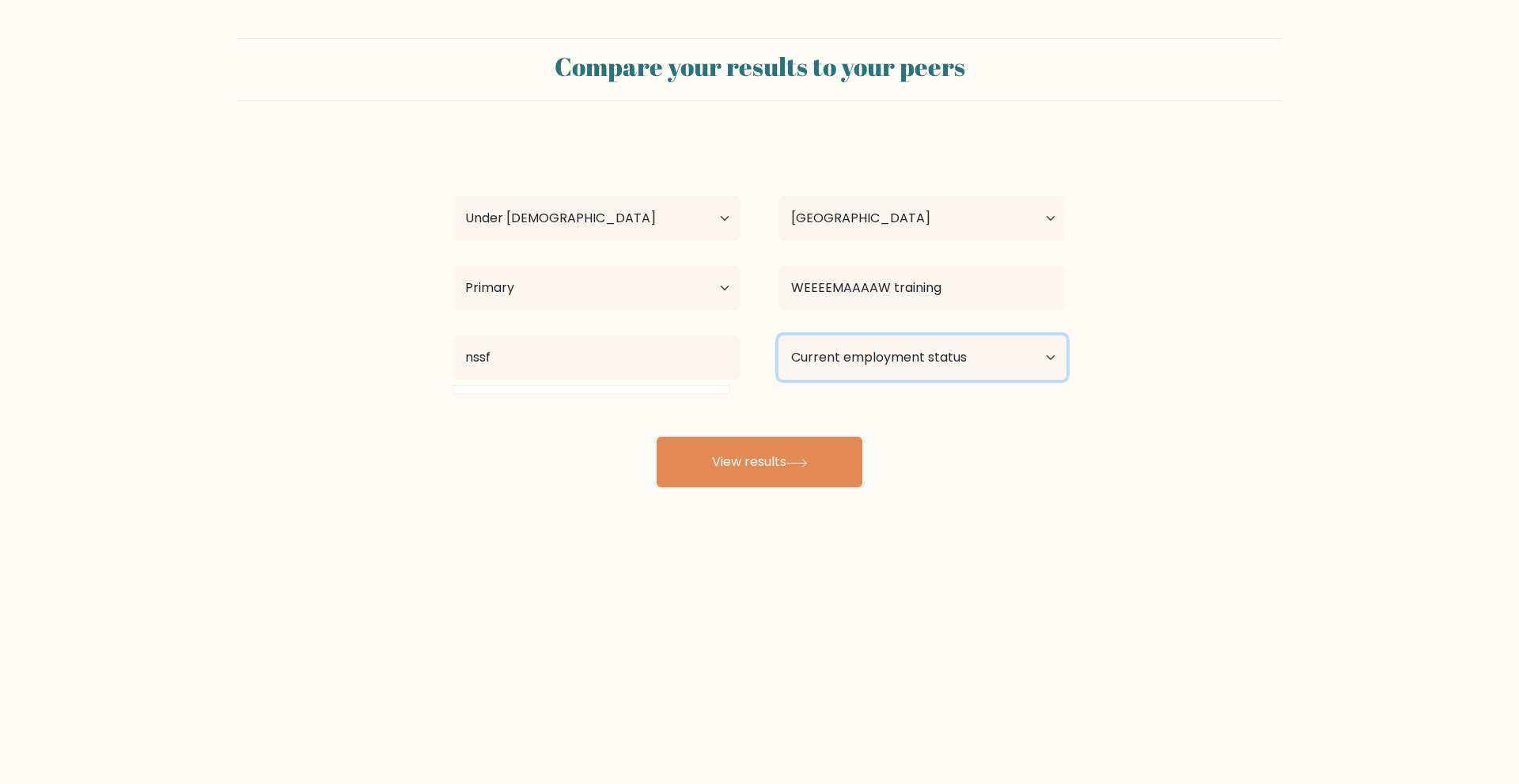
click at [824, 362] on select "Current employment status Employed Student Retired Other / prefer not to answer" at bounding box center [923, 357] width 288 height 44
select select "other"
click at [779, 335] on select "Current employment status Employed Student Retired Other / prefer not to answer" at bounding box center [923, 357] width 288 height 44
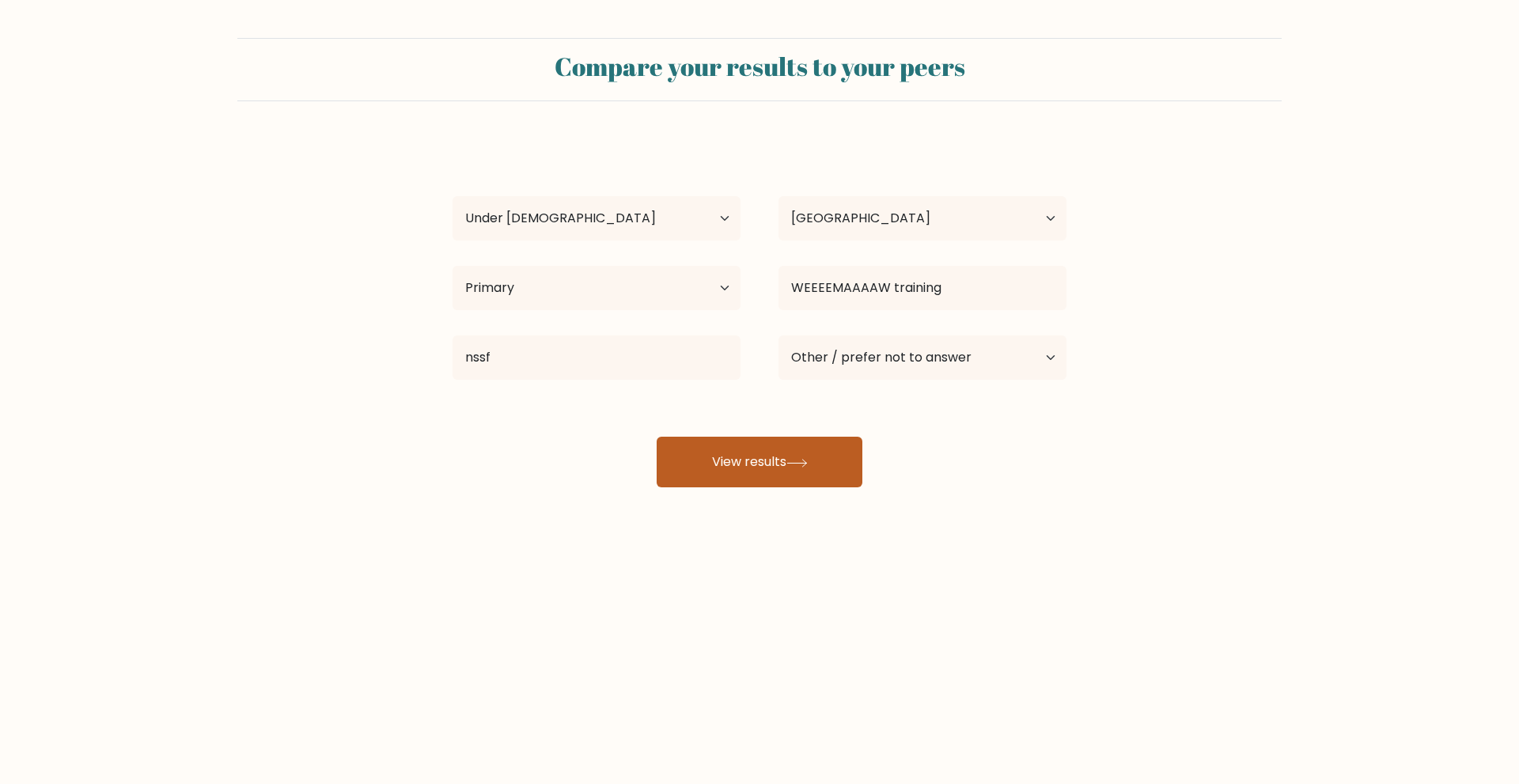
click at [804, 468] on button "View results" at bounding box center [759, 462] width 206 height 50
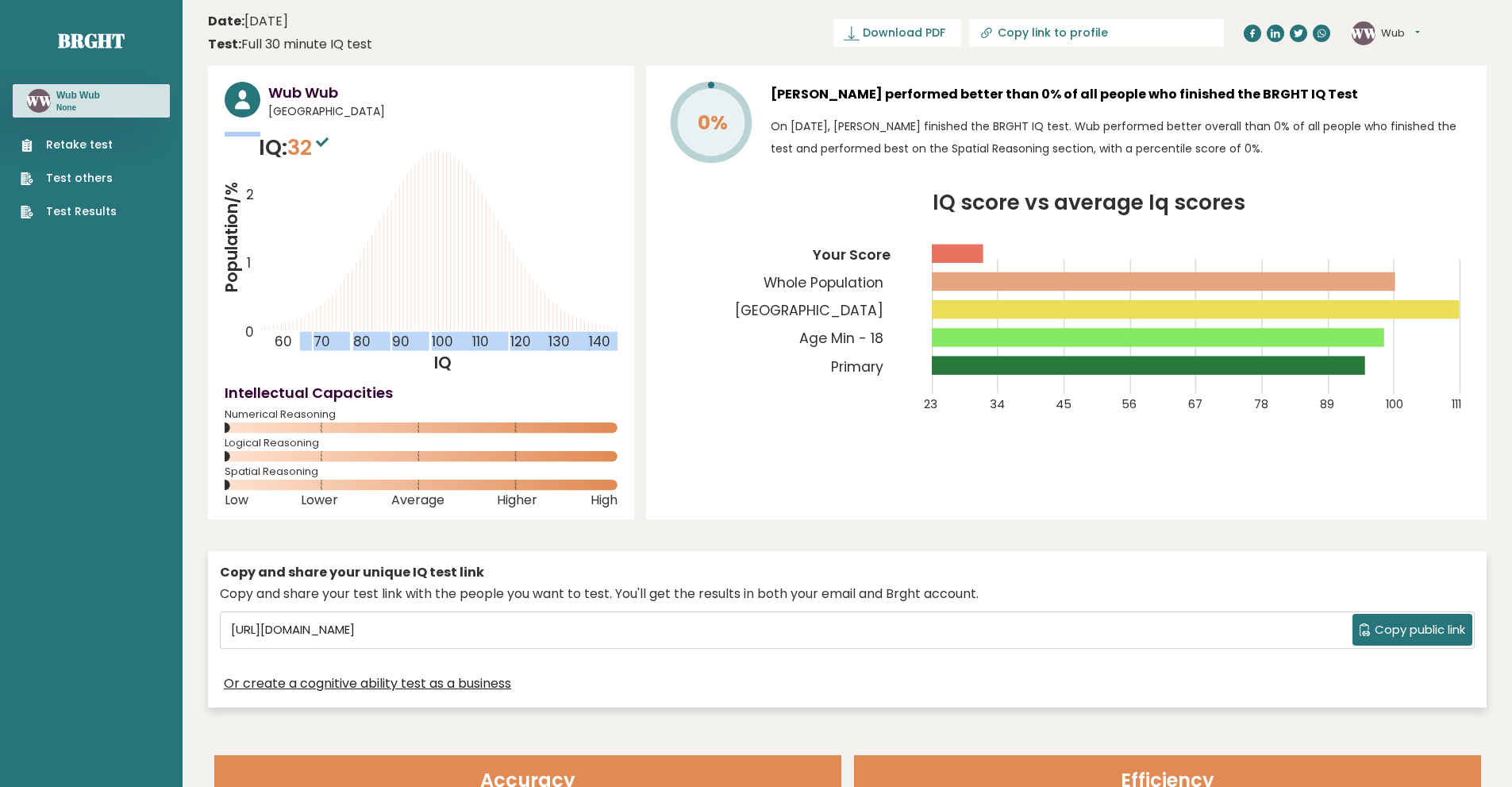
drag, startPoint x: 348, startPoint y: 326, endPoint x: 301, endPoint y: 339, distance: 48.8
click at [301, 339] on icon "Population/% IQ 0 1 2 60 70 80 90 100 110 120 130 140" at bounding box center [421, 253] width 393 height 243
click at [283, 204] on icon "Population/% IQ 0 1 2 60 70 80 90 100 110 120 130 140" at bounding box center [421, 253] width 393 height 243
drag, startPoint x: 256, startPoint y: 418, endPoint x: 400, endPoint y: 417, distance: 144.0
click at [374, 417] on div "Numerical Reasoning" at bounding box center [421, 424] width 393 height 26
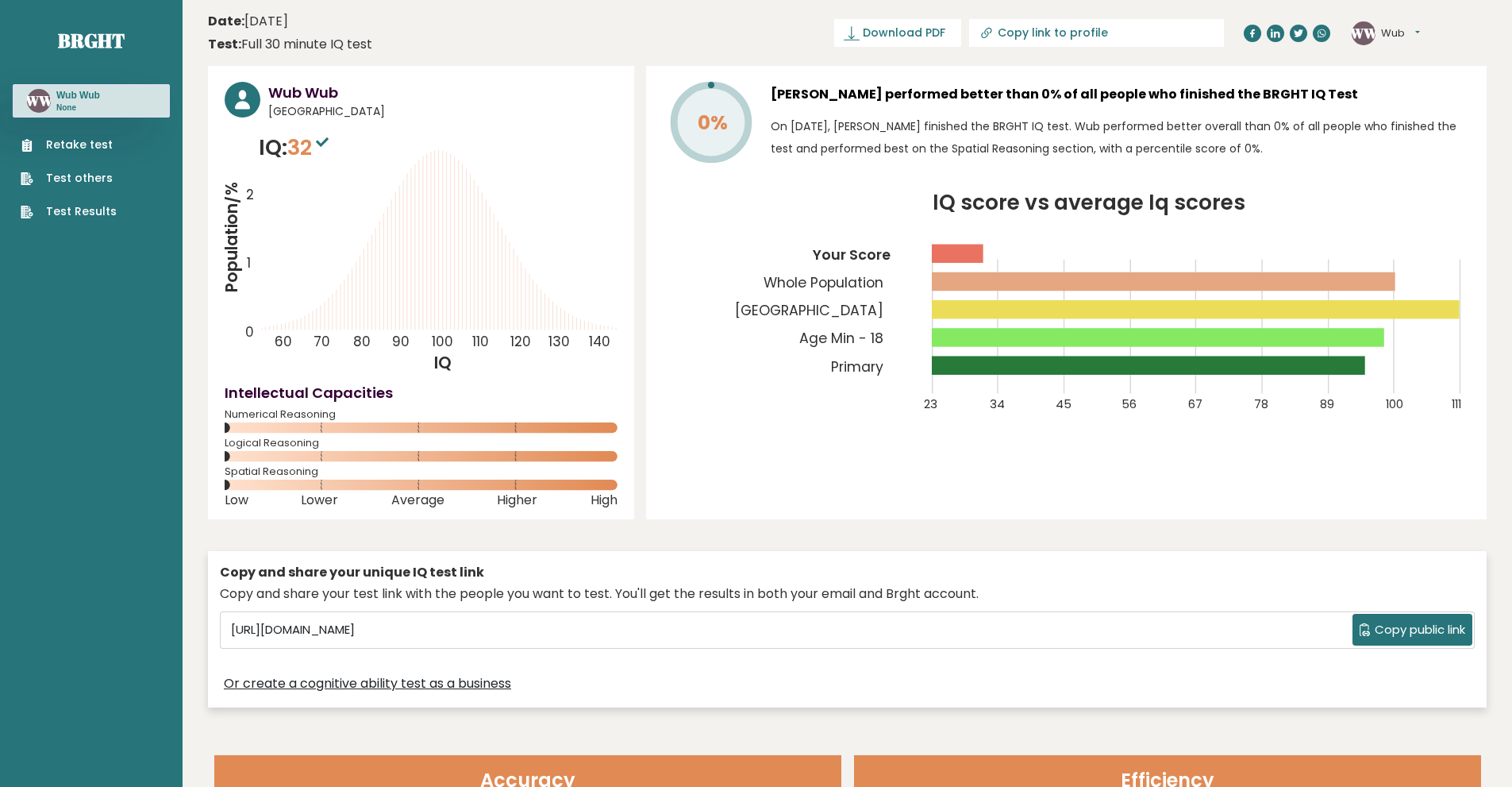
click at [466, 373] on icon "Population/% IQ 0 1 2 60 70 80 90 100 110 120 130 140" at bounding box center [421, 253] width 393 height 243
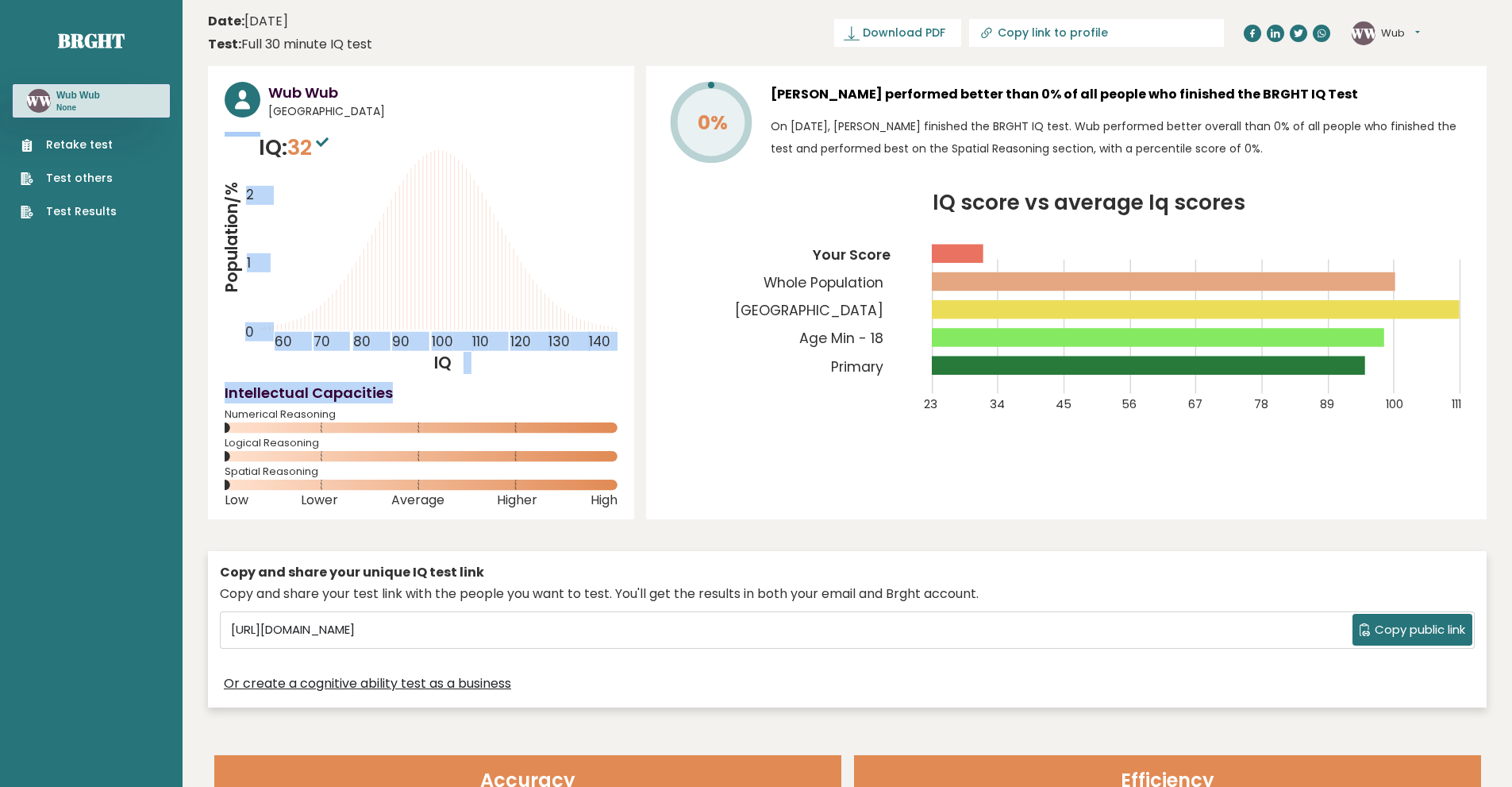
click at [465, 377] on div "Wub Wub [GEOGRAPHIC_DATA] IQ: 32 Population/% IQ 0 1 2 60 70 80 90 100 110 120 …" at bounding box center [421, 292] width 426 height 453
click at [450, 163] on icon "Population/% IQ 0 1 2 60 70 80 90 100 110 120 130 140" at bounding box center [421, 253] width 393 height 243
click at [524, 206] on icon "Population/% IQ 0 1 2 60 70 80 90 100 110 120 130 140" at bounding box center [421, 253] width 393 height 243
